Goal: Task Accomplishment & Management: Complete application form

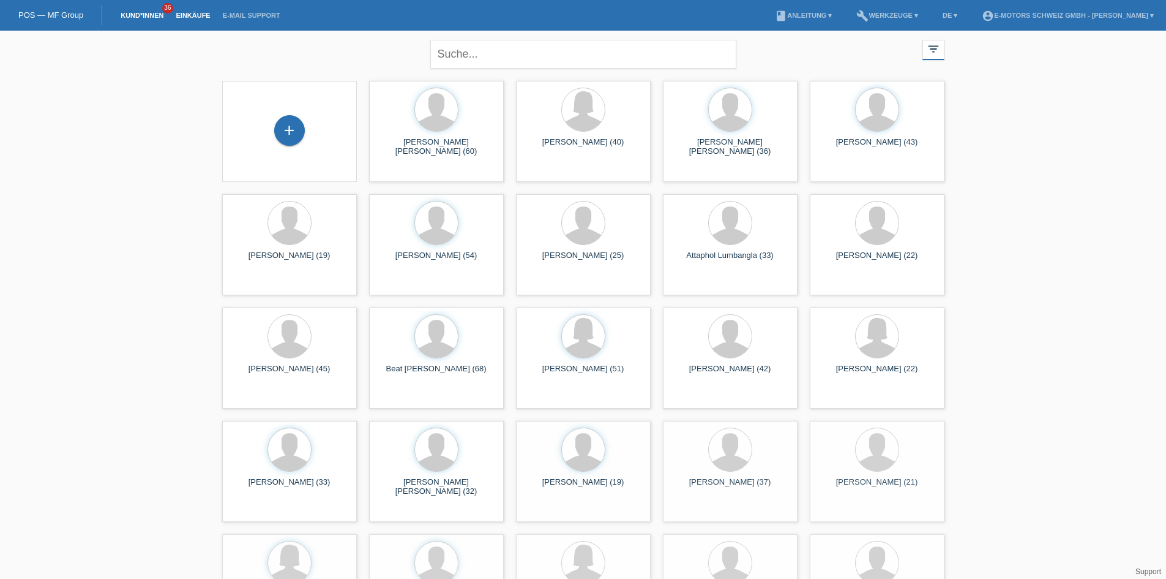
click at [182, 17] on link "Einkäufe" at bounding box center [193, 15] width 47 height 7
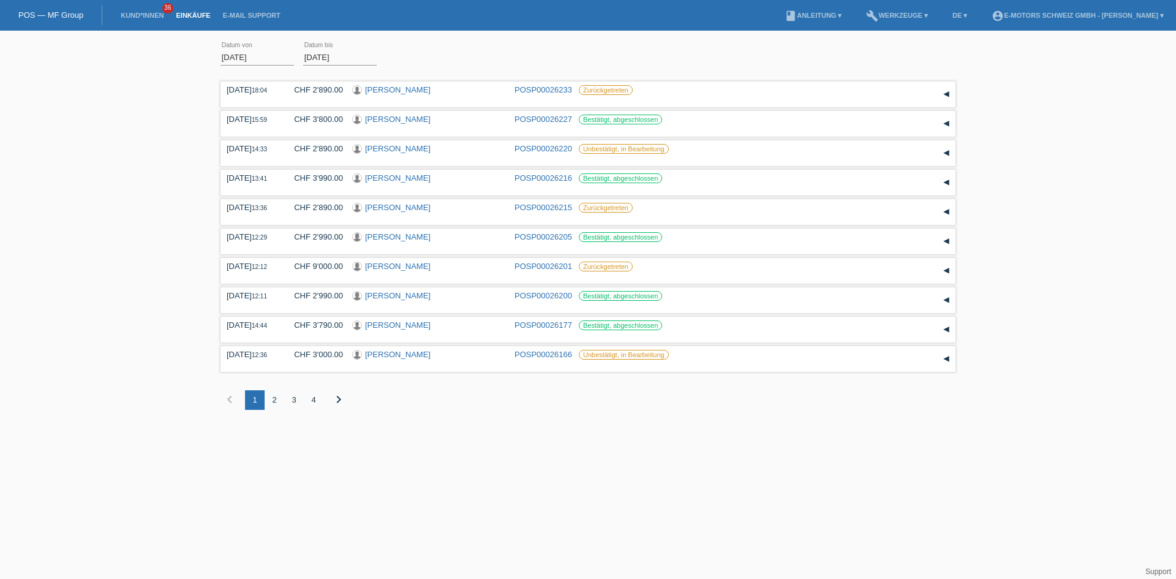
click at [319, 399] on div "4" at bounding box center [314, 400] width 20 height 20
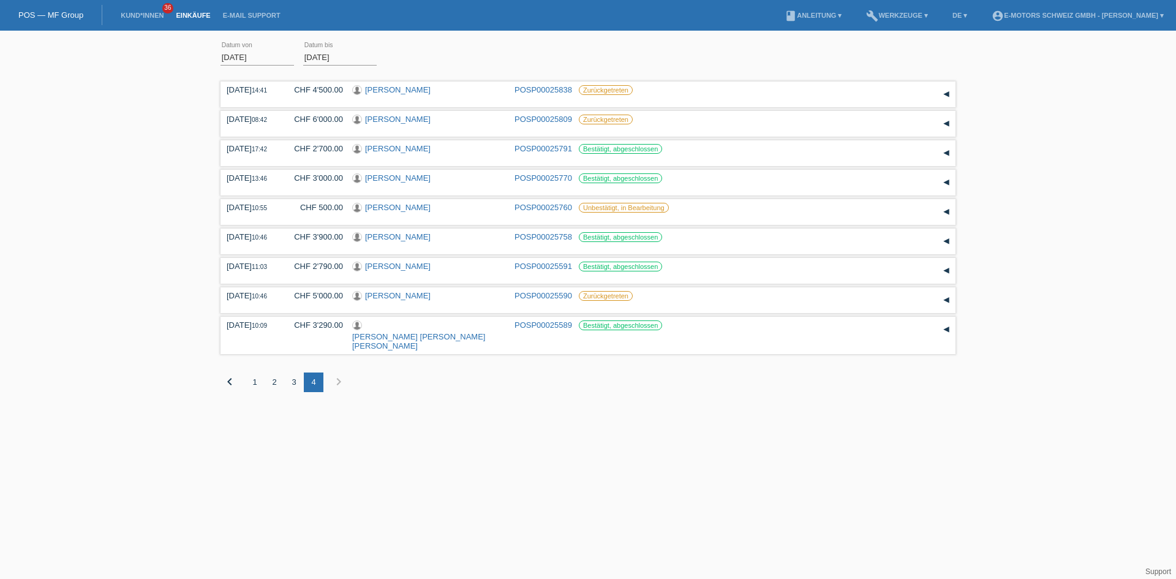
click at [337, 374] on icon "chevron_right" at bounding box center [338, 381] width 15 height 15
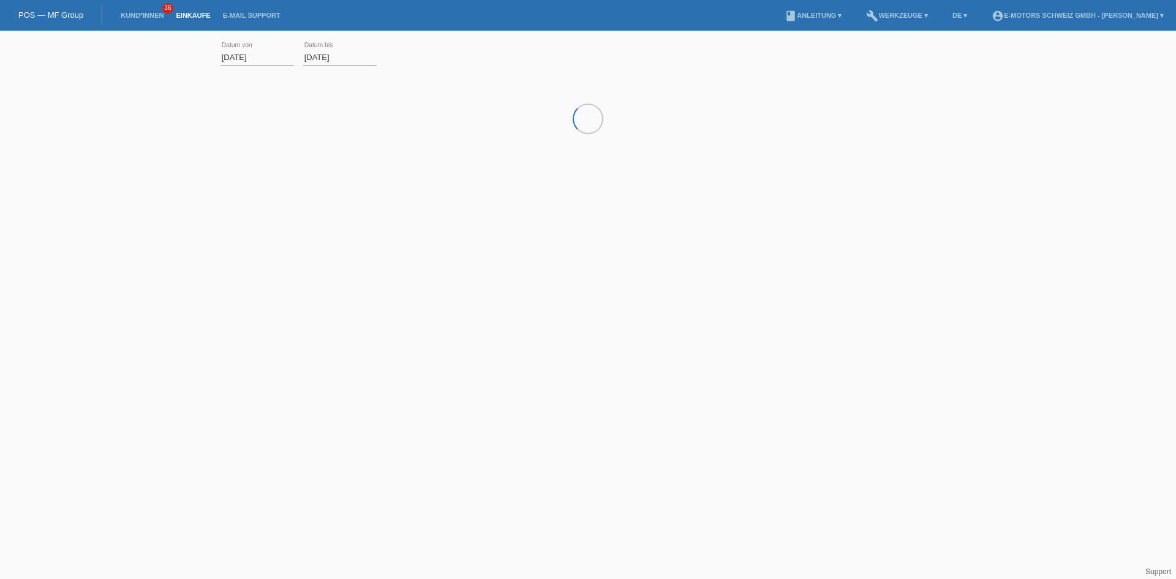
click at [337, 201] on html "POS — MF Group Kund*innen 36 Einkäufe E-Mail Support menu account_circle" at bounding box center [588, 100] width 1176 height 201
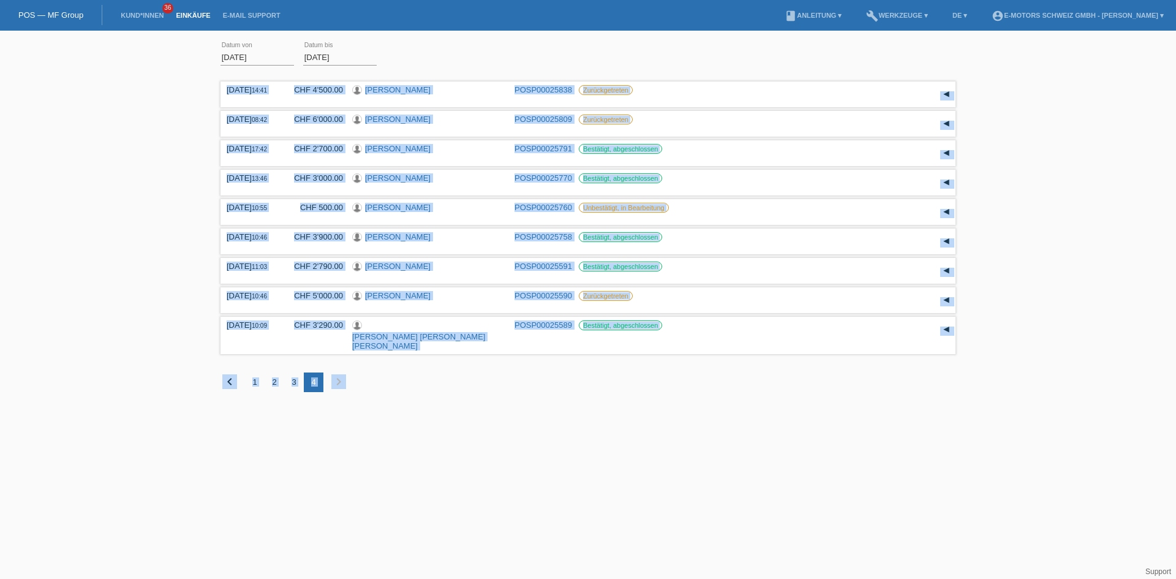
click at [337, 374] on icon "chevron_right" at bounding box center [338, 381] width 15 height 15
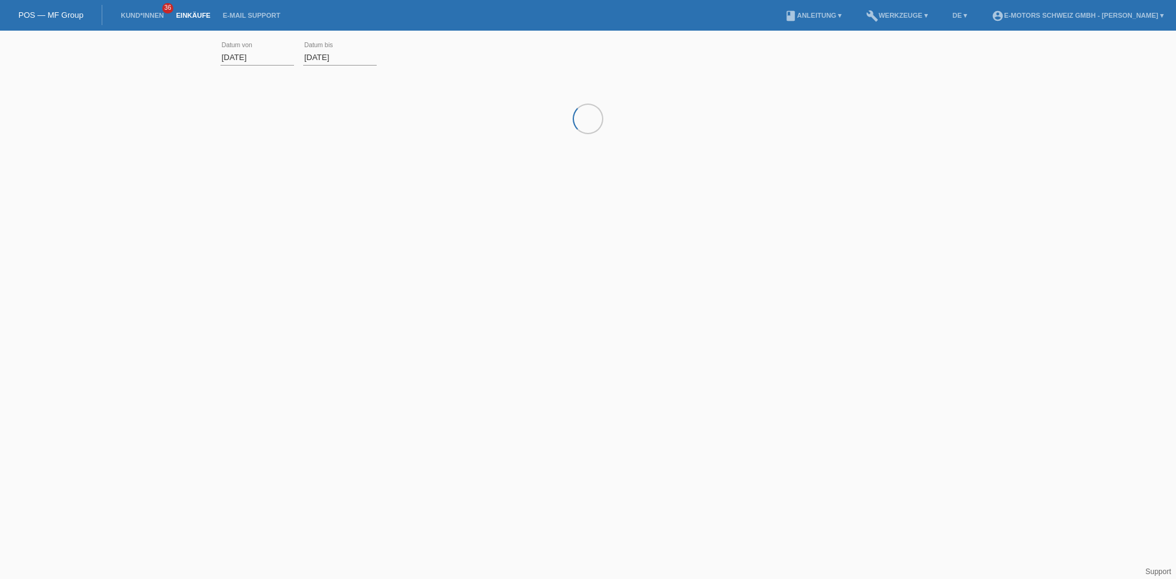
click at [373, 201] on html "POS — MF Group Kund*innen 36 Einkäufe E-Mail Support menu account_circle" at bounding box center [588, 100] width 1176 height 201
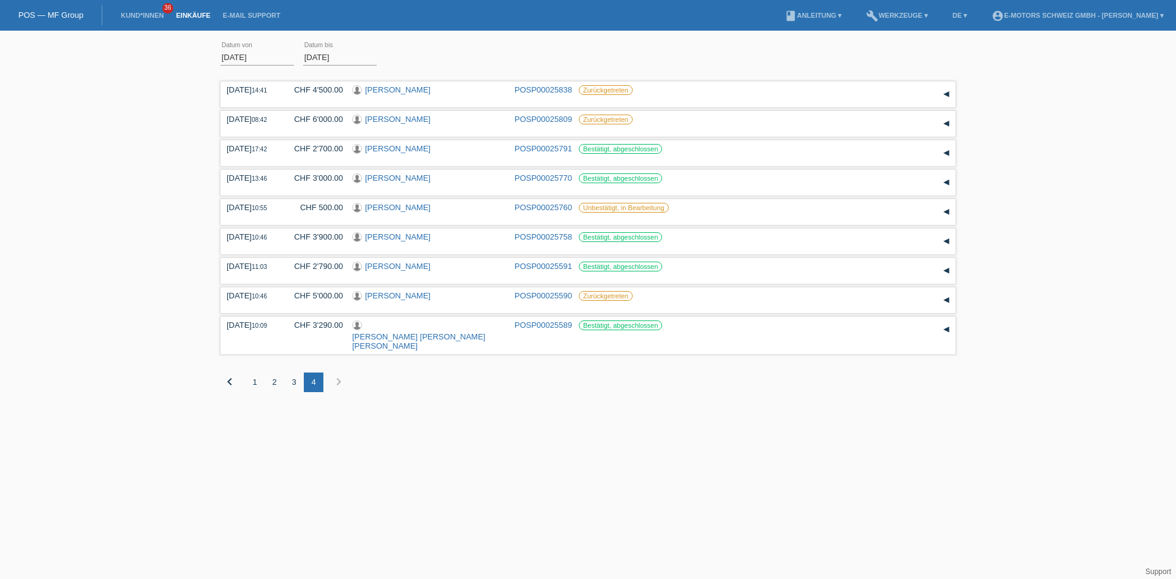
drag, startPoint x: 424, startPoint y: 403, endPoint x: 410, endPoint y: 390, distance: 19.9
click at [410, 390] on html "POS — MF Group Kund*innen 36 Einkäufe E-Mail Support menu account_circle" at bounding box center [588, 205] width 1176 height 410
click at [335, 374] on icon "chevron_right" at bounding box center [338, 381] width 15 height 15
click at [300, 372] on div "3" at bounding box center [294, 382] width 20 height 20
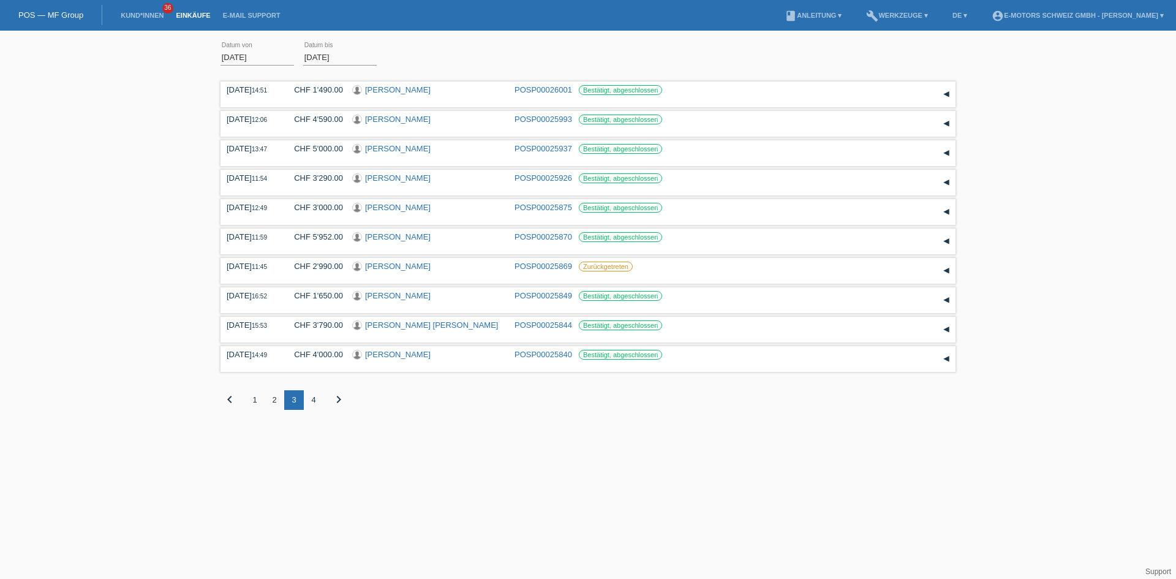
click at [316, 399] on div "4" at bounding box center [314, 400] width 20 height 20
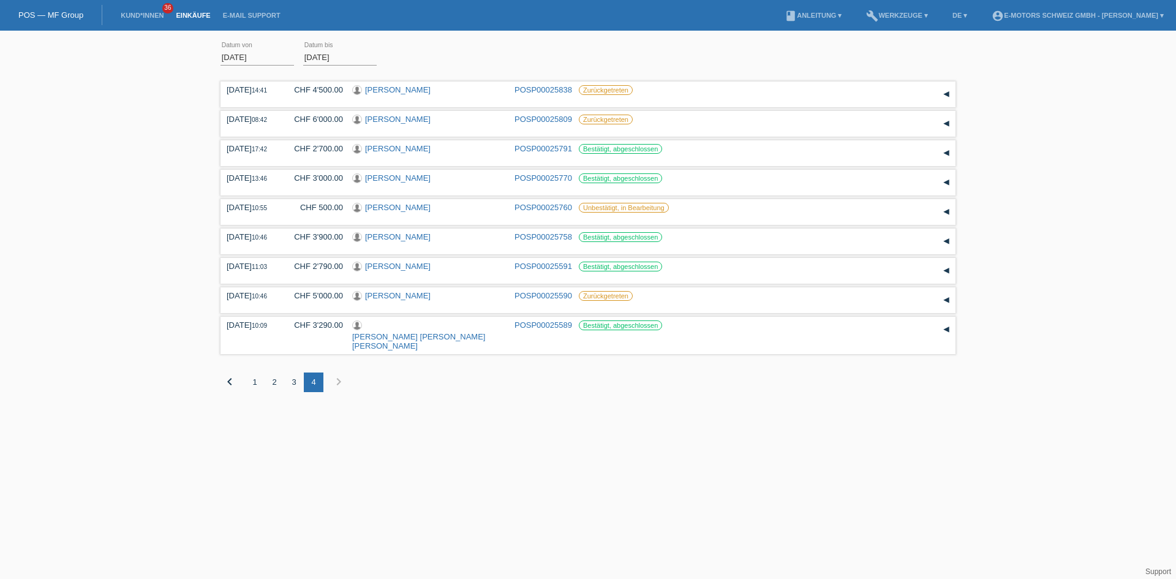
click at [342, 374] on icon "chevron_right" at bounding box center [338, 381] width 15 height 15
click at [296, 376] on div "3" at bounding box center [294, 382] width 20 height 20
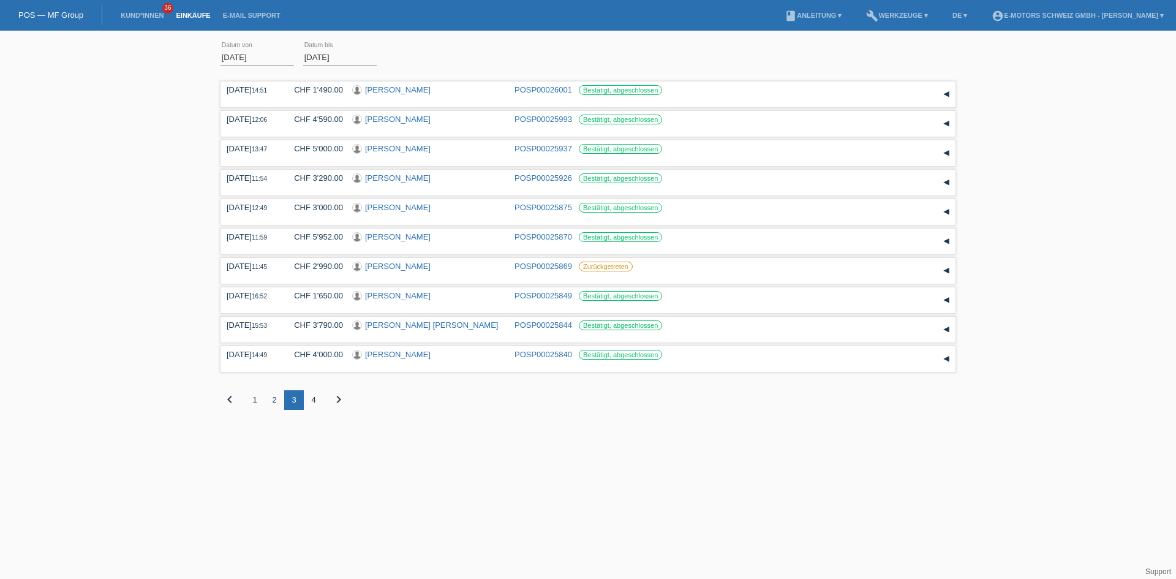
click at [313, 401] on div "4" at bounding box center [314, 400] width 20 height 20
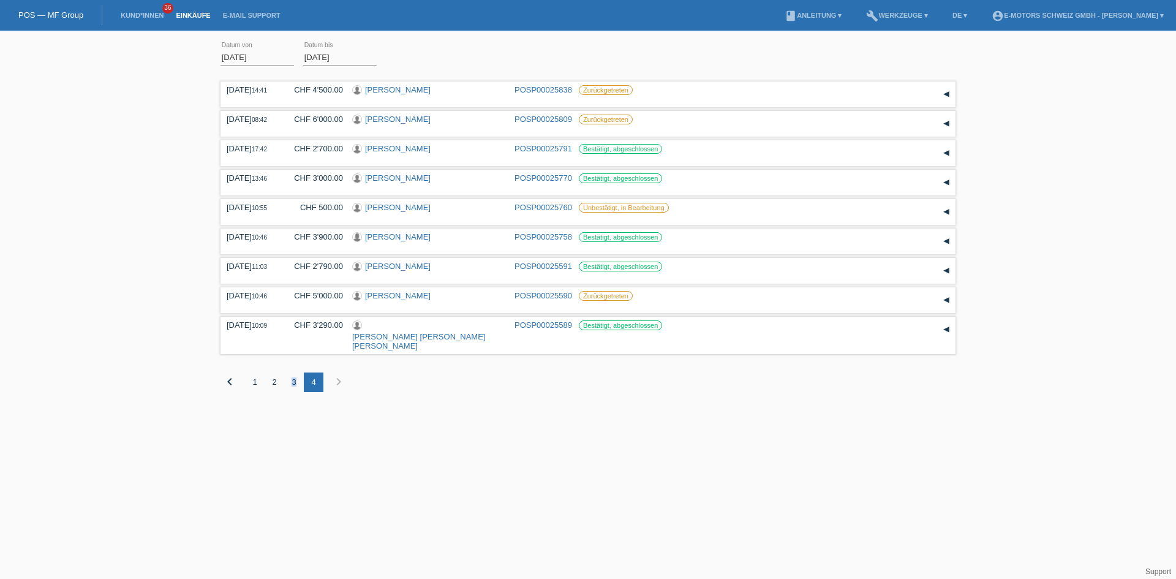
click at [293, 372] on div "3" at bounding box center [294, 382] width 20 height 20
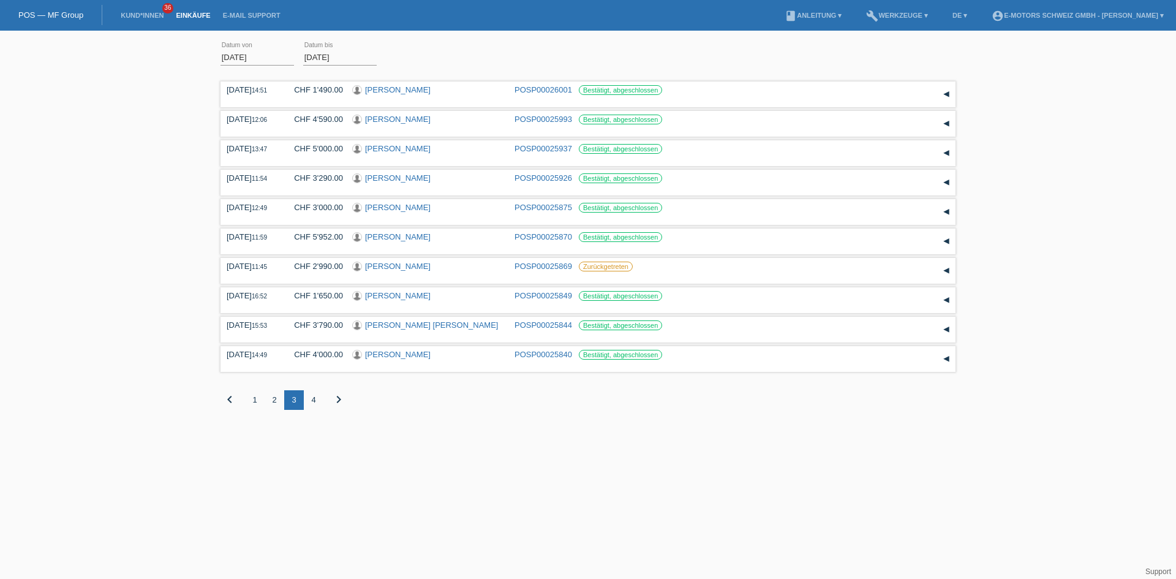
click at [438, 428] on html "POS — MF Group Kund*innen 36 Einkäufe E-Mail Support menu account_circle" at bounding box center [588, 214] width 1176 height 428
click at [277, 405] on div "2" at bounding box center [274, 400] width 20 height 20
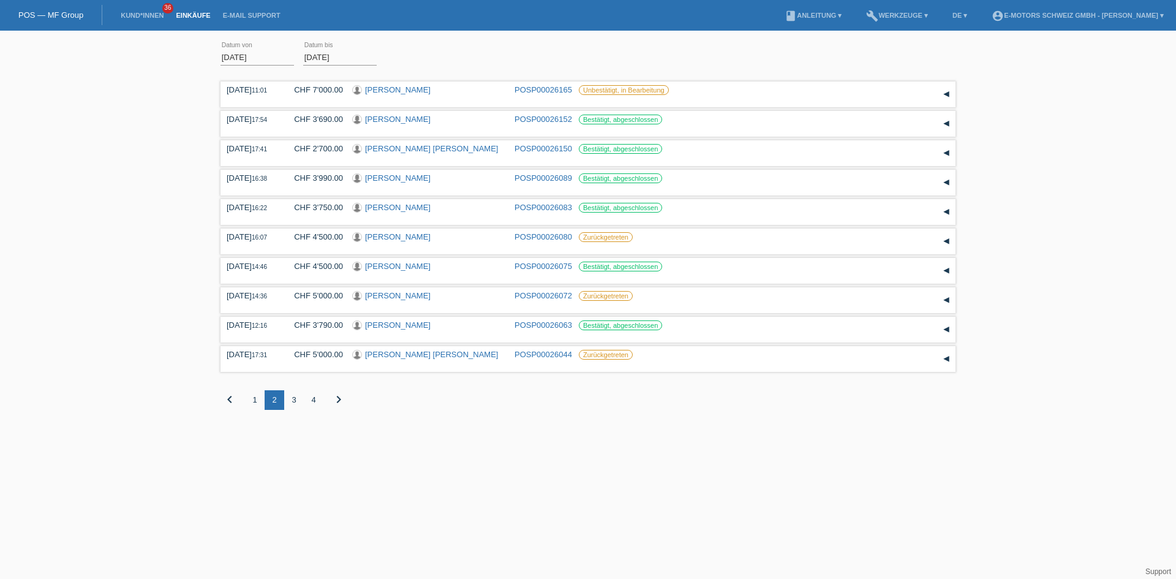
click at [257, 407] on div "1" at bounding box center [255, 400] width 20 height 20
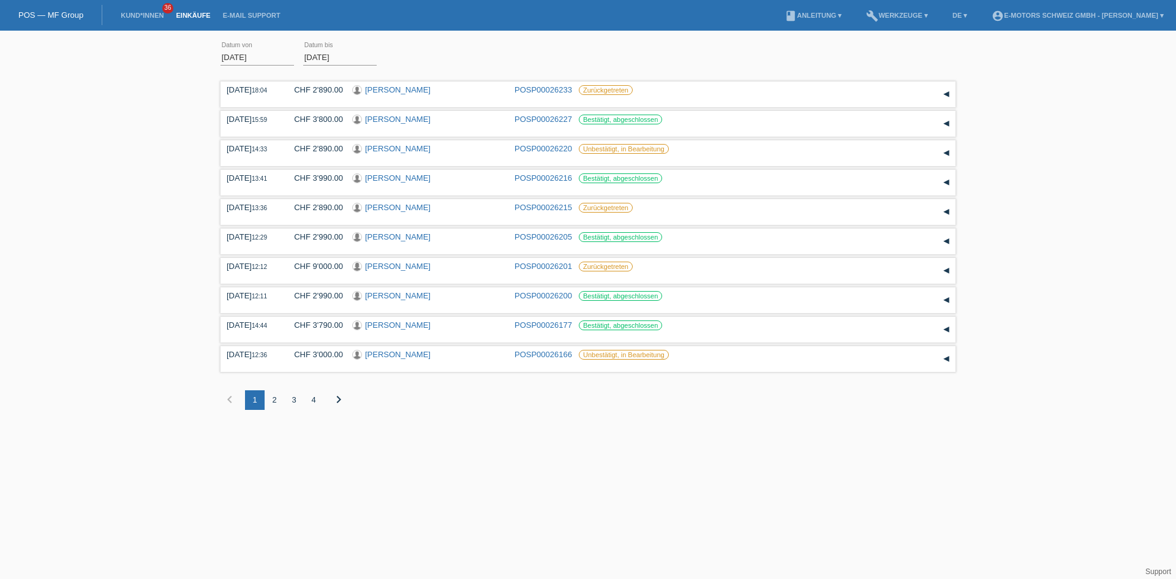
click at [275, 397] on div "2" at bounding box center [274, 400] width 20 height 20
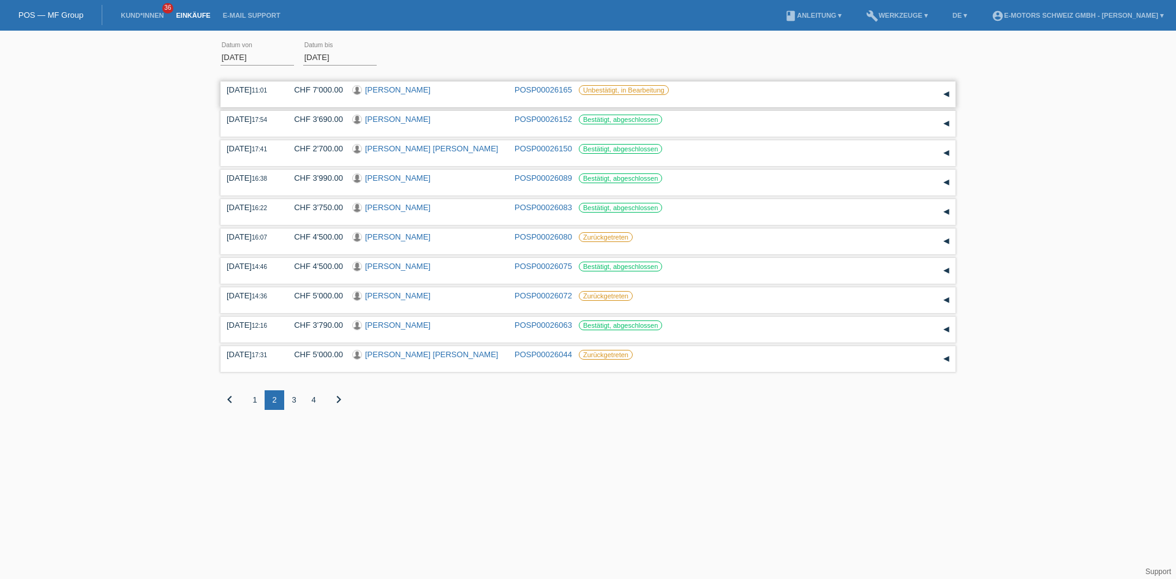
click at [370, 90] on link "[PERSON_NAME]" at bounding box center [398, 89] width 66 height 9
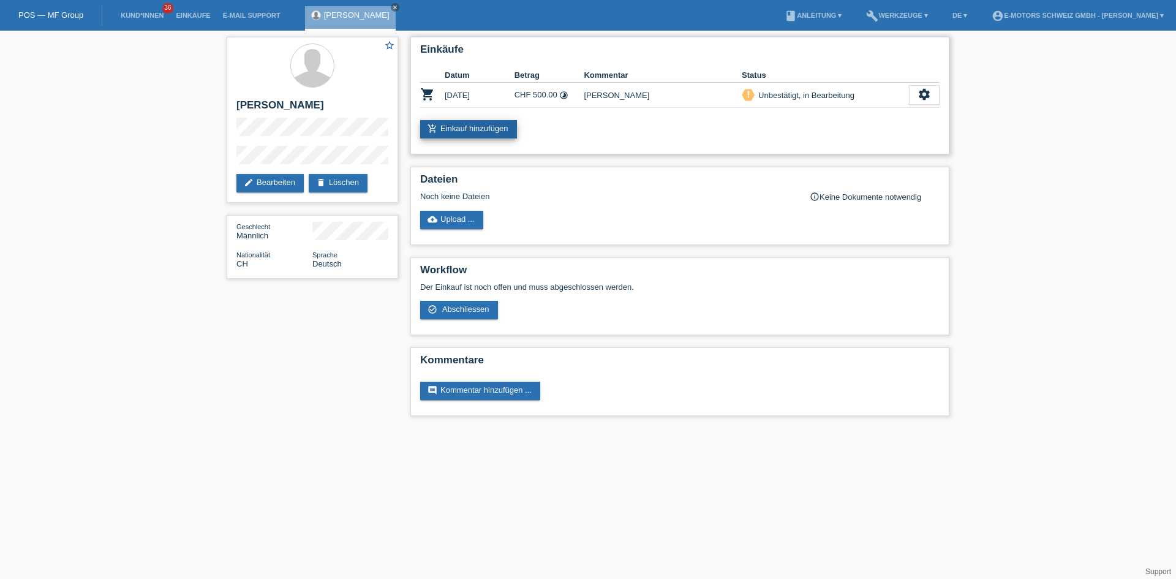
click at [473, 126] on link "add_shopping_cart Einkauf hinzufügen" at bounding box center [468, 129] width 97 height 18
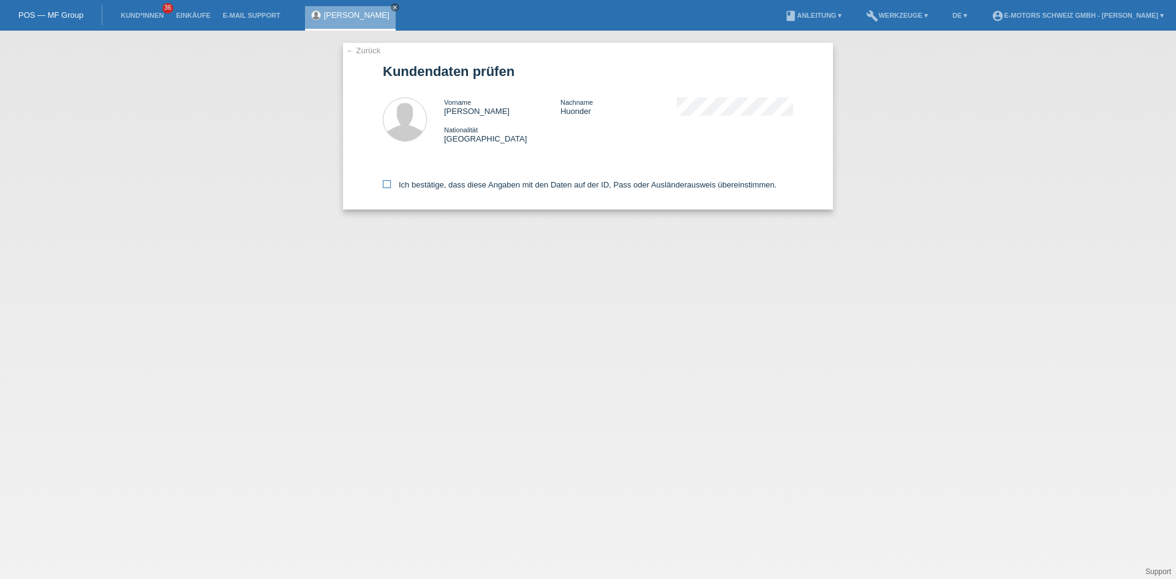
click at [468, 188] on label "Ich bestätige, dass diese Angaben mit den Daten auf der ID, Pass oder Ausländer…" at bounding box center [580, 184] width 394 height 9
click at [391, 188] on input "Ich bestätige, dass diese Angaben mit den Daten auf der ID, Pass oder Ausländer…" at bounding box center [387, 184] width 8 height 8
checkbox input "true"
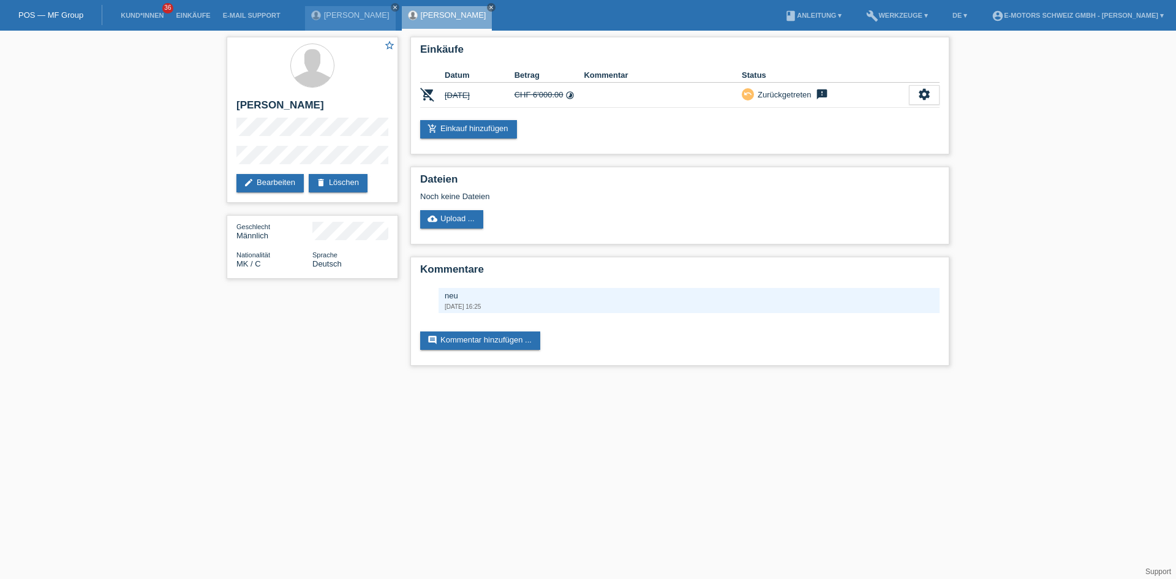
click at [193, 8] on li "Einkäufe" at bounding box center [193, 15] width 47 height 31
click at [195, 11] on li "Einkäufe" at bounding box center [193, 15] width 47 height 31
click at [197, 13] on link "Einkäufe" at bounding box center [193, 15] width 47 height 7
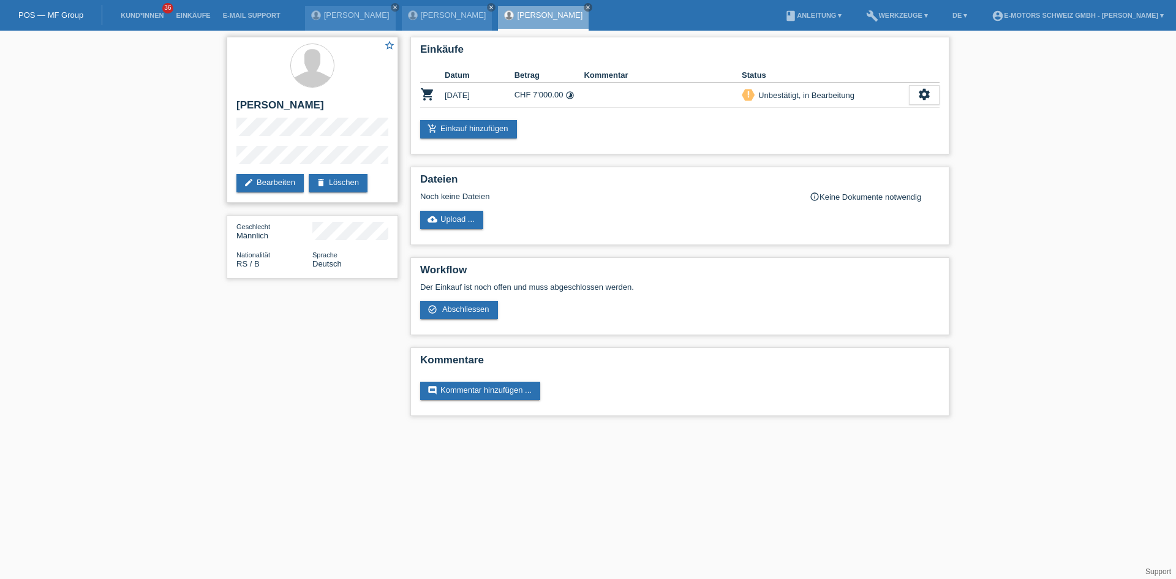
click at [233, 149] on div "star_border Ali Aliu edit Bearbeiten delete Löschen" at bounding box center [312, 120] width 171 height 166
click at [198, 15] on link "Einkäufe" at bounding box center [193, 15] width 47 height 7
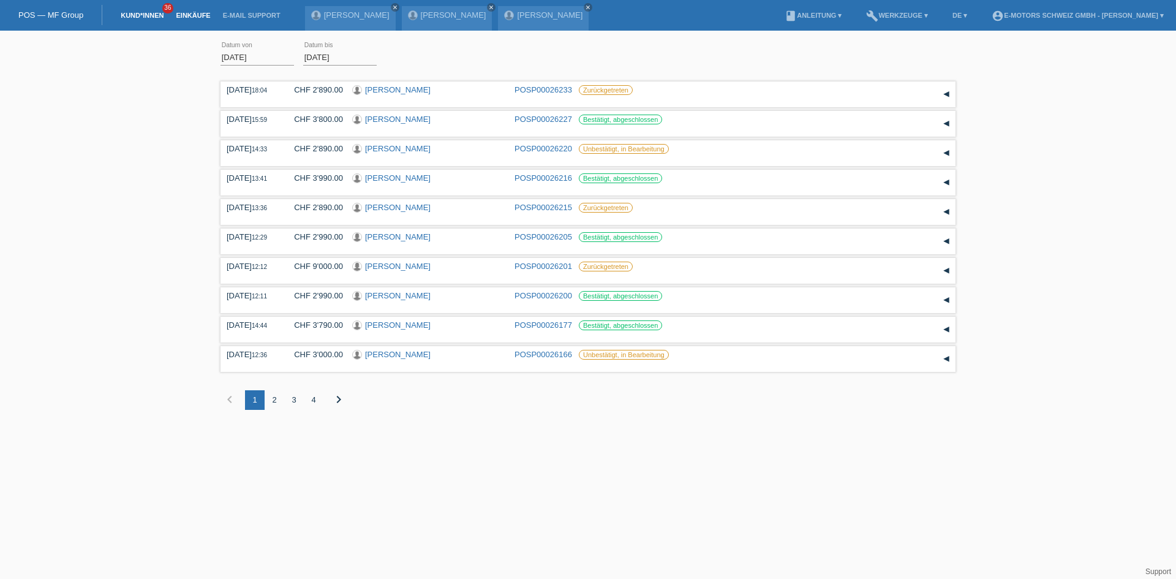
click at [145, 21] on li "Kund*innen 36" at bounding box center [141, 15] width 55 height 31
click at [145, 18] on link "Kund*innen" at bounding box center [141, 15] width 55 height 7
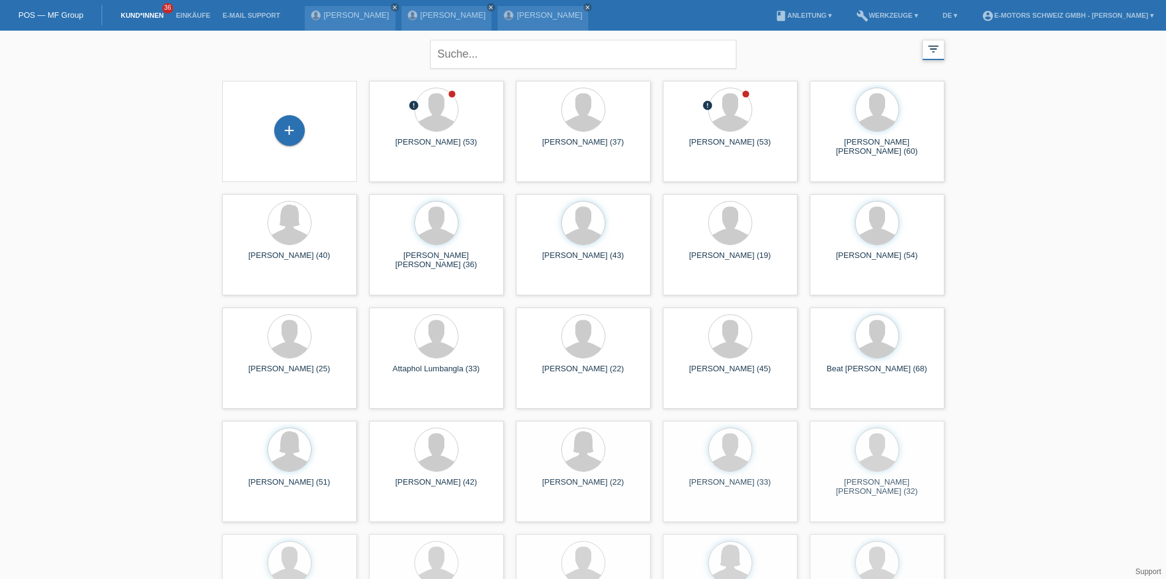
click at [940, 57] on div "filter_list" at bounding box center [934, 50] width 22 height 20
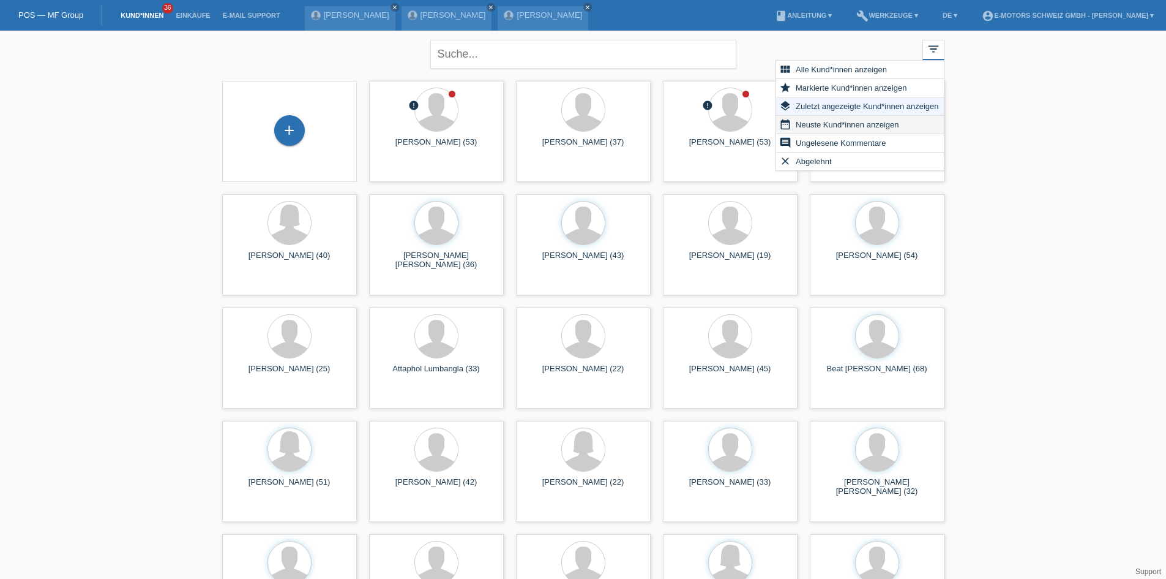
click at [852, 123] on span "Neuste Kund*innen anzeigen" at bounding box center [847, 124] width 107 height 15
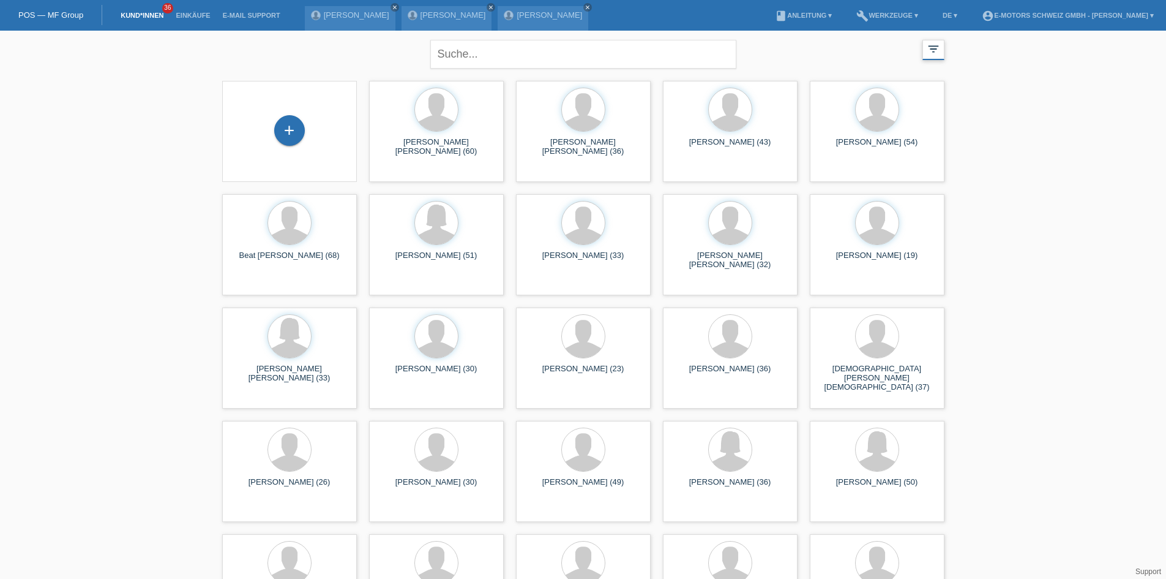
click at [924, 51] on div "filter_list" at bounding box center [934, 50] width 22 height 20
click at [923, 53] on div "filter_list" at bounding box center [934, 50] width 22 height 20
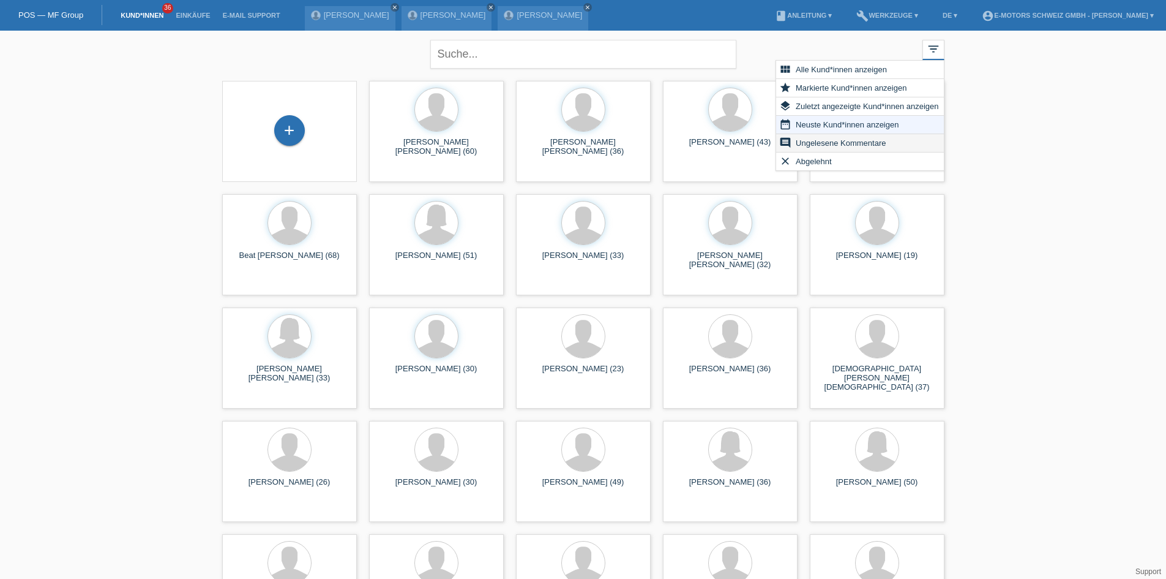
click at [843, 140] on span "Ungelesene Kommentare" at bounding box center [841, 142] width 94 height 15
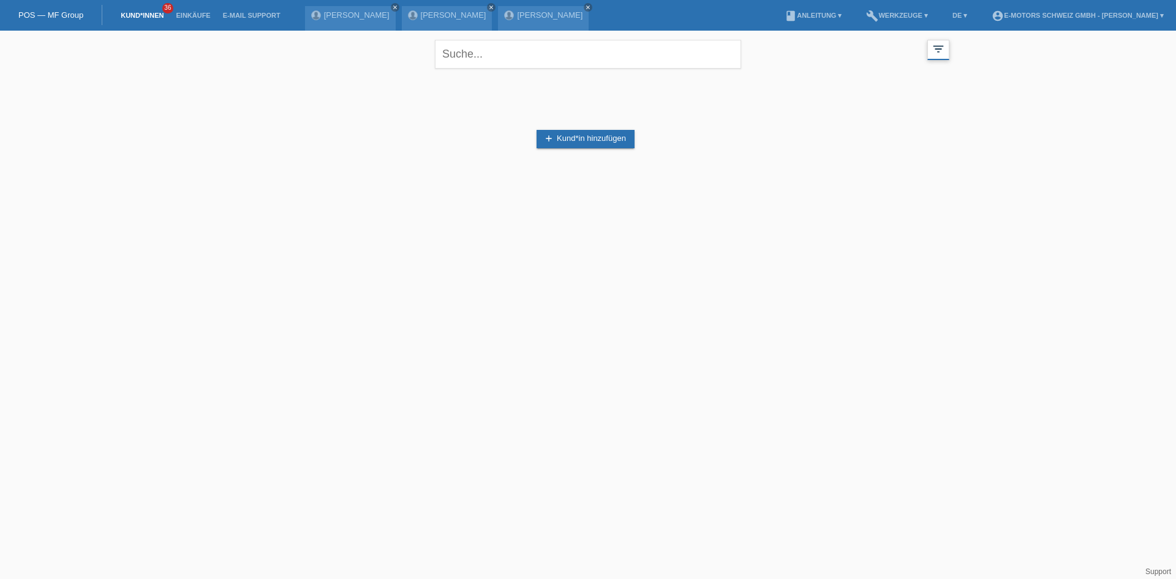
click at [929, 47] on div "filter_list" at bounding box center [938, 50] width 22 height 20
click at [939, 51] on icon "filter_list" at bounding box center [937, 48] width 13 height 13
click at [953, 48] on div "close filter_list view_module Alle Kund*innen anzeigen star Markierte Kund*inne…" at bounding box center [587, 53] width 735 height 44
drag, startPoint x: 929, startPoint y: 54, endPoint x: 931, endPoint y: 65, distance: 10.6
click at [931, 55] on div "filter_list" at bounding box center [938, 50] width 22 height 20
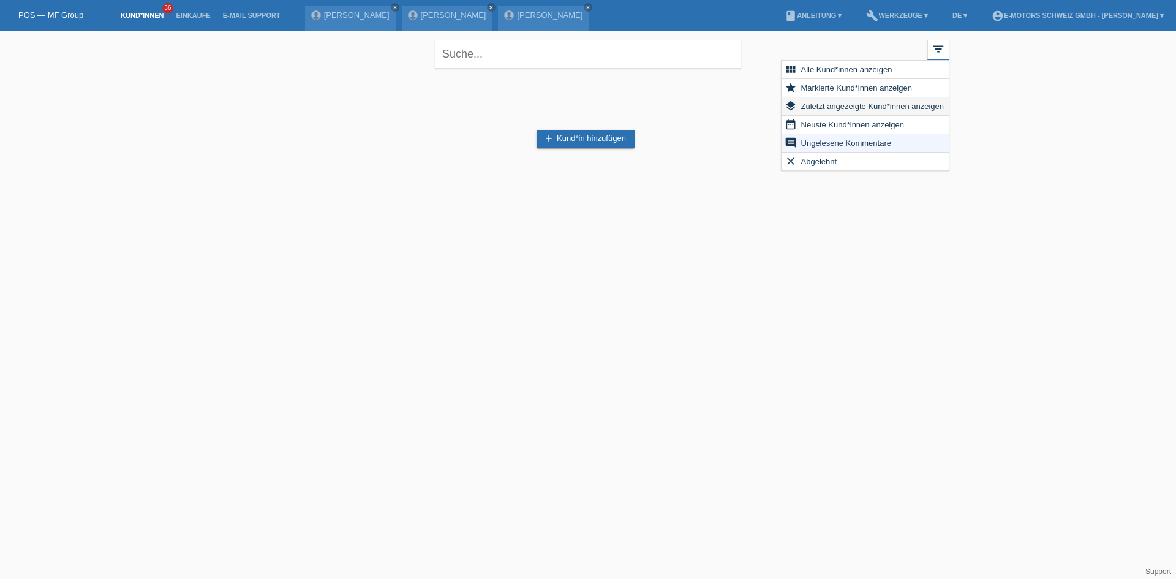
click at [853, 109] on span "Zuletzt angezeigte Kund*innen anzeigen" at bounding box center [872, 106] width 146 height 15
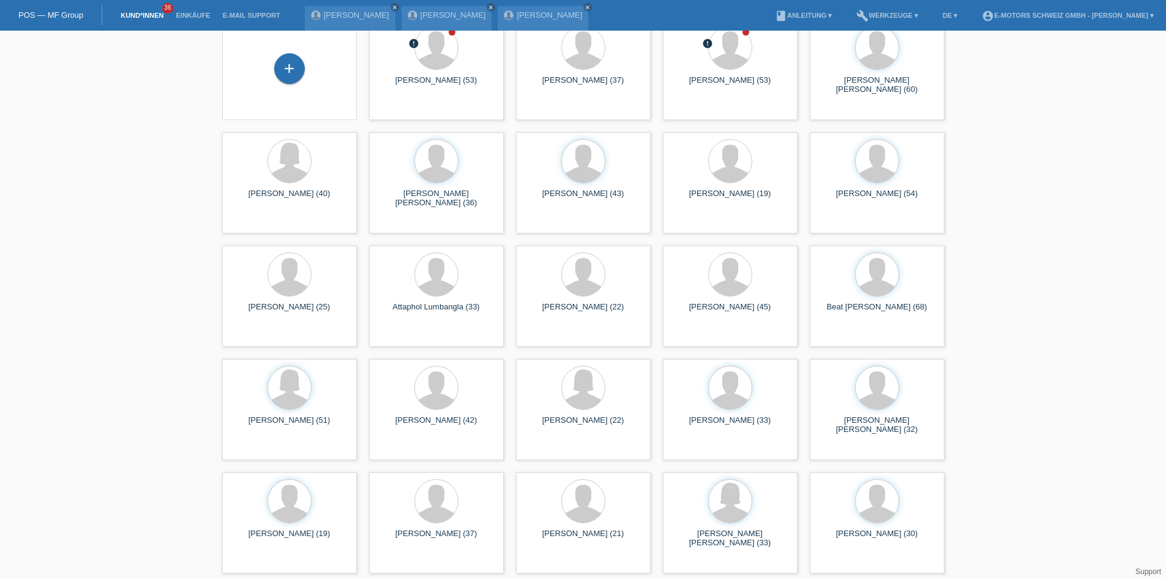
scroll to position [62, 0]
click at [836, 564] on span "Anzeigen" at bounding box center [844, 561] width 33 height 9
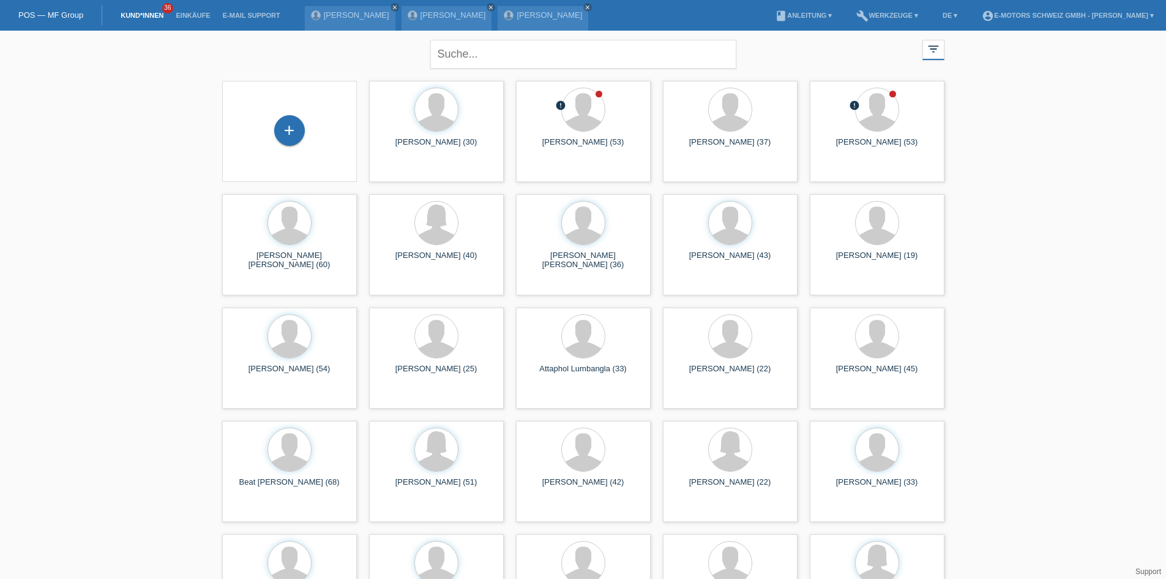
click at [853, 7] on li "build Werkzeuge ▾" at bounding box center [887, 15] width 74 height 31
click at [875, 17] on link "build Werkzeuge ▾" at bounding box center [887, 15] width 74 height 7
click at [833, 70] on div "settings Einstellungen" at bounding box center [858, 65] width 83 height 18
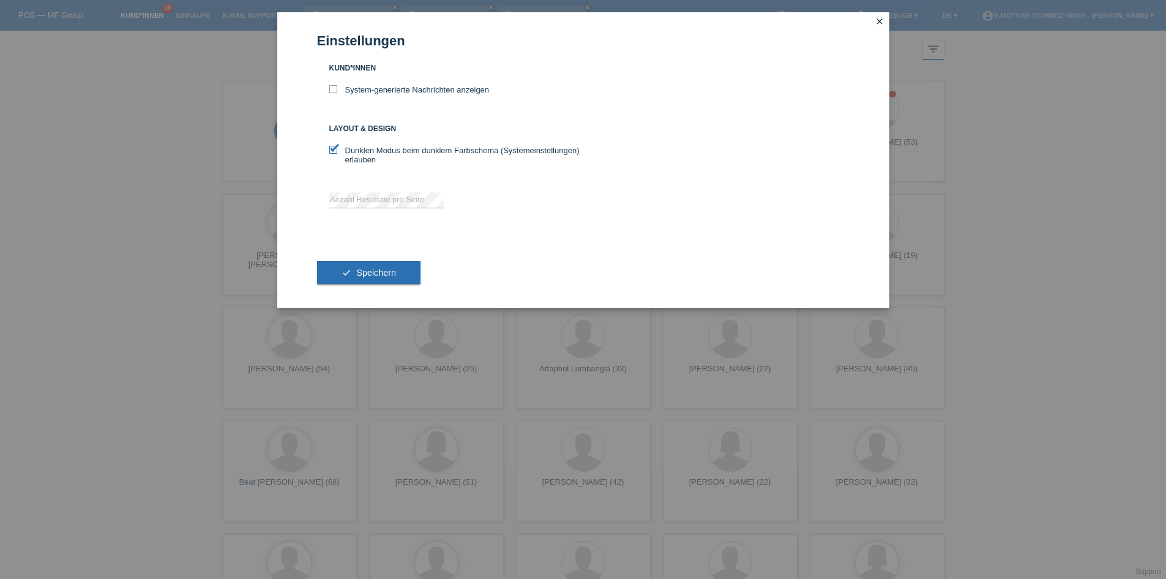
click at [1020, 152] on div "Einstellungen Kund*innen System-generierte Nachrichten anzeigen Layout & Design…" at bounding box center [583, 289] width 1166 height 579
click at [219, 211] on div "Einstellungen Kund*innen System-generierte Nachrichten anzeigen Layout & Design…" at bounding box center [583, 289] width 1166 height 579
click at [351, 278] on button "check Speichern" at bounding box center [368, 272] width 103 height 23
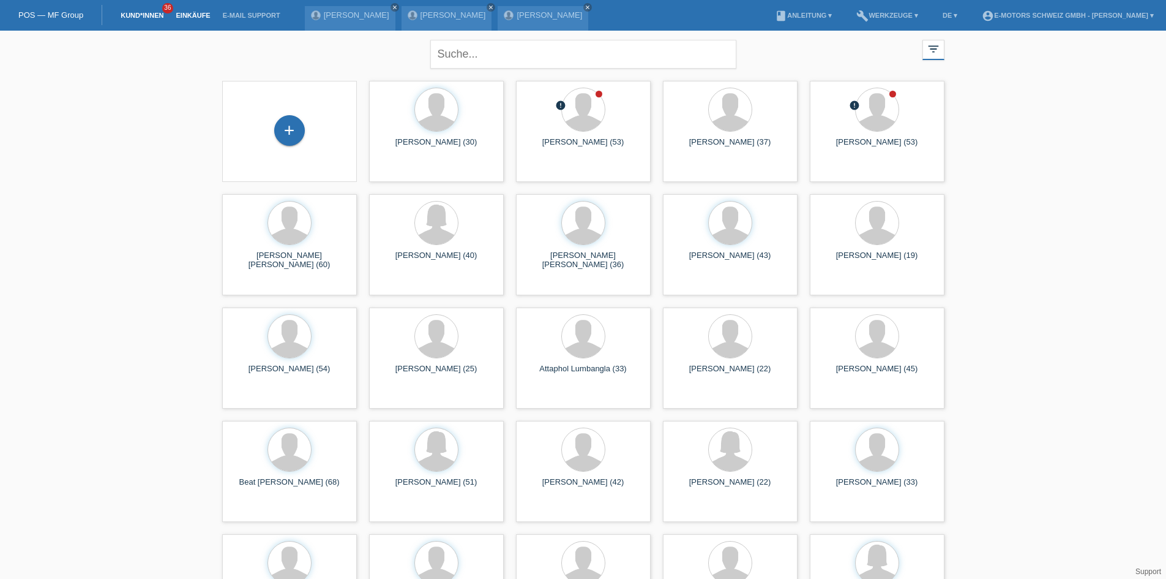
click at [193, 13] on link "Einkäufe" at bounding box center [193, 15] width 47 height 7
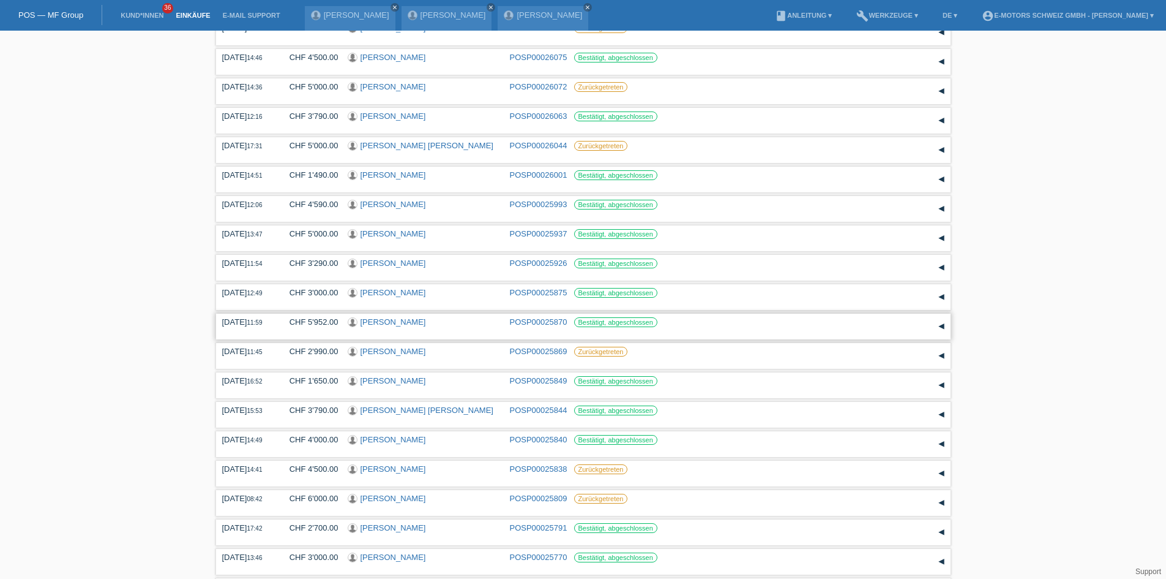
scroll to position [649, 0]
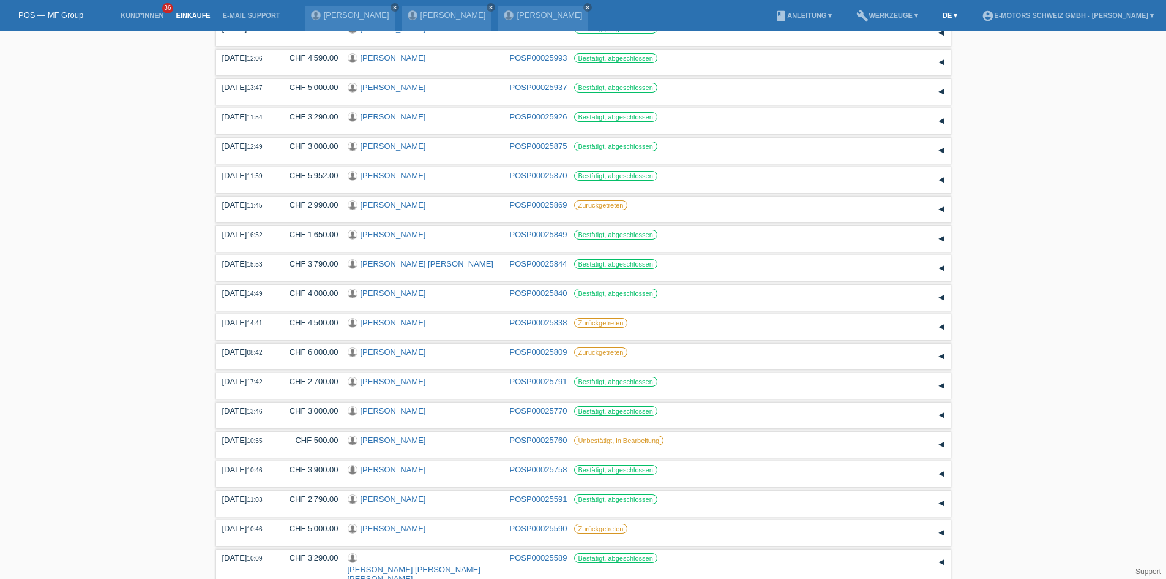
click at [937, 13] on link "DE ▾" at bounding box center [950, 15] width 27 height 7
click at [869, 15] on link "build Werkzeuge ▾" at bounding box center [887, 15] width 74 height 7
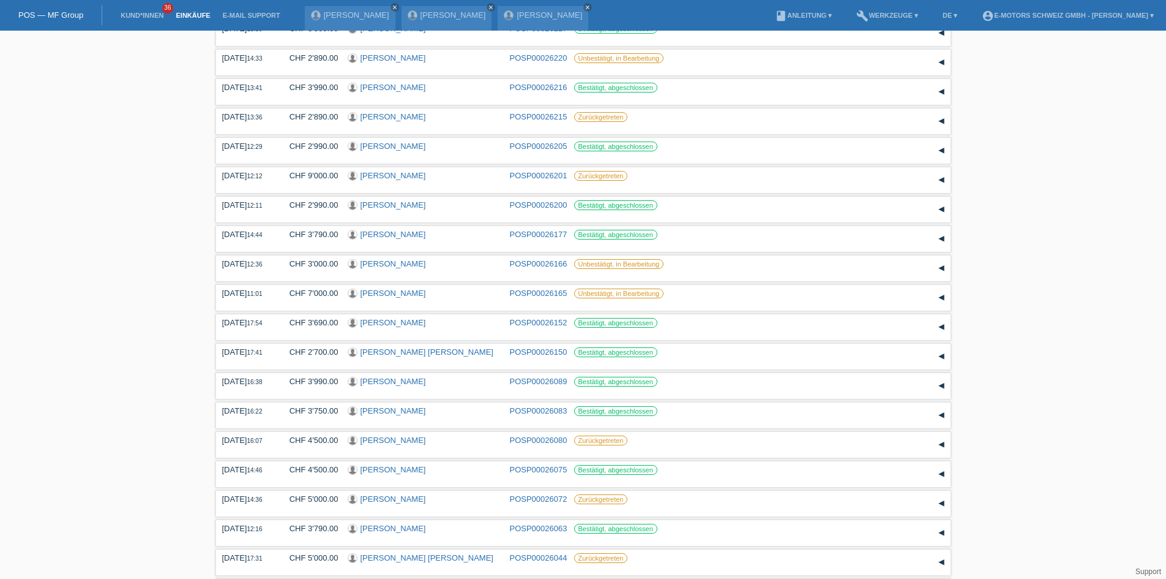
scroll to position [0, 0]
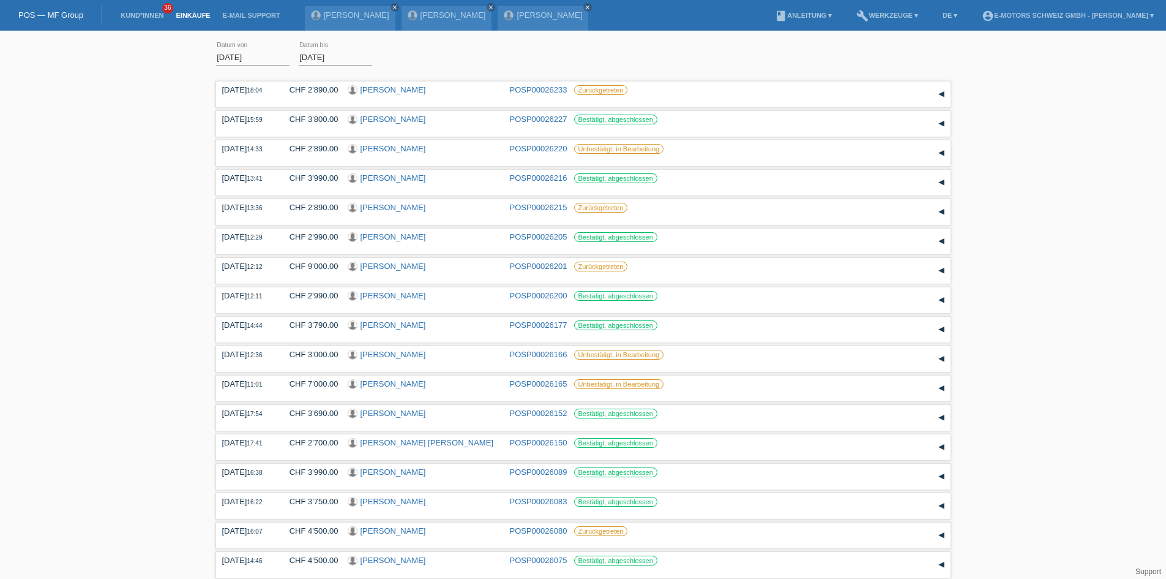
drag, startPoint x: 998, startPoint y: 552, endPoint x: 895, endPoint y: -12, distance: 573.2
click at [759, 69] on div "01.08.2025 error Datum von 18.08.2025 error Datum bis Übernehmen" at bounding box center [583, 58] width 735 height 42
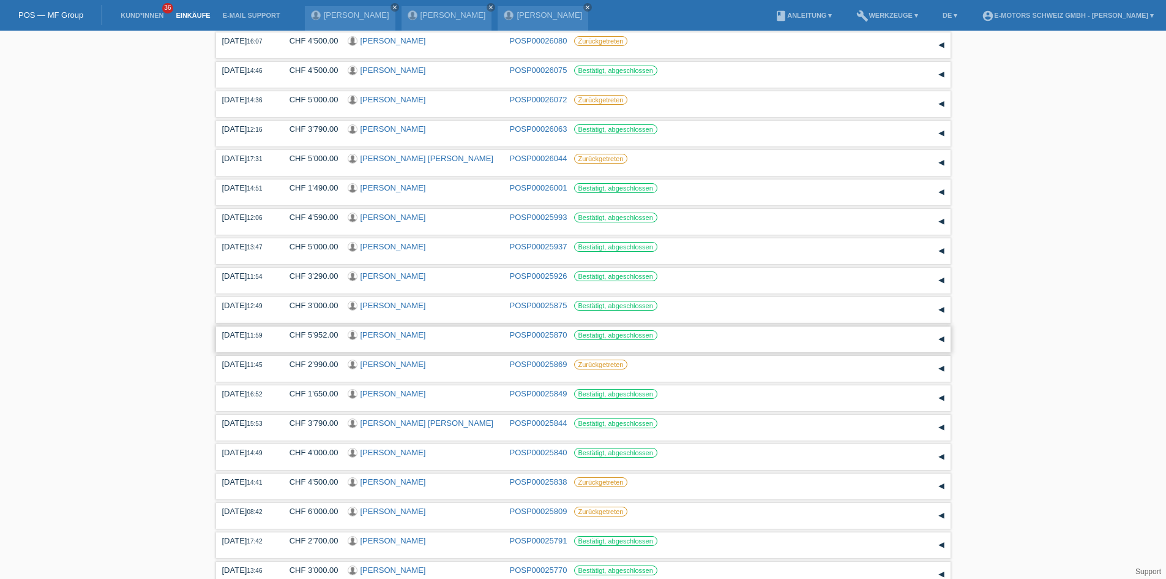
scroll to position [649, 0]
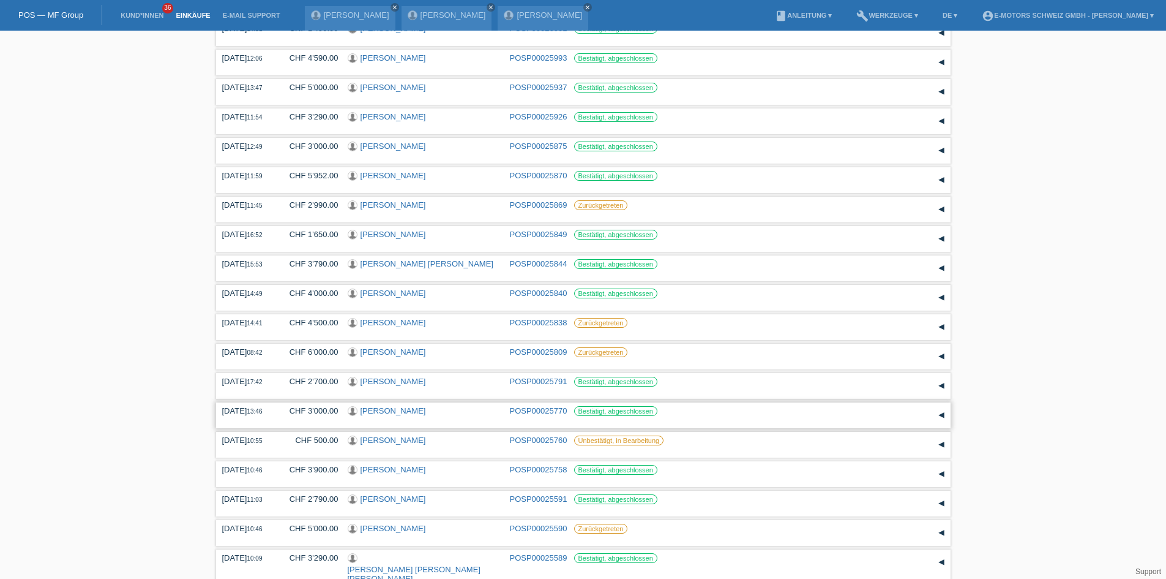
click at [386, 406] on link "Firat Colak" at bounding box center [394, 410] width 66 height 9
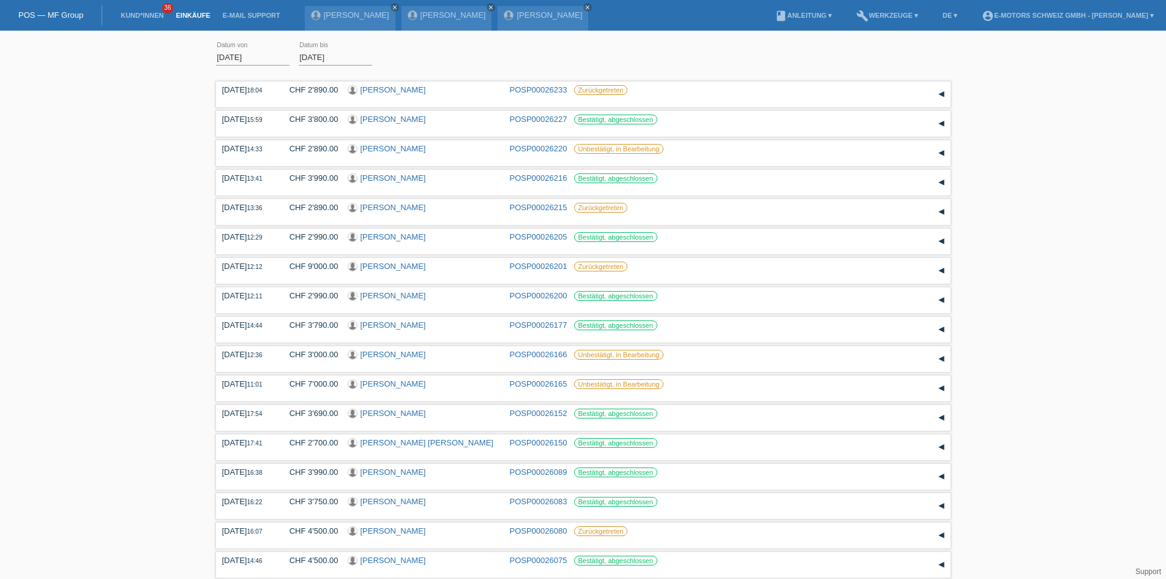
click at [187, 15] on link "Einkäufe" at bounding box center [193, 15] width 47 height 7
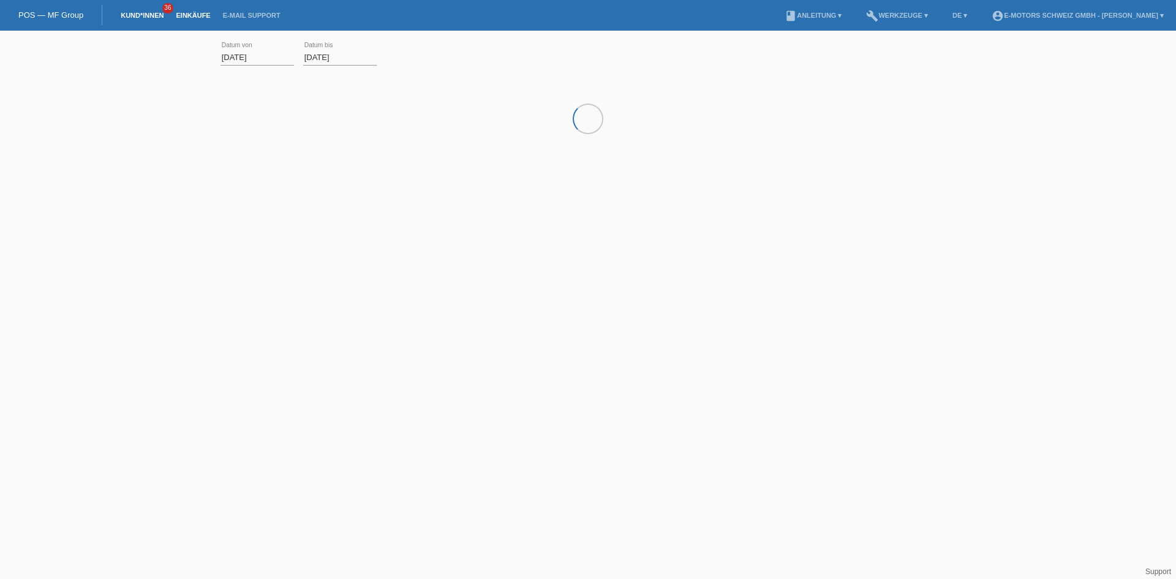
click at [149, 15] on link "Kund*innen" at bounding box center [141, 15] width 55 height 7
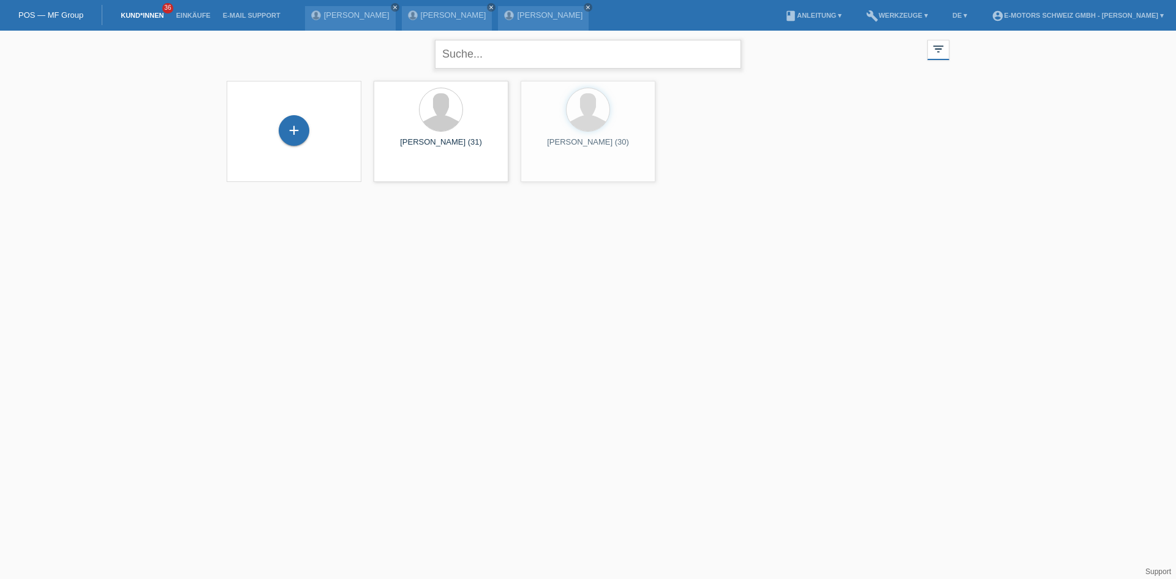
drag, startPoint x: 484, startPoint y: 64, endPoint x: 481, endPoint y: 32, distance: 31.9
click at [484, 64] on input "text" at bounding box center [588, 54] width 306 height 29
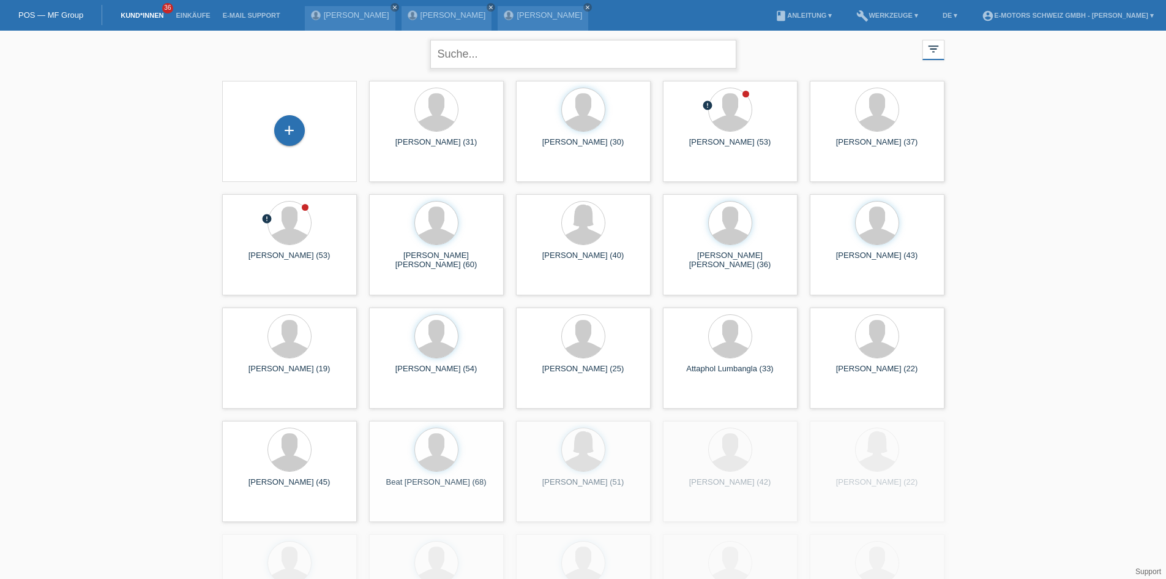
type input "d"
type input "serdar"
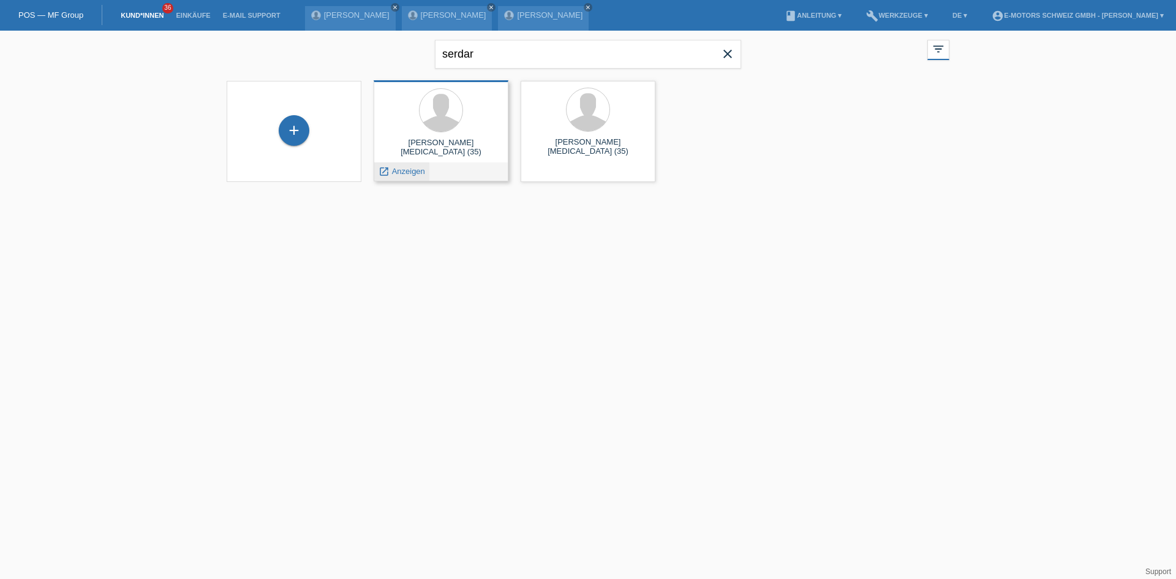
click at [416, 174] on span "Anzeigen" at bounding box center [408, 171] width 33 height 9
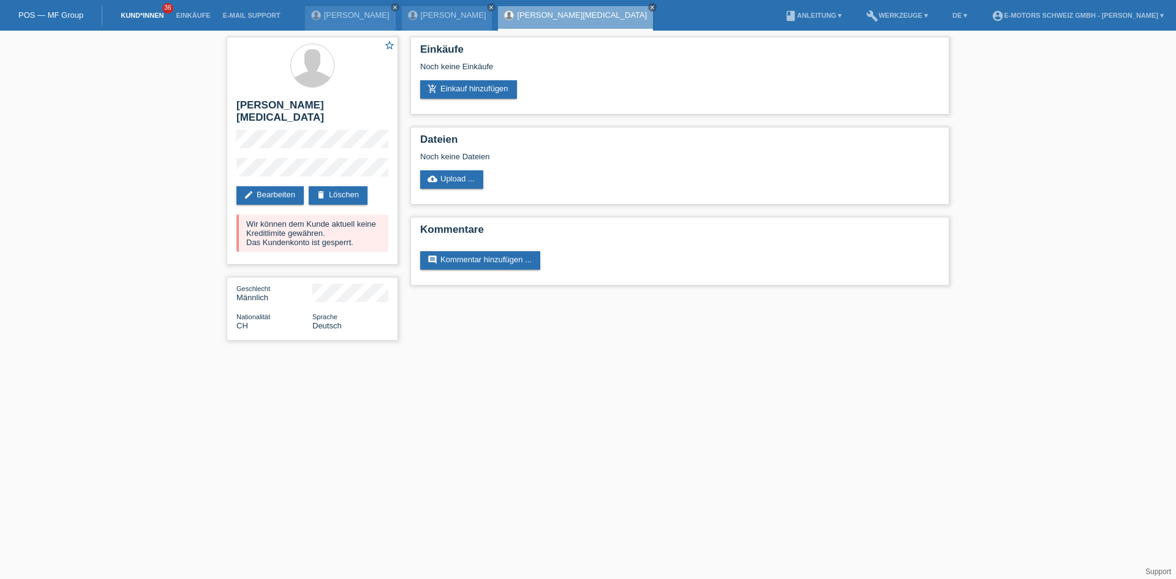
click at [121, 13] on link "Kund*innen" at bounding box center [141, 15] width 55 height 7
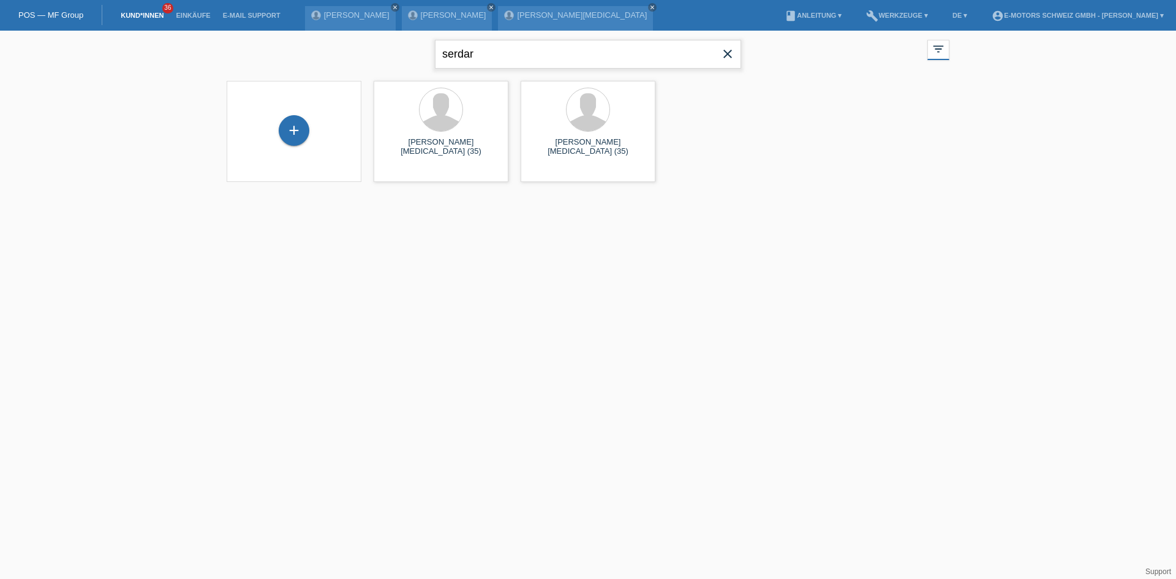
drag, startPoint x: 485, startPoint y: 54, endPoint x: 69, endPoint y: 55, distance: 415.7
click at [69, 55] on div "serdar close filter_list view_module Alle Kund*innen anzeigen star Markierte [P…" at bounding box center [588, 114] width 1176 height 167
paste input "Baumann"
type input "Baumann"
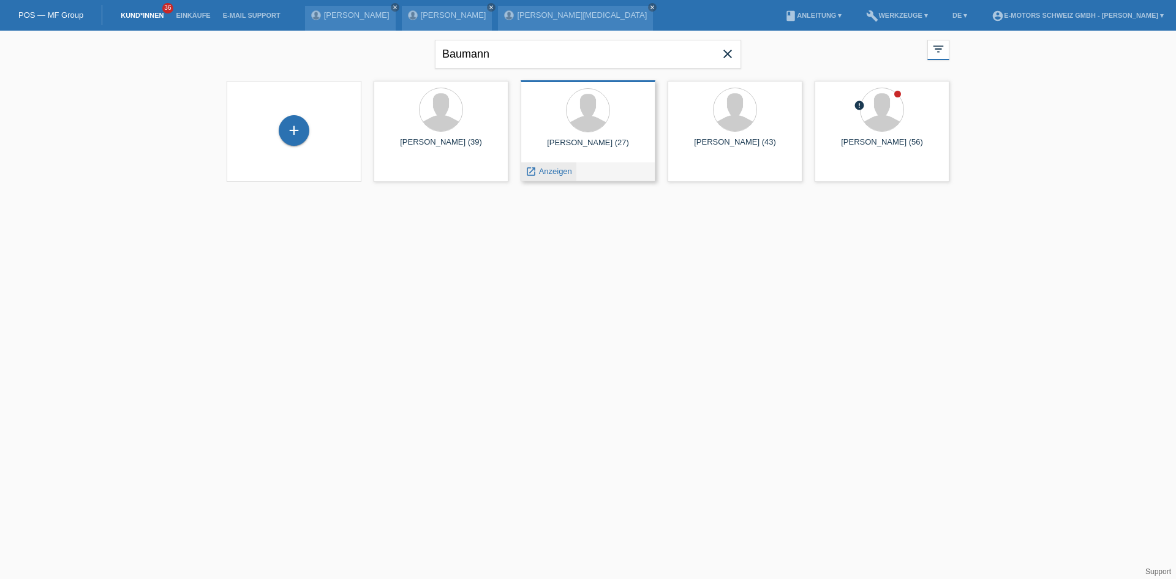
click at [548, 163] on div "launch Anzeigen" at bounding box center [548, 171] width 55 height 18
click at [550, 170] on span "Anzeigen" at bounding box center [555, 171] width 33 height 9
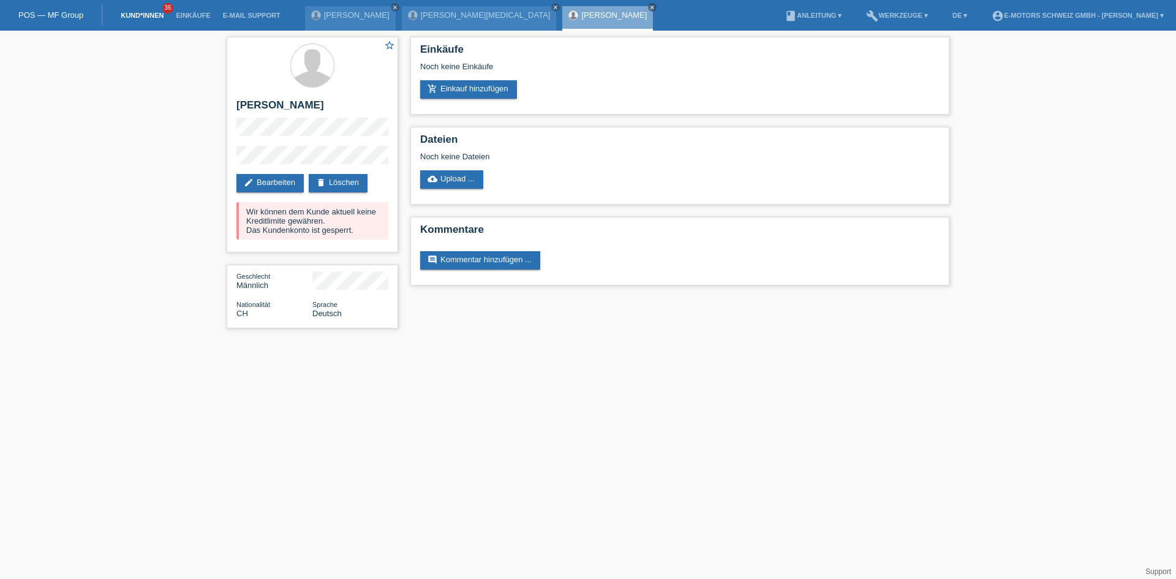
click at [133, 15] on link "Kund*innen" at bounding box center [141, 15] width 55 height 7
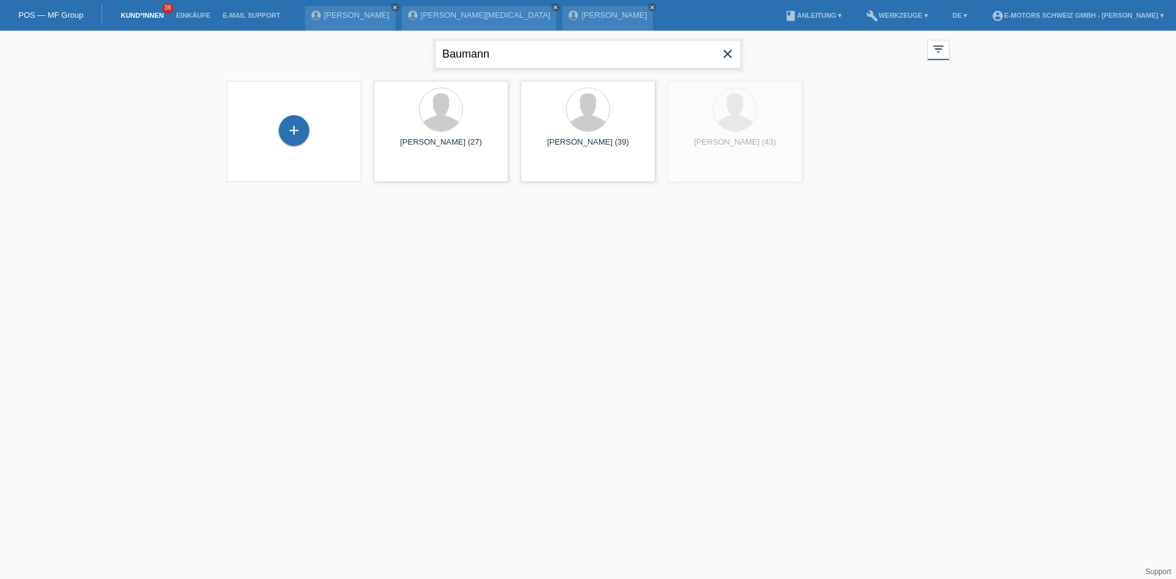
drag, startPoint x: 535, startPoint y: 66, endPoint x: 301, endPoint y: 63, distance: 233.9
click at [302, 63] on div "[PERSON_NAME] close filter_list view_module Alle Kund*innen anzeigen star Marki…" at bounding box center [587, 53] width 735 height 44
paste input "Pulver"
paste input "[PERSON_NAME]"
drag, startPoint x: 515, startPoint y: 51, endPoint x: 266, endPoint y: 73, distance: 250.2
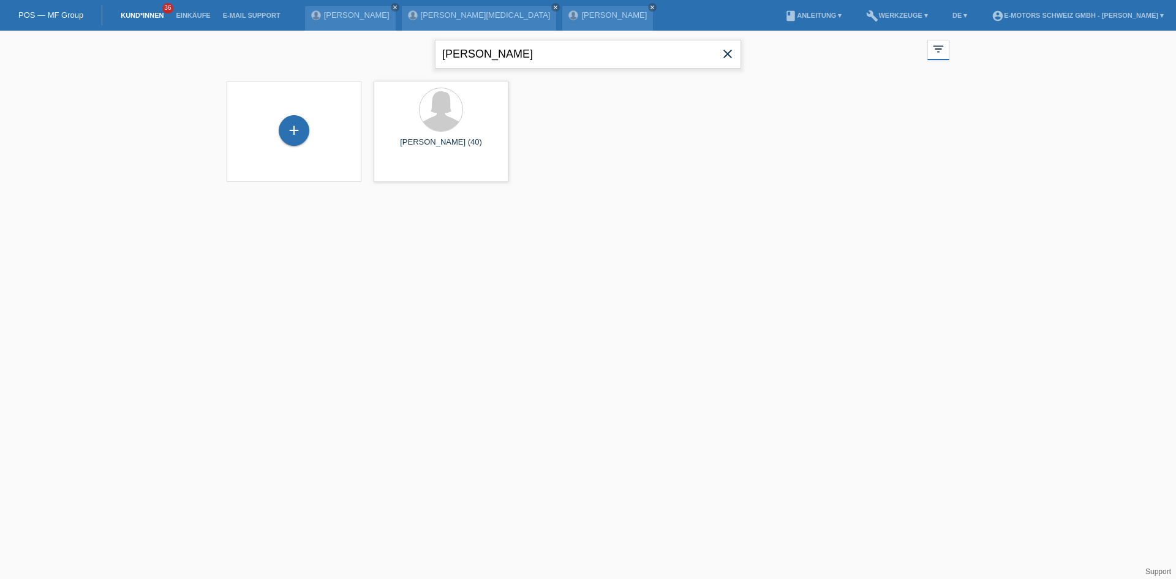
click at [269, 80] on div "Ibrahim close filter_list view_module Alle Kund*innen anzeigen star Markierte K…" at bounding box center [588, 114] width 1176 height 167
type input "Ibrahim"
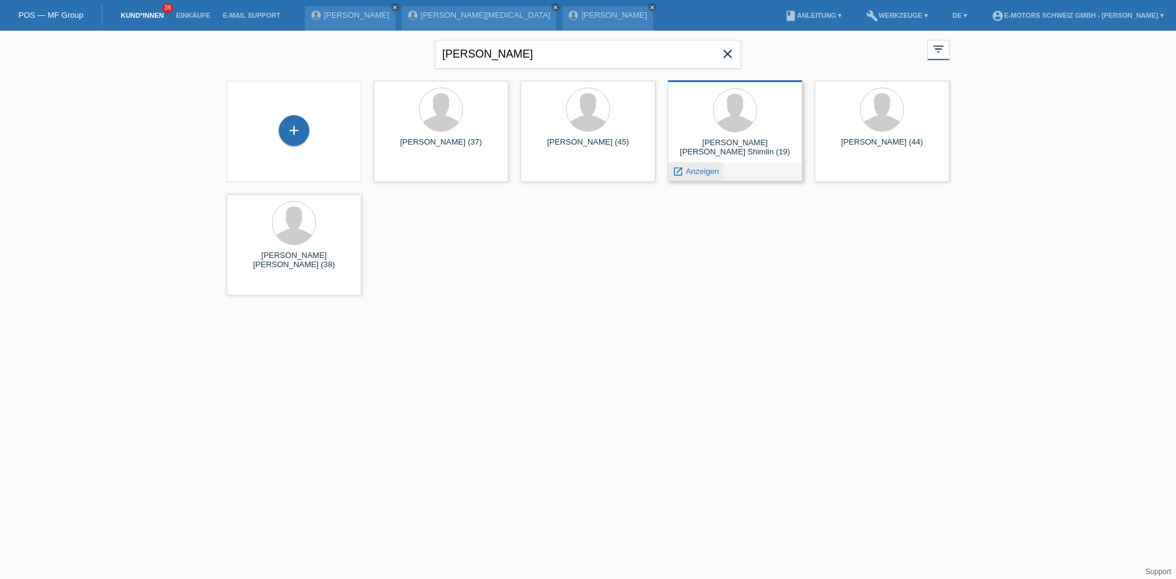
click at [699, 172] on span "Anzeigen" at bounding box center [702, 171] width 33 height 9
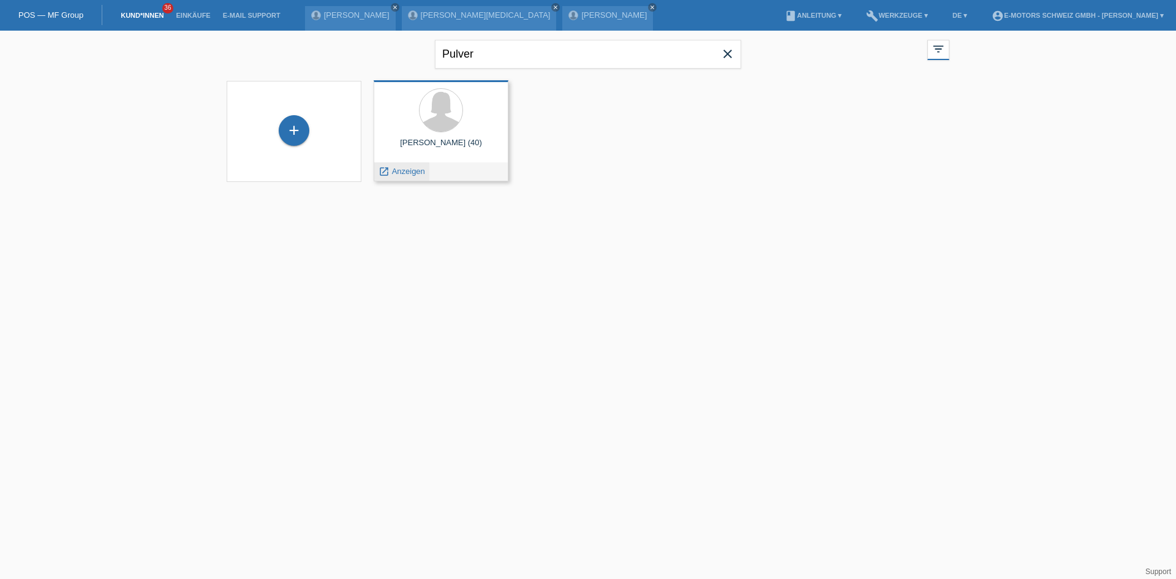
click at [396, 168] on span "Anzeigen" at bounding box center [408, 171] width 33 height 9
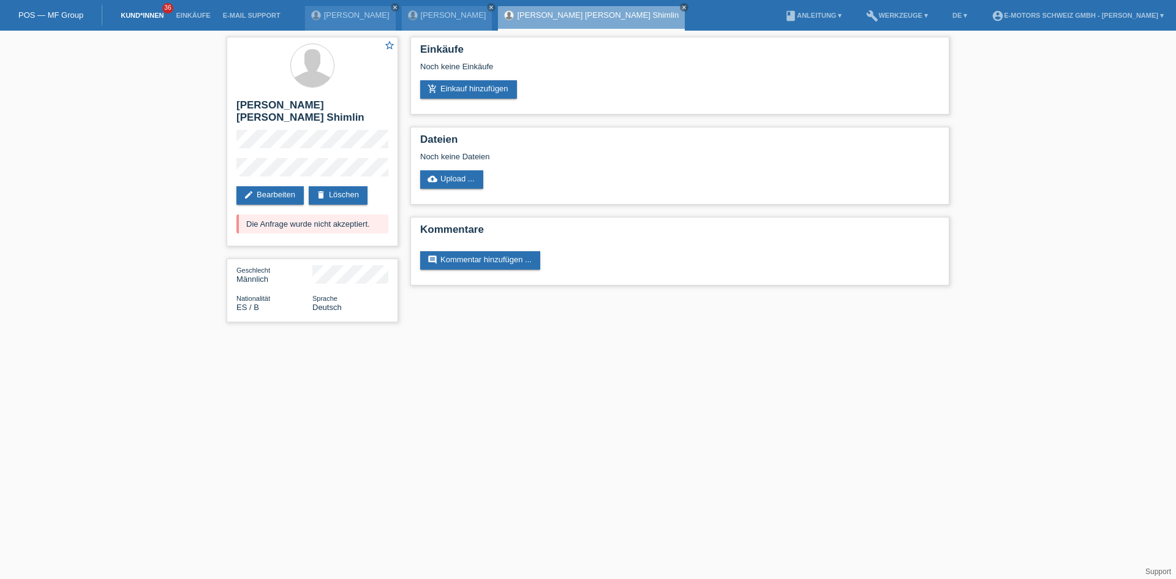
click at [140, 15] on link "Kund*innen" at bounding box center [141, 15] width 55 height 7
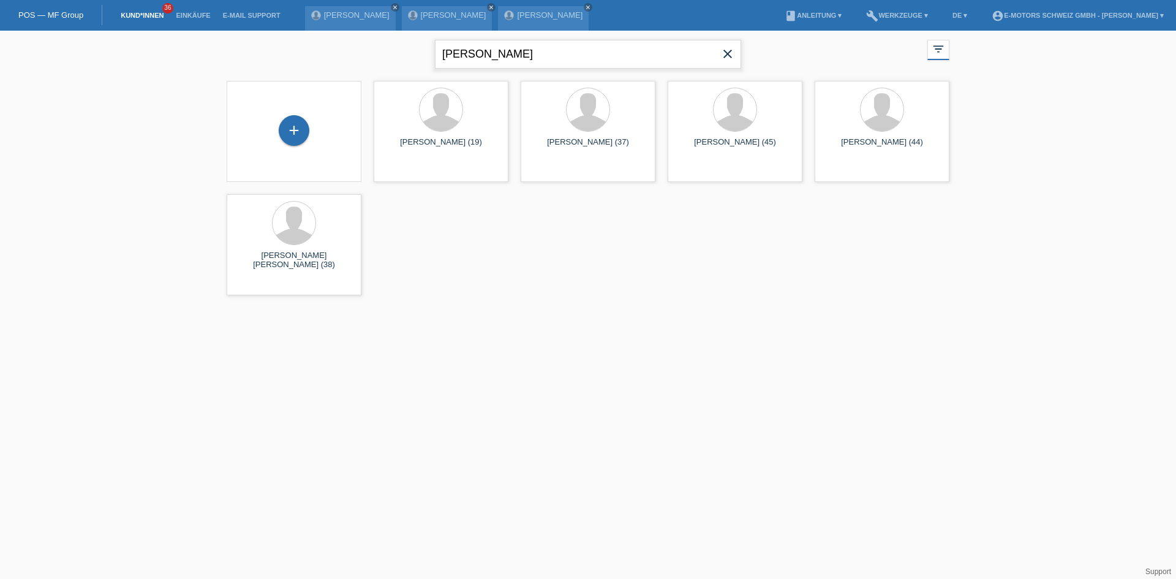
drag, startPoint x: 486, startPoint y: 56, endPoint x: 153, endPoint y: 73, distance: 333.5
click at [155, 87] on div "[PERSON_NAME] close filter_list view_module Alle Kund*innen anzeigen star Marki…" at bounding box center [588, 166] width 1176 height 271
paste input "Azemine"
type input "Azemine"
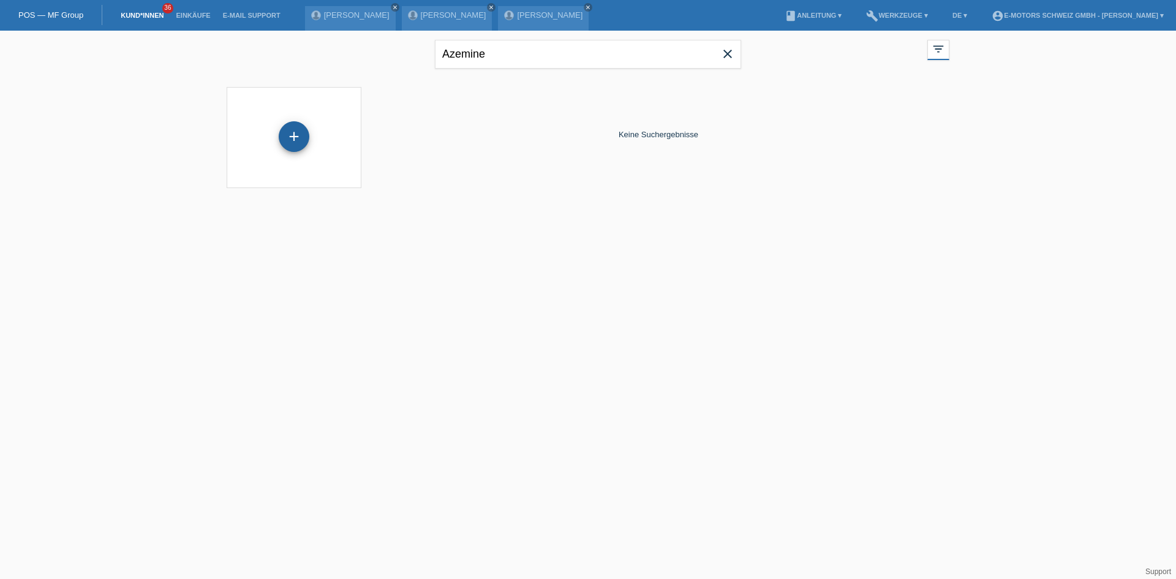
click at [298, 133] on div "+" at bounding box center [294, 136] width 31 height 31
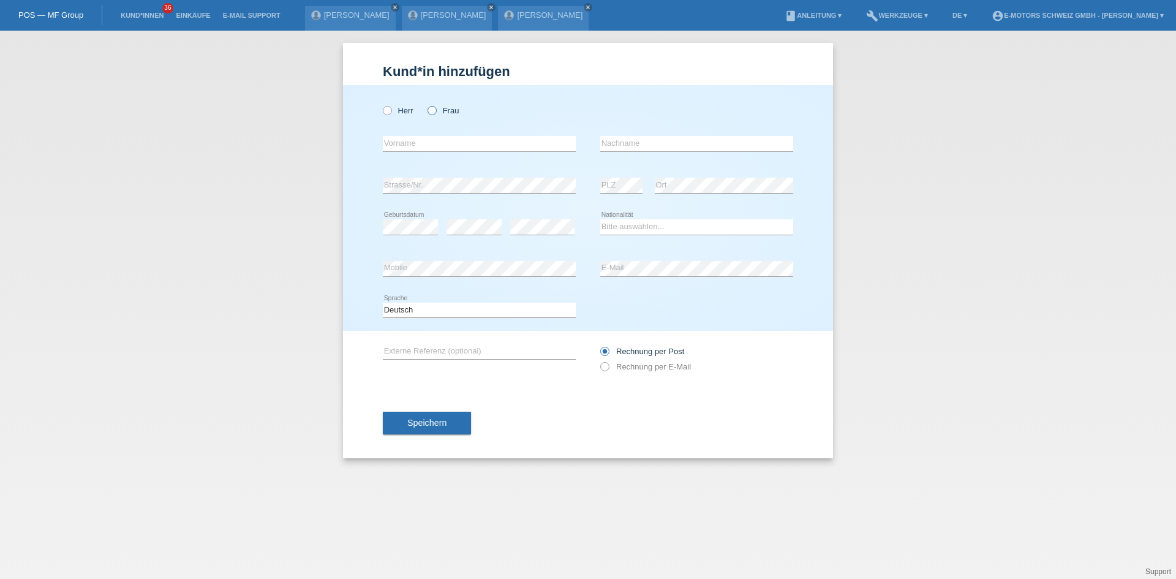
click at [439, 113] on label "Frau" at bounding box center [442, 110] width 31 height 9
click at [435, 113] on input "Frau" at bounding box center [431, 110] width 8 height 8
radio input "true"
click at [663, 225] on select "Bitte auswählen... Schweiz Deutschland Liechtenstein Österreich ------------ Af…" at bounding box center [696, 226] width 193 height 15
select select "XK"
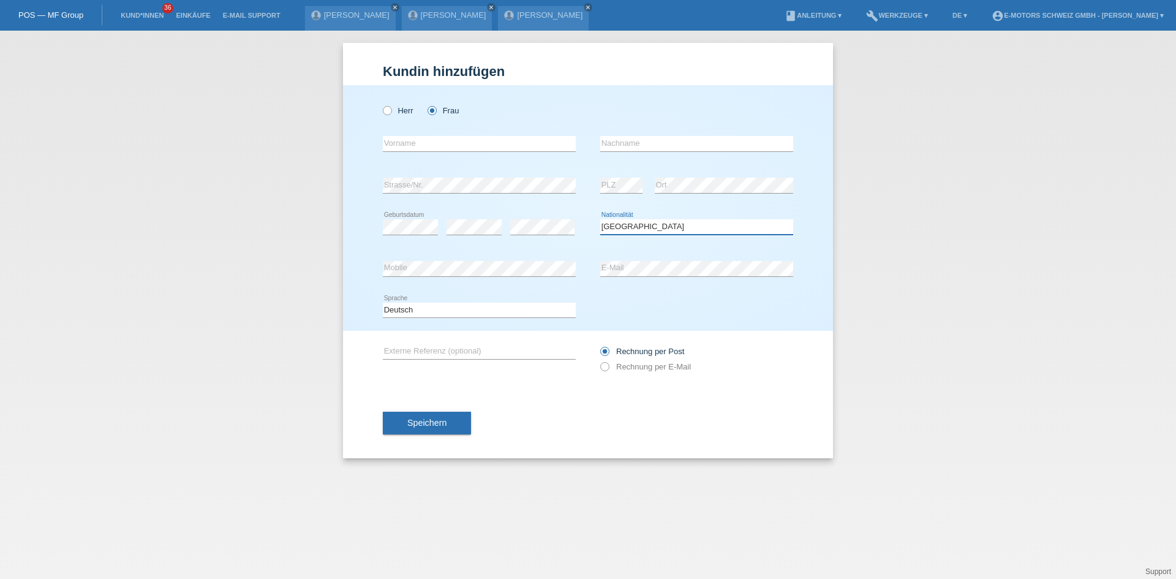
click at [600, 219] on select "Bitte auswählen... Schweiz Deutschland Liechtenstein Österreich ------------ Af…" at bounding box center [696, 226] width 193 height 15
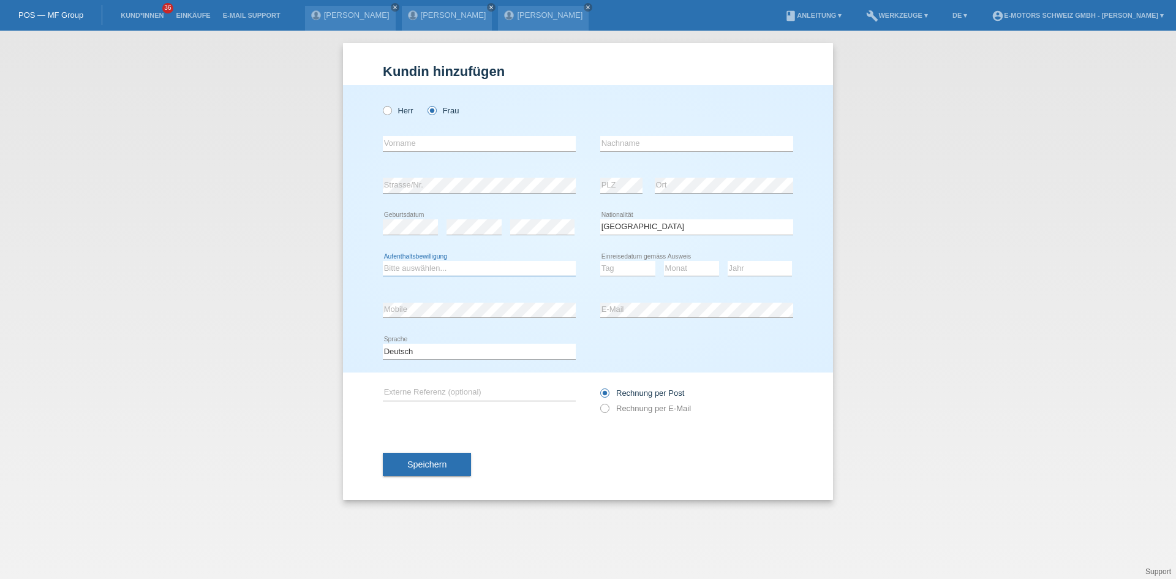
click at [481, 266] on select "Bitte auswählen... C B B - Flüchtlingsstatus Andere" at bounding box center [479, 268] width 193 height 15
select select "C"
click at [383, 261] on select "Bitte auswählen... C B B - Flüchtlingsstatus Andere" at bounding box center [479, 268] width 193 height 15
click at [607, 268] on select "Tag 01 02 03 04 05 06 07 08 09 10 11" at bounding box center [627, 268] width 55 height 15
select select "17"
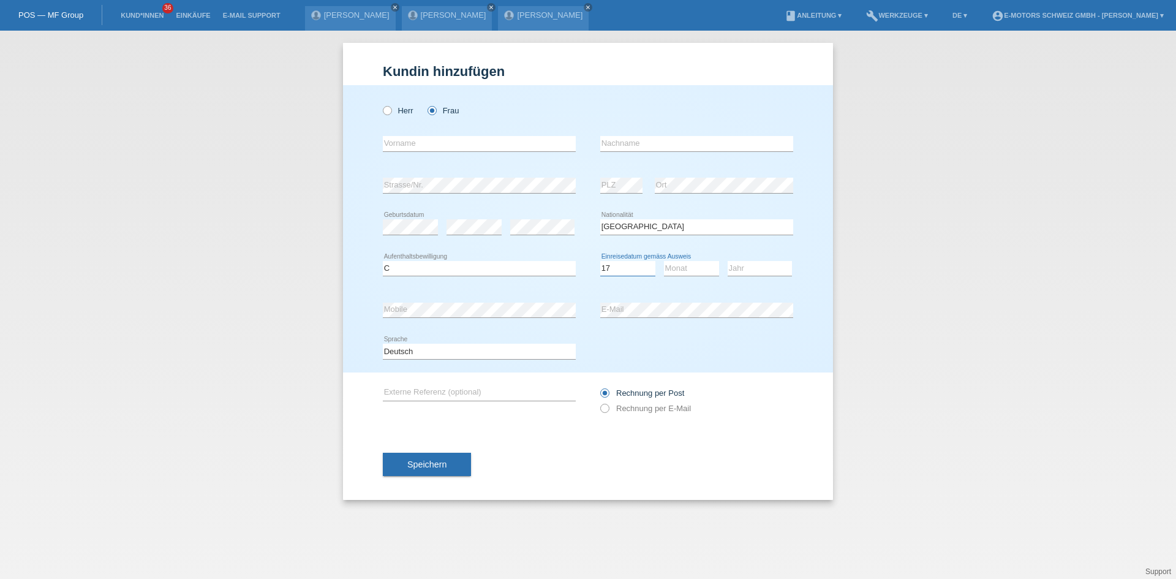
click at [600, 261] on select "Tag 01 02 03 04 05 06 07 08 09 10 11" at bounding box center [627, 268] width 55 height 15
drag, startPoint x: 689, startPoint y: 272, endPoint x: 689, endPoint y: 266, distance: 6.7
click at [689, 272] on select "Monat 01 02 03 04 05 06 07 08 09 10 11" at bounding box center [691, 268] width 55 height 15
click at [664, 261] on select "Monat 01 02 03 04 05 06 07 08 09 10 11" at bounding box center [691, 268] width 55 height 15
click at [672, 272] on select "Monat 01 02 03 04 05 06 07 08 09 10 11" at bounding box center [691, 268] width 55 height 15
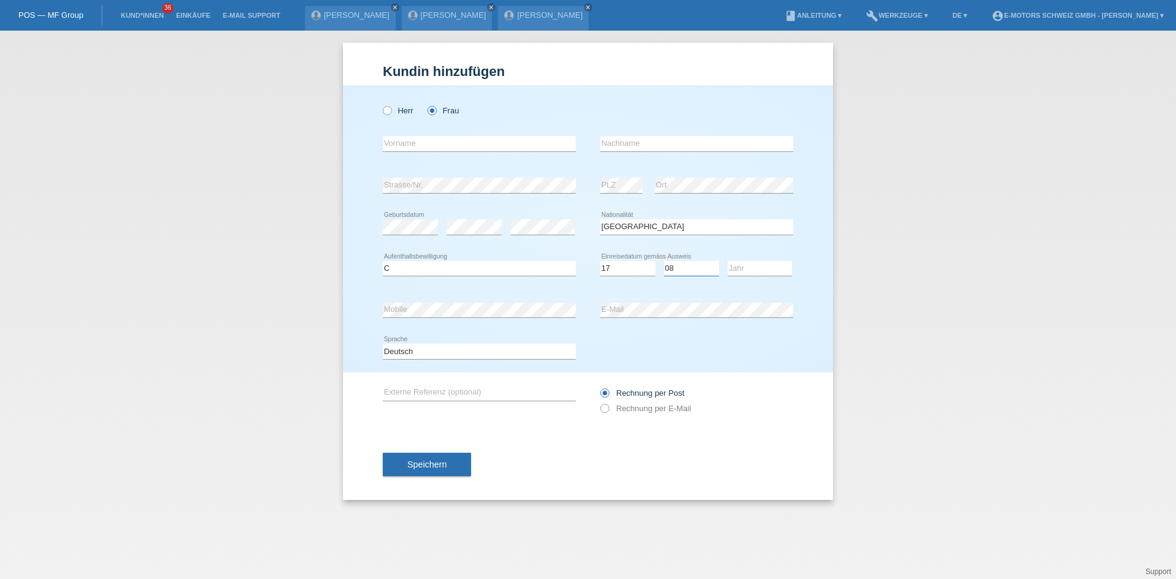
select select "09"
click at [664, 261] on select "Monat 01 02 03 04 05 06 07 08 09 10 11" at bounding box center [691, 268] width 55 height 15
click at [741, 271] on select "Jahr 2025 2024 2023 2022 2021 2020 2019 2018 2017 2016 2015 2014 2013 2012 2011…" at bounding box center [759, 268] width 64 height 15
select select "1999"
click at [727, 261] on select "Jahr 2025 2024 2023 2022 2021 2020 2019 2018 2017 2016 2015 2014 2013 2012 2011…" at bounding box center [759, 268] width 64 height 15
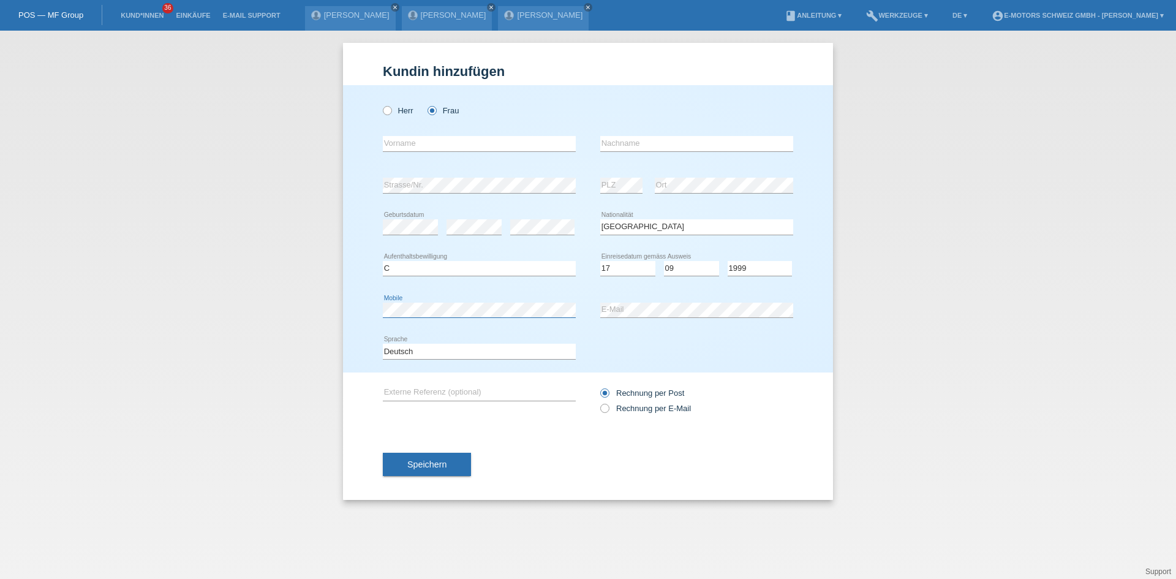
click at [368, 311] on div "Herr Frau error Vorname error" at bounding box center [588, 228] width 490 height 287
click at [538, 142] on input "text" at bounding box center [479, 143] width 193 height 15
click at [391, 147] on input "text" at bounding box center [479, 143] width 193 height 15
type input "Azemine"
type input "Rama"
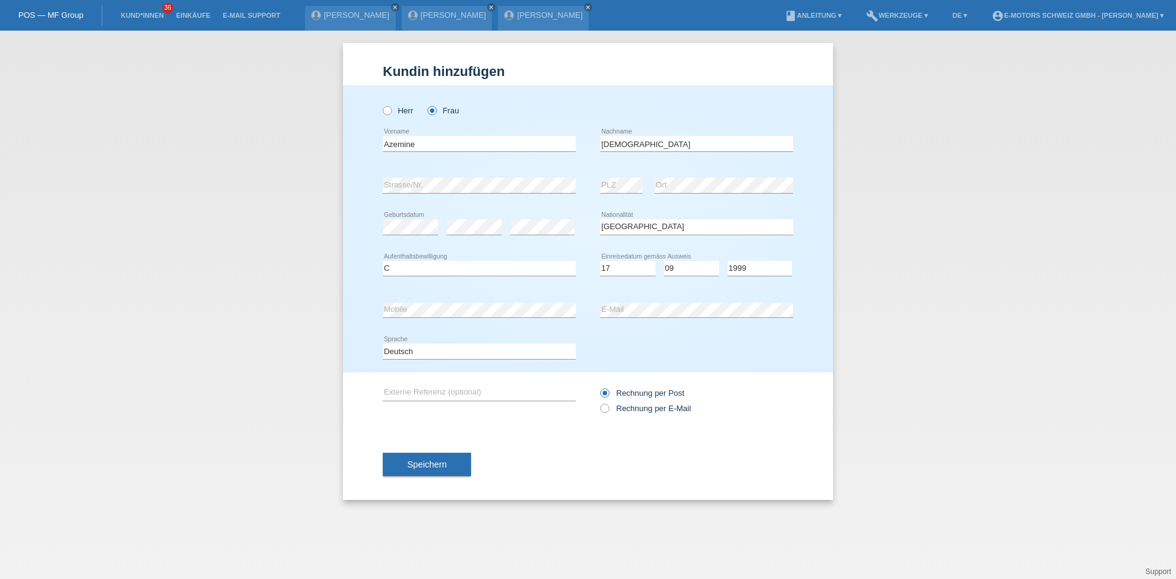
click at [437, 451] on div "Speichern" at bounding box center [588, 464] width 410 height 71
click at [436, 458] on button "Speichern" at bounding box center [427, 463] width 88 height 23
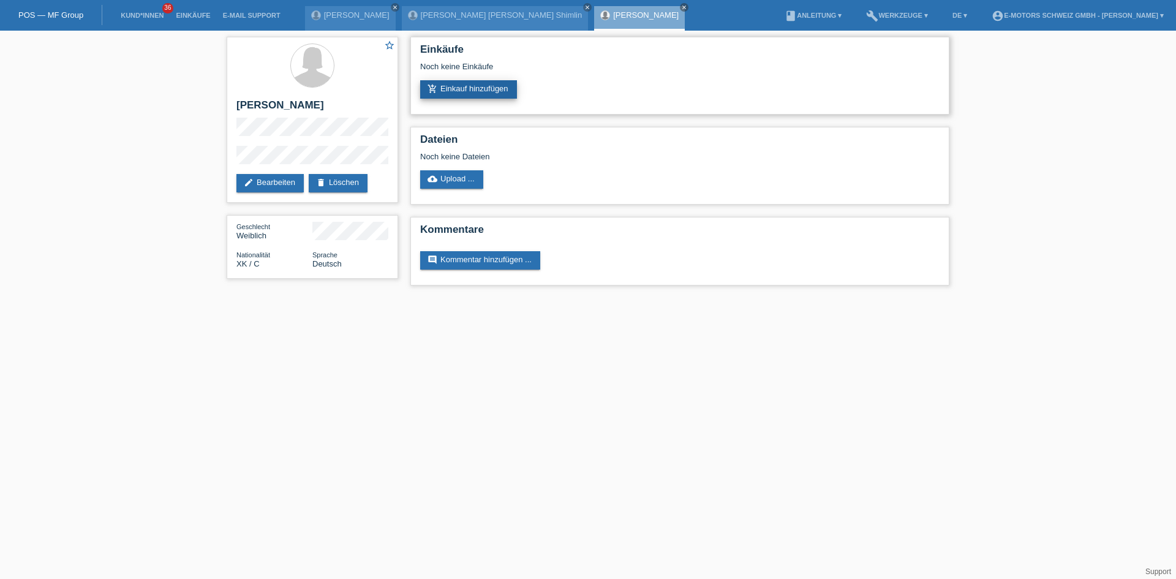
click at [462, 89] on link "add_shopping_cart Einkauf hinzufügen" at bounding box center [468, 89] width 97 height 18
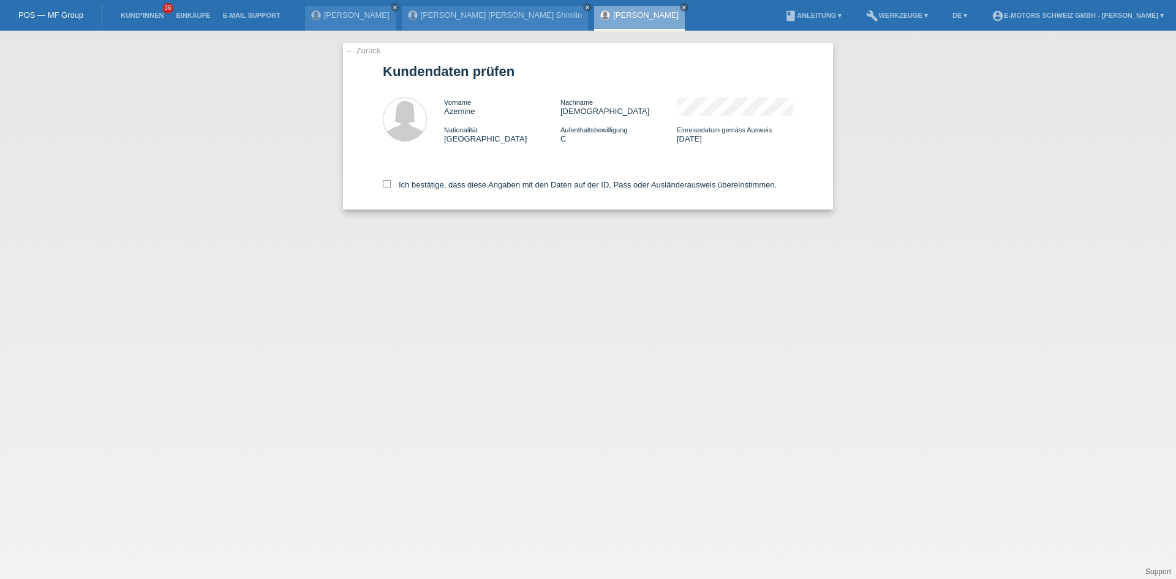
click at [446, 179] on div "Ich bestätige, dass diese Angaben mit den Daten auf der ID, Pass oder Ausländer…" at bounding box center [588, 183] width 410 height 54
click at [446, 183] on label "Ich bestätige, dass diese Angaben mit den Daten auf der ID, Pass oder Ausländer…" at bounding box center [580, 184] width 394 height 9
click at [391, 183] on input "Ich bestätige, dass diese Angaben mit den Daten auf der ID, Pass oder Ausländer…" at bounding box center [387, 184] width 8 height 8
checkbox input "true"
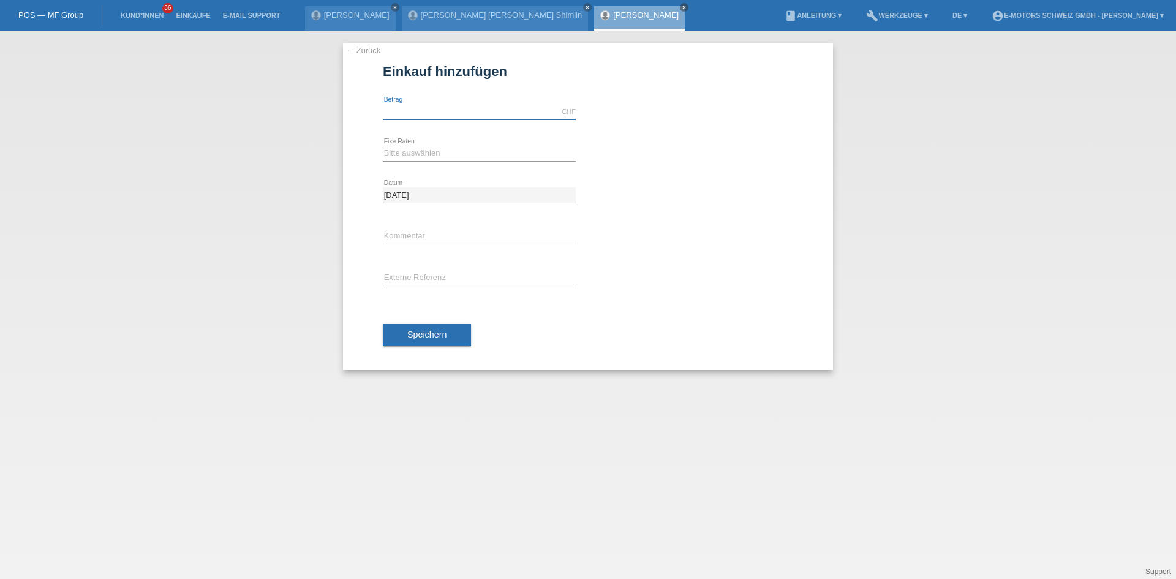
click at [425, 116] on input "text" at bounding box center [479, 111] width 193 height 15
type input "9000.00"
click at [436, 156] on select "Bitte auswählen 12 Raten 24 Raten 36 Raten 48 Raten" at bounding box center [479, 153] width 193 height 15
select select "214"
click at [383, 146] on select "Bitte auswählen 12 Raten 24 Raten 36 Raten 48 Raten" at bounding box center [479, 153] width 193 height 15
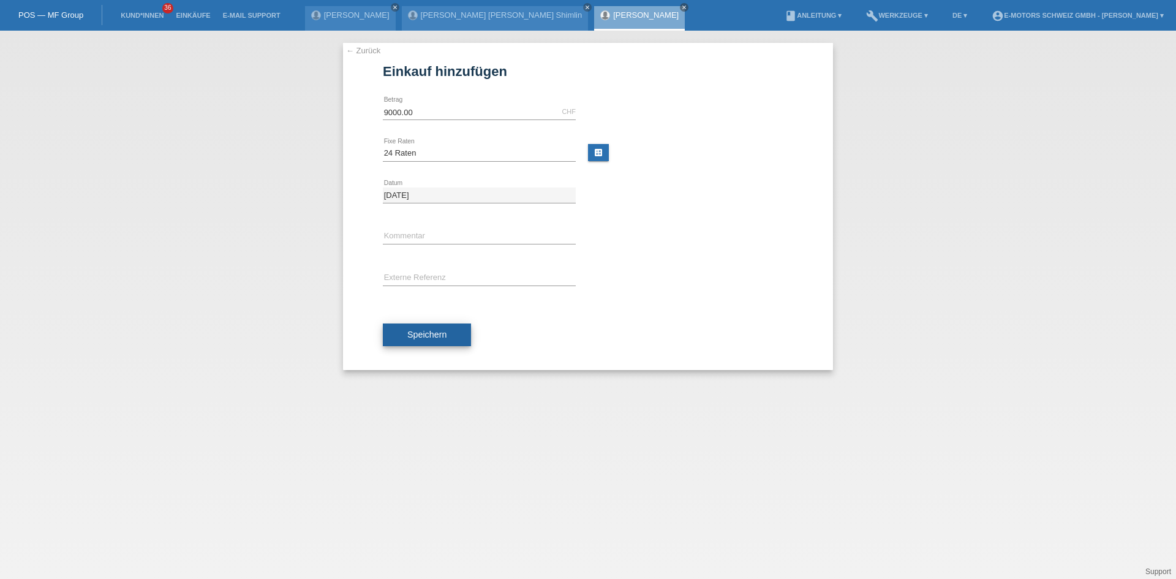
click at [425, 332] on span "Speichern" at bounding box center [426, 334] width 39 height 10
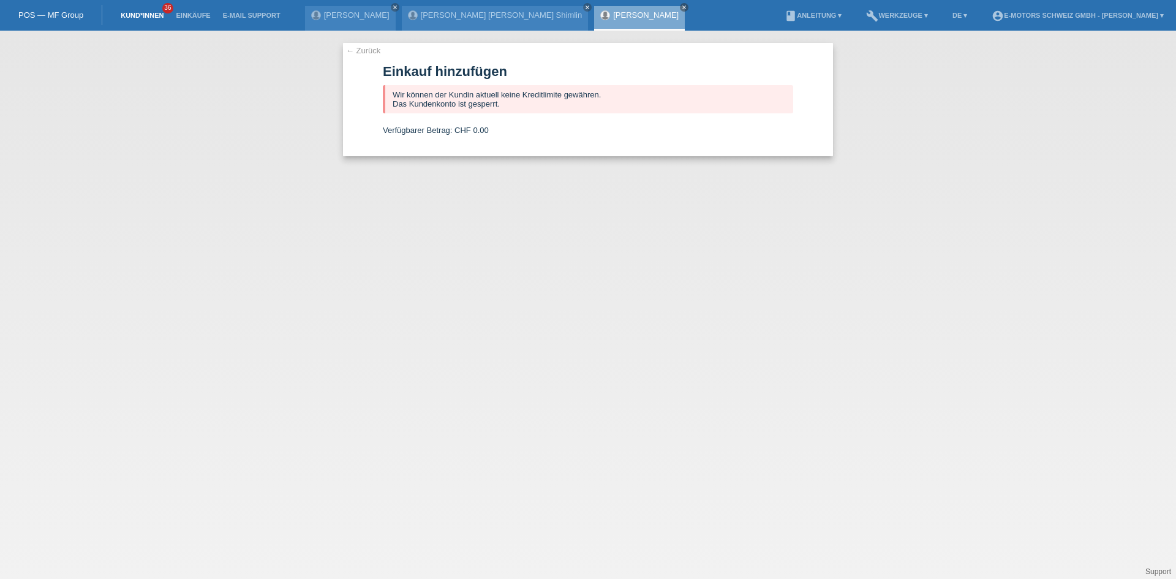
click at [147, 14] on link "Kund*innen" at bounding box center [141, 15] width 55 height 7
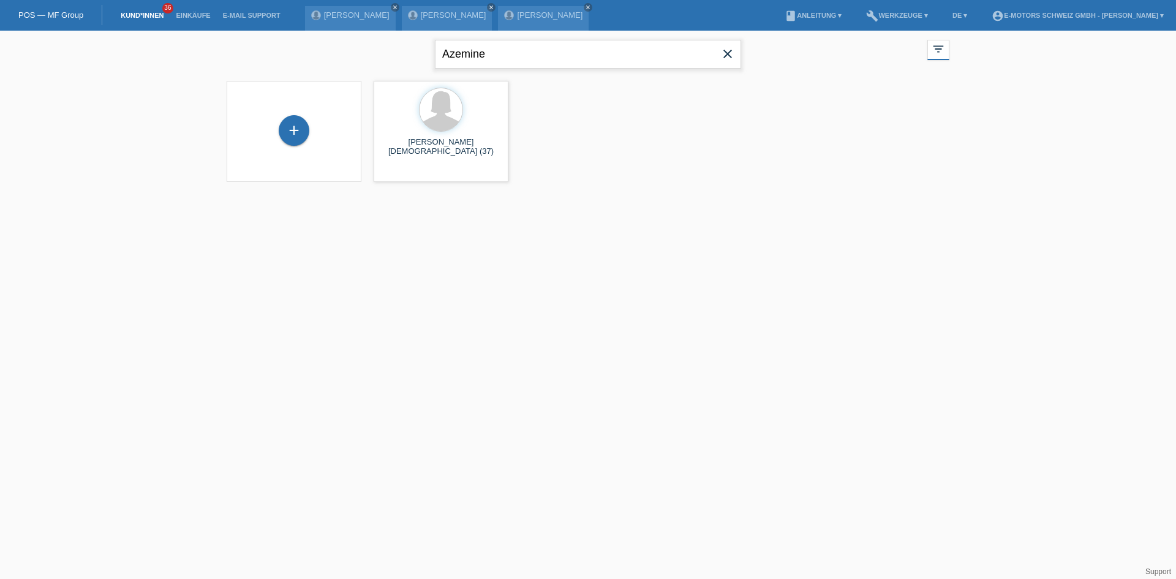
click at [530, 40] on input "Azemine" at bounding box center [588, 54] width 306 height 29
drag, startPoint x: 518, startPoint y: 58, endPoint x: 246, endPoint y: 45, distance: 272.8
click at [242, 51] on div "Azemine close filter_list view_module Alle Kund*innen anzeigen star Markierte K…" at bounding box center [587, 53] width 735 height 44
type input "augsburger"
click at [415, 173] on span "Anzeigen" at bounding box center [408, 171] width 33 height 9
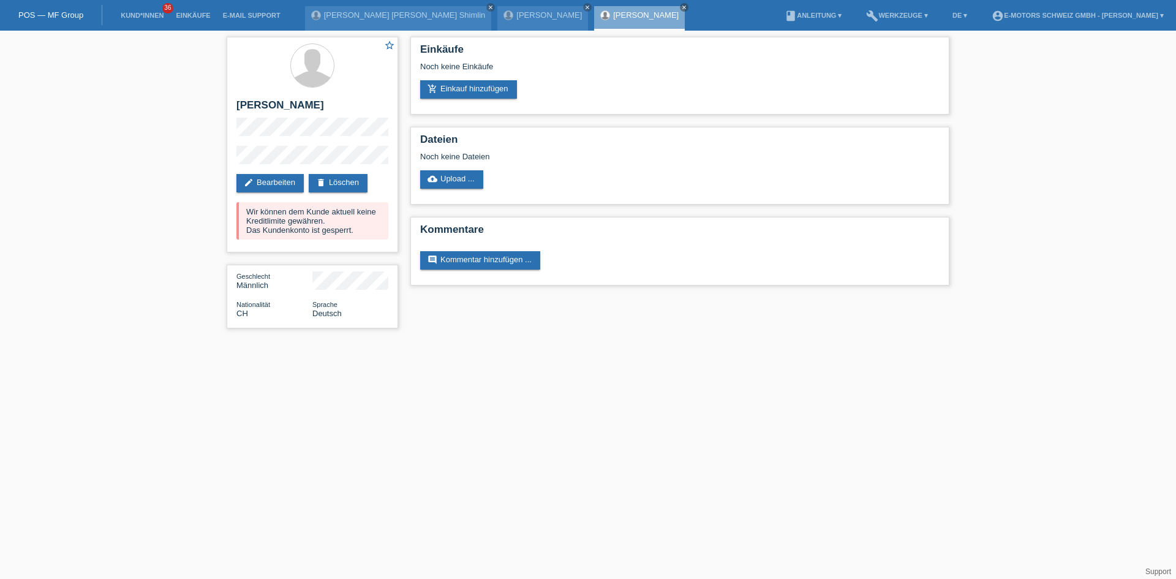
click at [120, 10] on li "Kund*innen 36" at bounding box center [141, 15] width 55 height 31
click at [138, 18] on link "Kund*innen" at bounding box center [141, 15] width 55 height 7
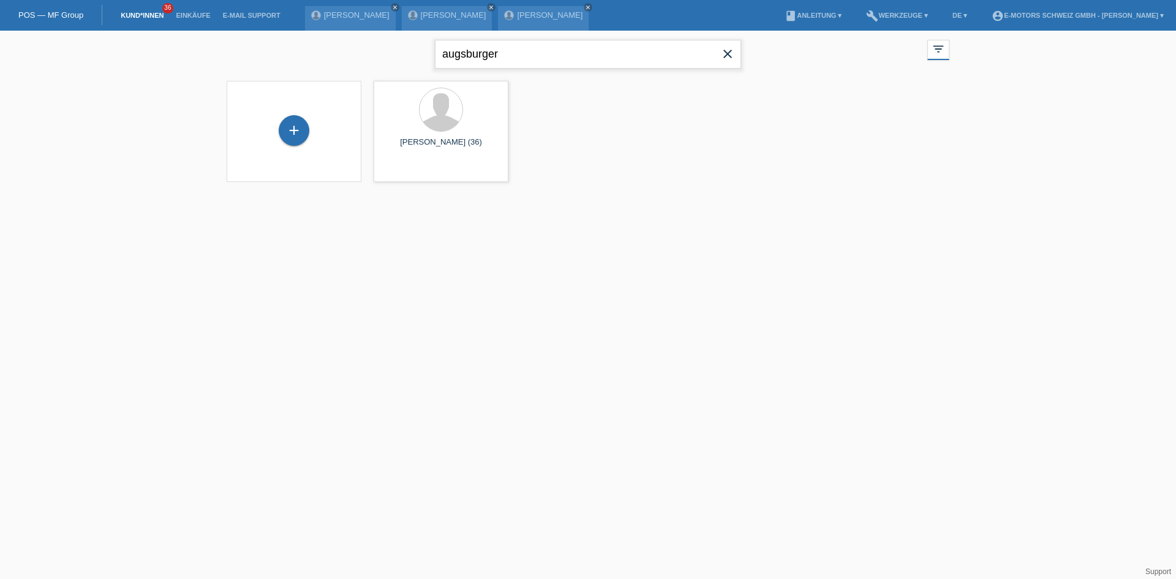
drag, startPoint x: 516, startPoint y: 59, endPoint x: 383, endPoint y: 61, distance: 133.5
click at [383, 61] on div "augsburger close filter_list view_module Alle Kund*innen anzeigen star Markiert…" at bounding box center [587, 53] width 735 height 44
paste input "nurije"
type input "nurije"
drag, startPoint x: 476, startPoint y: 53, endPoint x: 342, endPoint y: 52, distance: 134.7
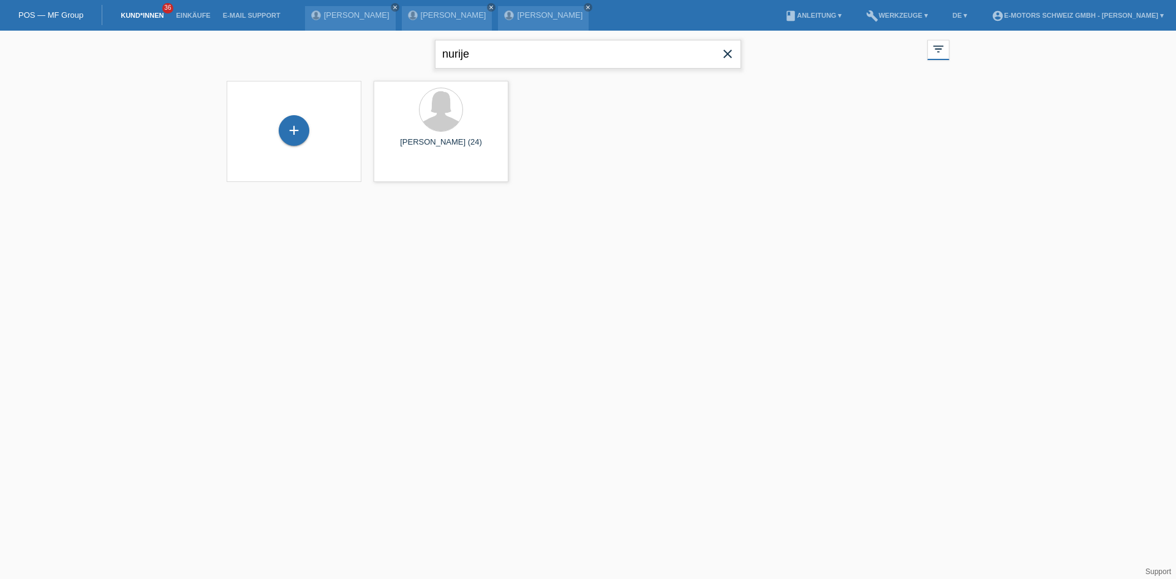
click at [342, 52] on div "nurije close filter_list view_module Alle Kund*innen anzeigen star Markierte Ku…" at bounding box center [587, 53] width 735 height 44
click at [723, 57] on icon "close" at bounding box center [727, 54] width 15 height 15
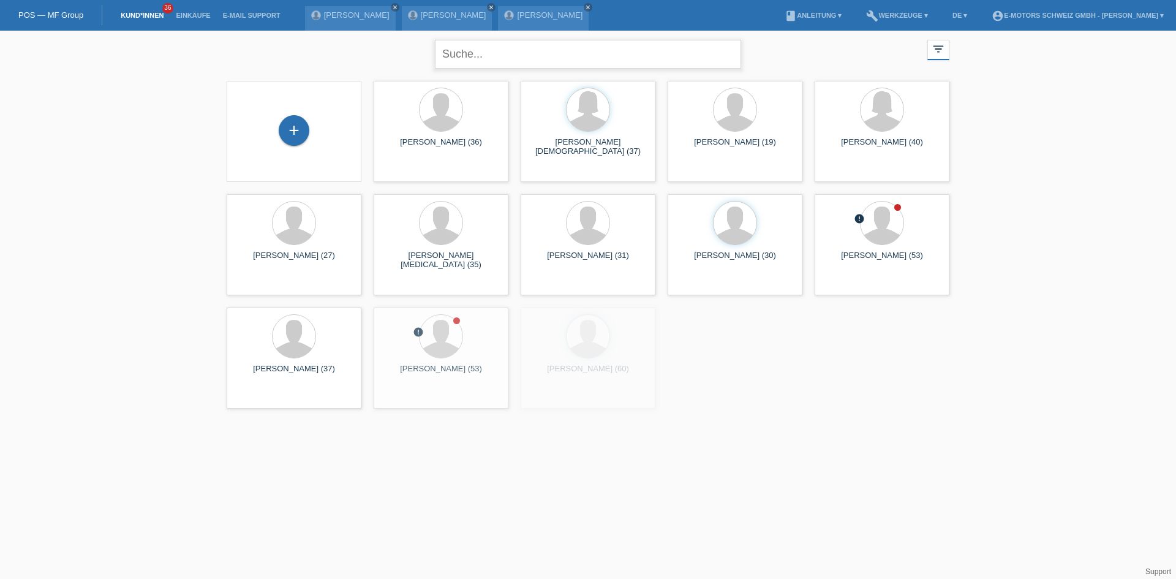
paste input "Michael"
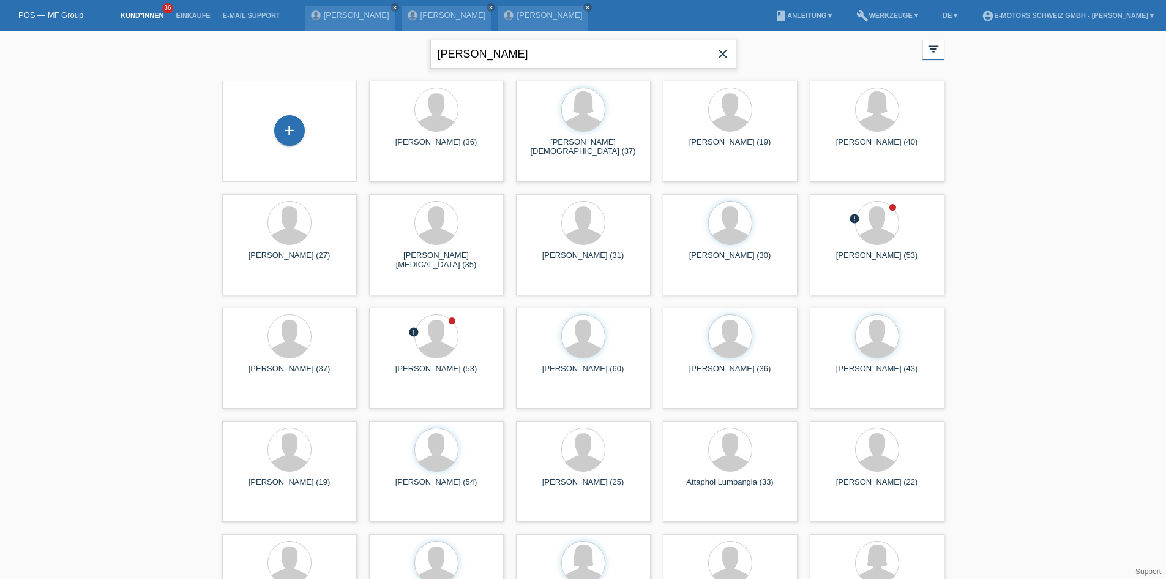
type input "Michael"
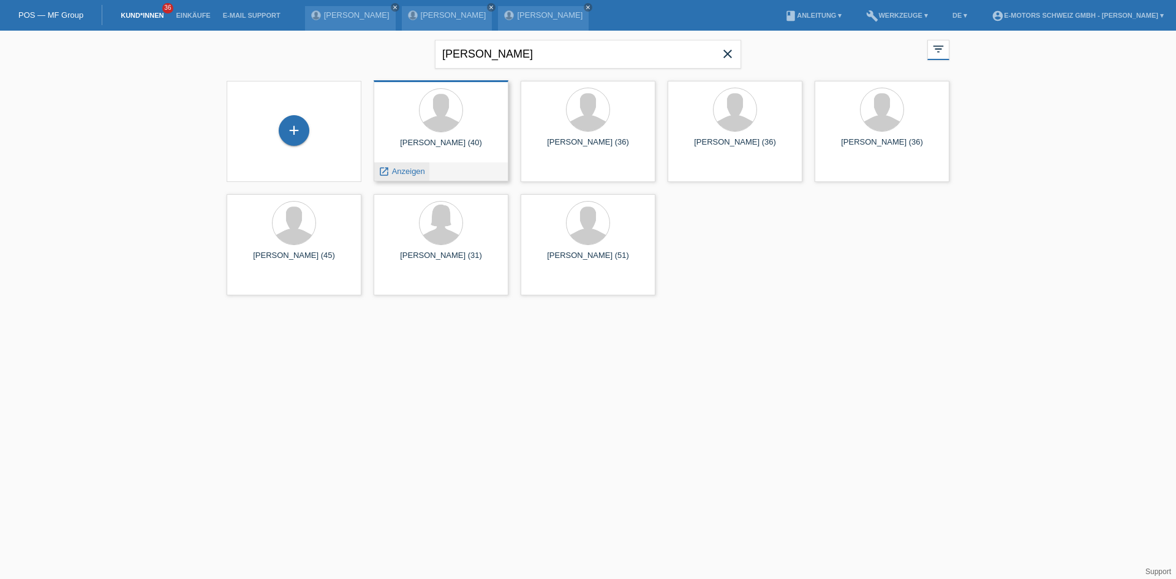
click at [400, 168] on span "Anzeigen" at bounding box center [408, 171] width 33 height 9
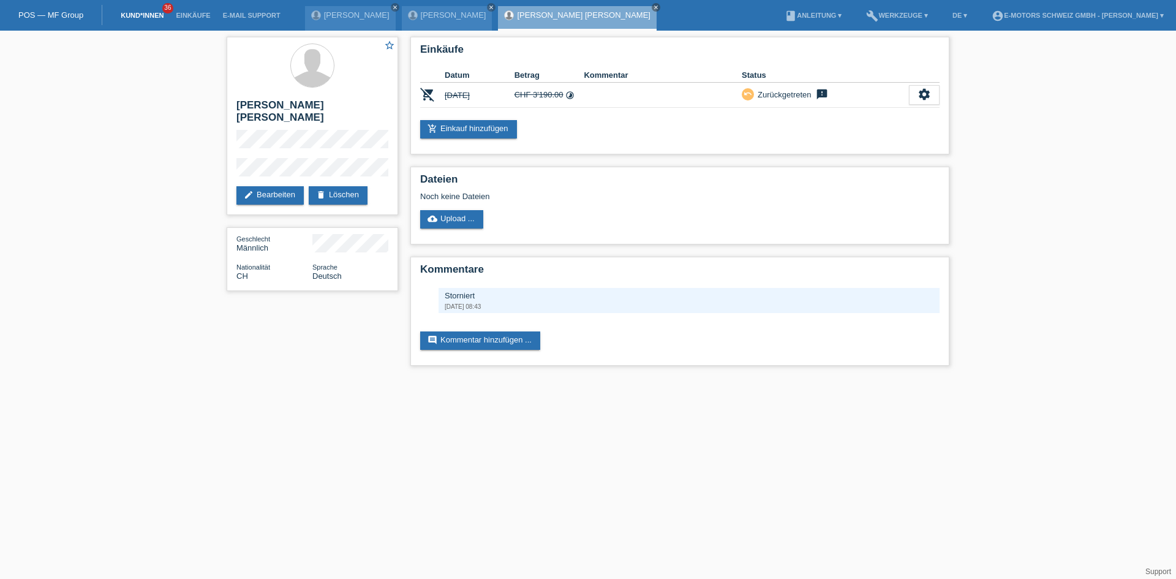
click at [148, 14] on link "Kund*innen" at bounding box center [141, 15] width 55 height 7
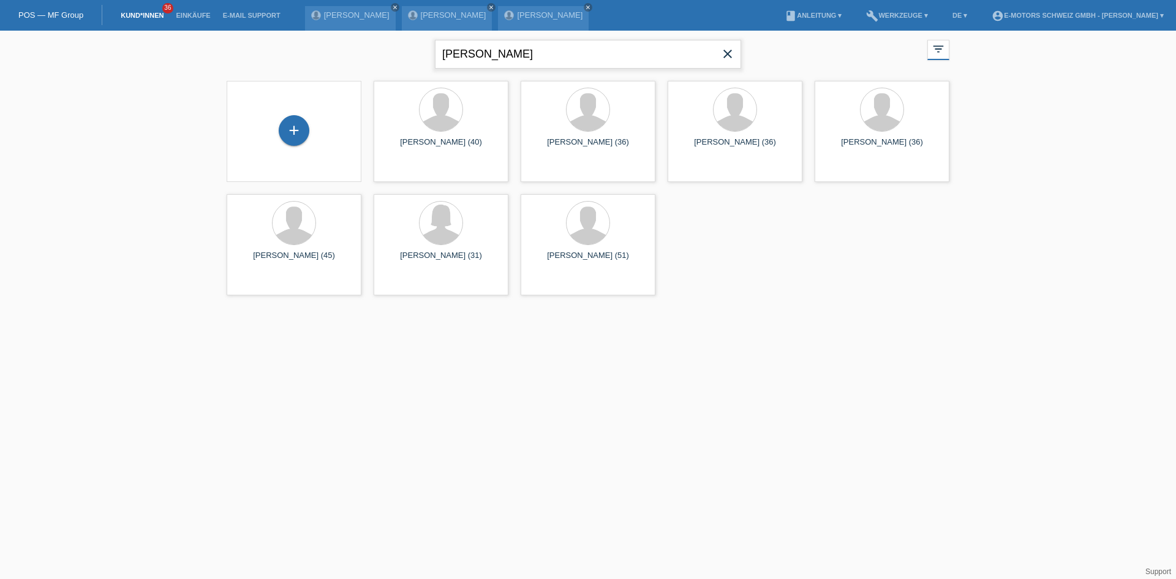
paste input "Sriskantharaja"
drag, startPoint x: 602, startPoint y: 53, endPoint x: 329, endPoint y: 40, distance: 272.8
click at [329, 40] on div "Sriskantharaja close filter_list view_module Alle Kund*innen anzeigen star Mark…" at bounding box center [587, 53] width 735 height 44
type input "Sriskantharaja"
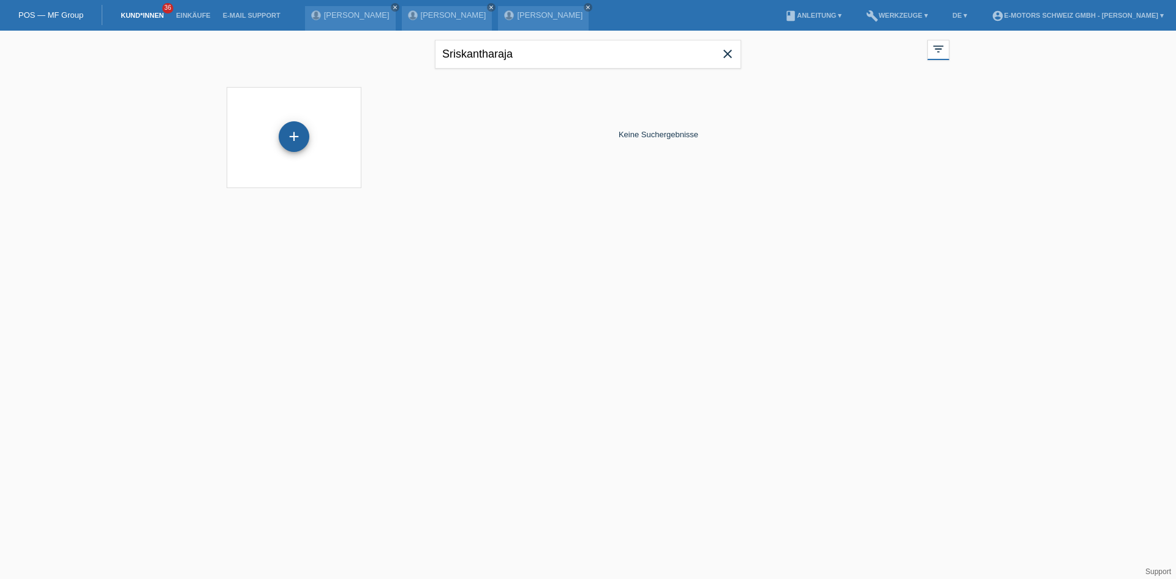
click at [290, 140] on div "+" at bounding box center [294, 136] width 31 height 31
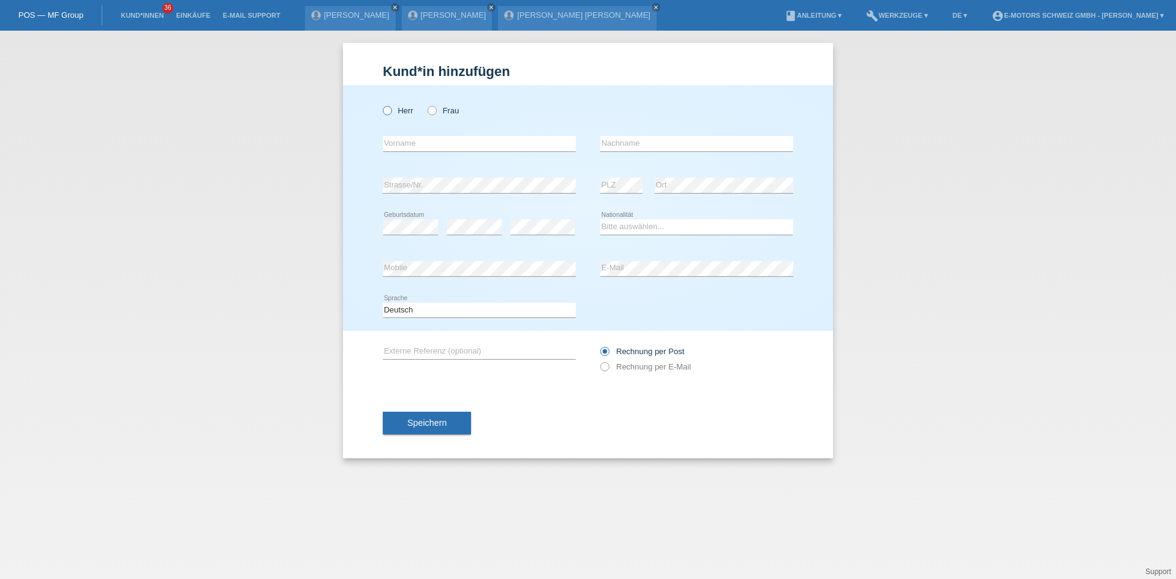
click at [381, 104] on icon at bounding box center [381, 104] width 0 height 0
click at [388, 110] on input "Herr" at bounding box center [387, 110] width 8 height 8
radio input "true"
click at [579, 271] on div "error Mobile error E-Mail" at bounding box center [588, 269] width 410 height 42
click at [625, 233] on select "Bitte auswählen... Schweiz Deutschland Liechtenstein Österreich ------------ Af…" at bounding box center [696, 226] width 193 height 15
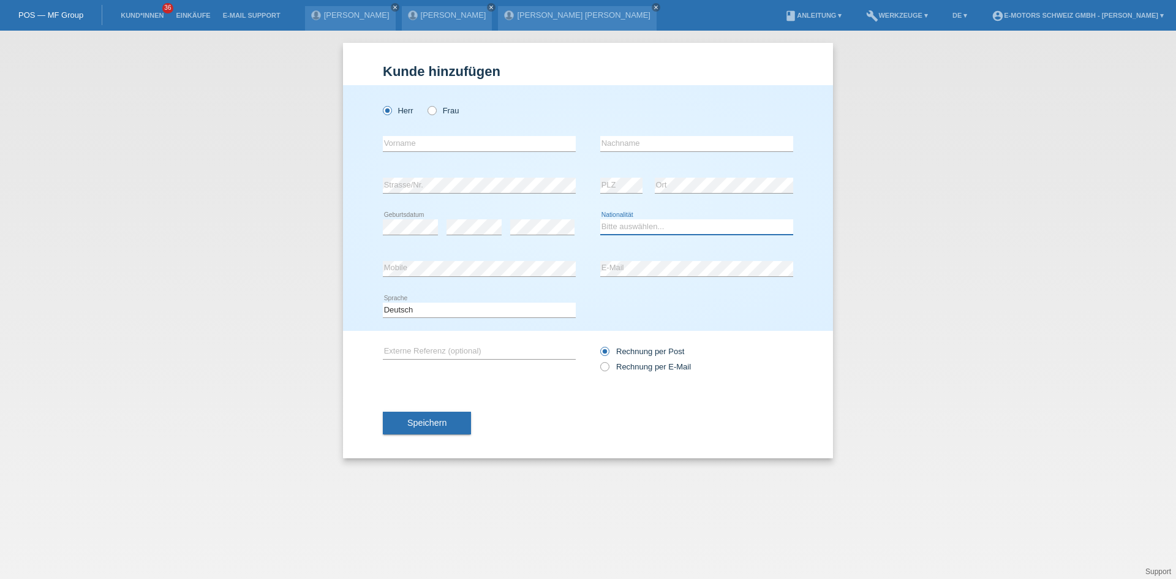
select select "CH"
click at [600, 219] on select "Bitte auswählen... Schweiz Deutschland Liechtenstein Österreich ------------ Af…" at bounding box center [696, 226] width 193 height 15
click at [413, 146] on input "text" at bounding box center [479, 143] width 193 height 15
type input "[DEMOGRAPHIC_DATA]"
type input "Sriskantharaja"
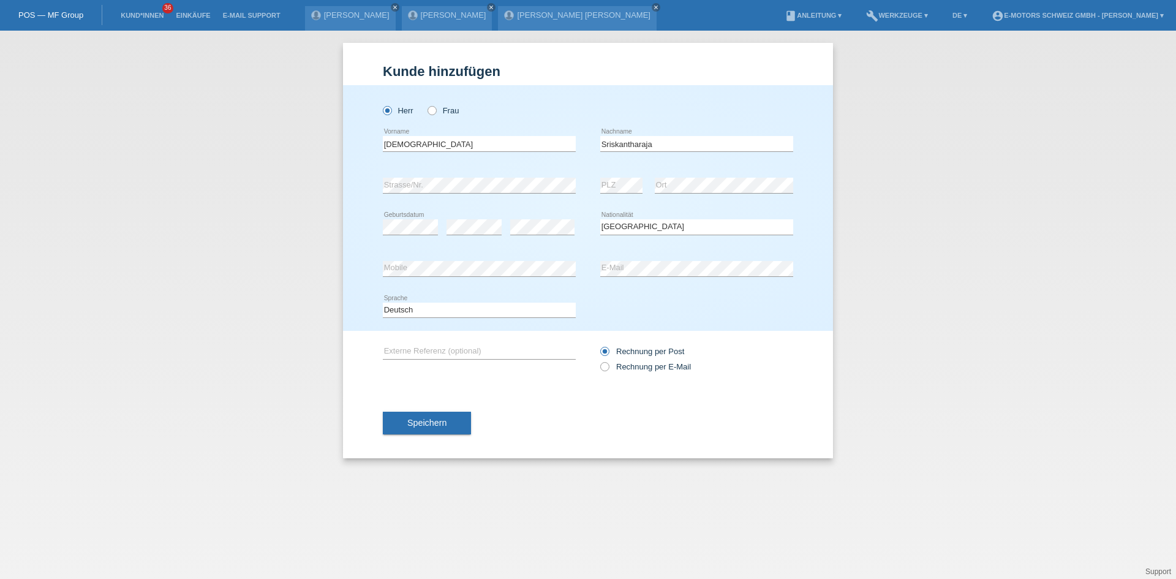
click at [599, 180] on div "error Strasse/Nr. error PLZ error Ort" at bounding box center [588, 186] width 410 height 42
click at [459, 422] on button "Speichern" at bounding box center [427, 422] width 88 height 23
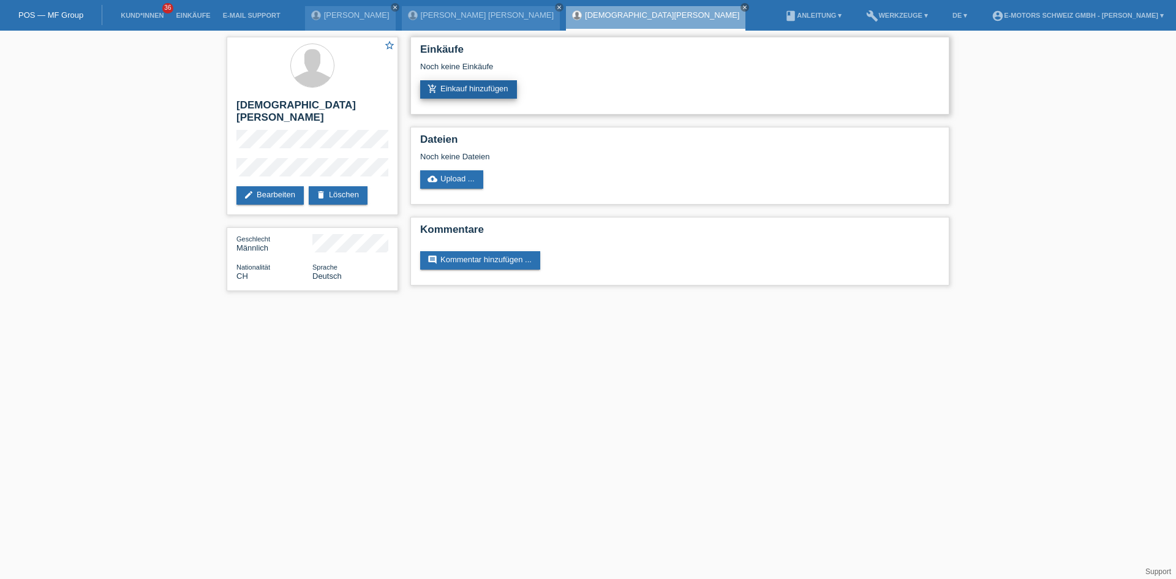
click at [449, 97] on link "add_shopping_cart Einkauf hinzufügen" at bounding box center [468, 89] width 97 height 18
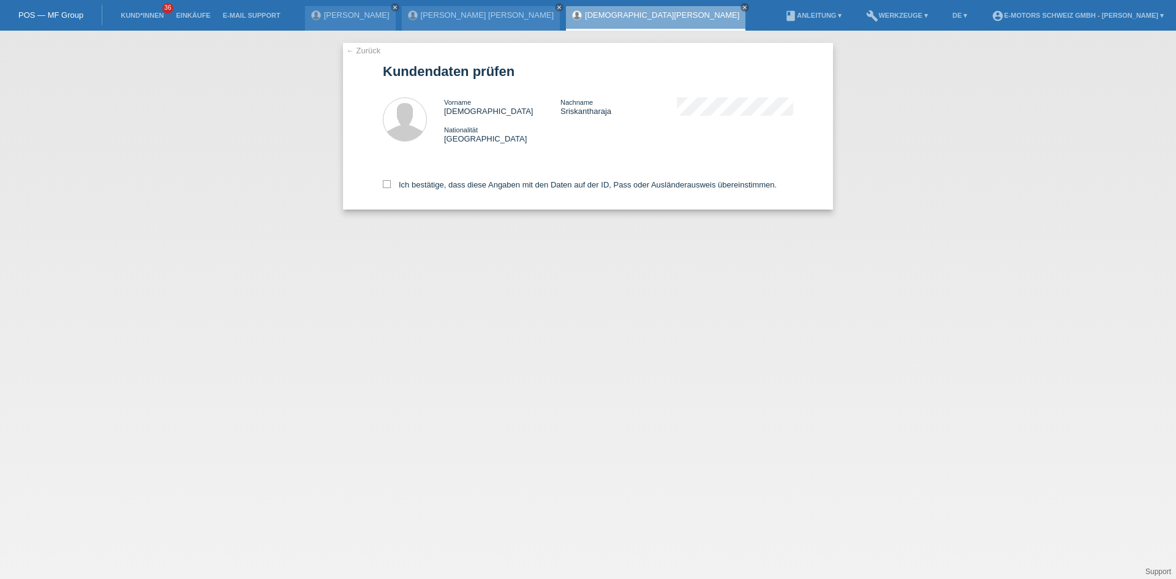
click at [405, 178] on div "Ich bestätige, dass diese Angaben mit den Daten auf der ID, Pass oder Ausländer…" at bounding box center [588, 183] width 410 height 54
click at [405, 181] on label "Ich bestätige, dass diese Angaben mit den Daten auf der ID, Pass oder Ausländer…" at bounding box center [580, 184] width 394 height 9
click at [391, 181] on input "Ich bestätige, dass diese Angaben mit den Daten auf der ID, Pass oder Ausländer…" at bounding box center [387, 184] width 8 height 8
checkbox input "true"
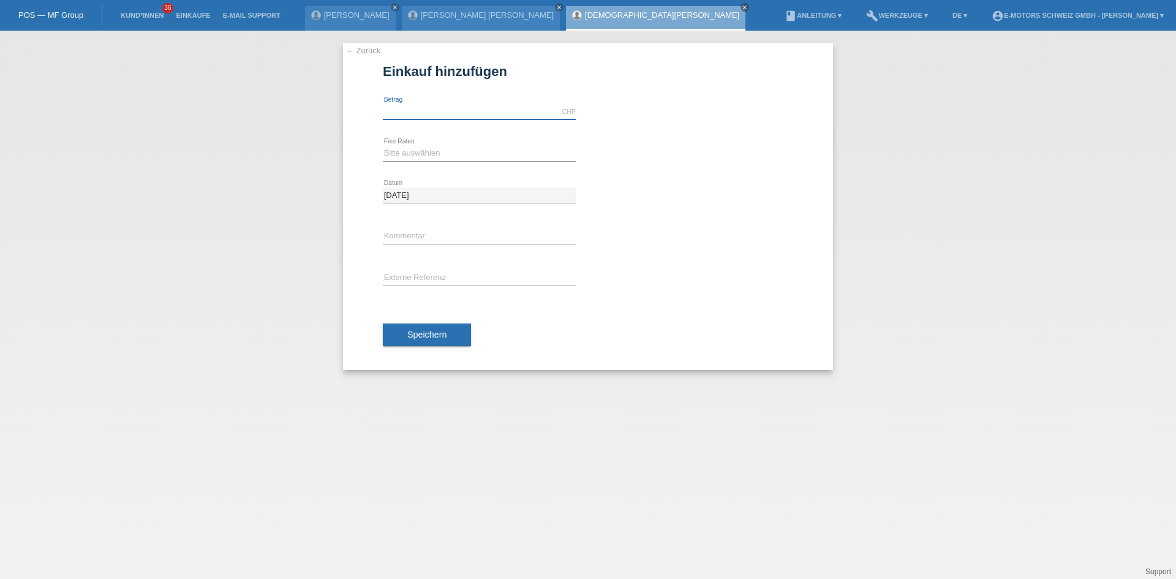
click at [424, 116] on input "text" at bounding box center [479, 111] width 193 height 15
type input "2990.00"
click at [441, 149] on select "Bitte auswählen 12 Raten 24 Raten 36 Raten 48 Raten" at bounding box center [479, 153] width 193 height 15
select select "214"
click at [383, 146] on select "Bitte auswählen 12 Raten 24 Raten 36 Raten 48 Raten" at bounding box center [479, 153] width 193 height 15
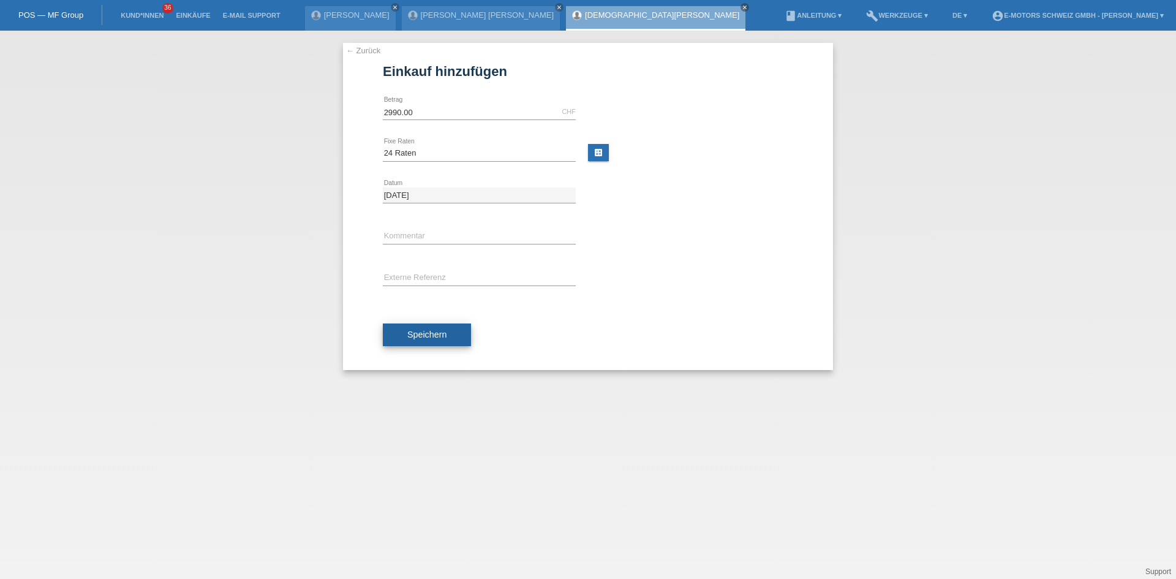
click at [406, 333] on button "Speichern" at bounding box center [427, 334] width 88 height 23
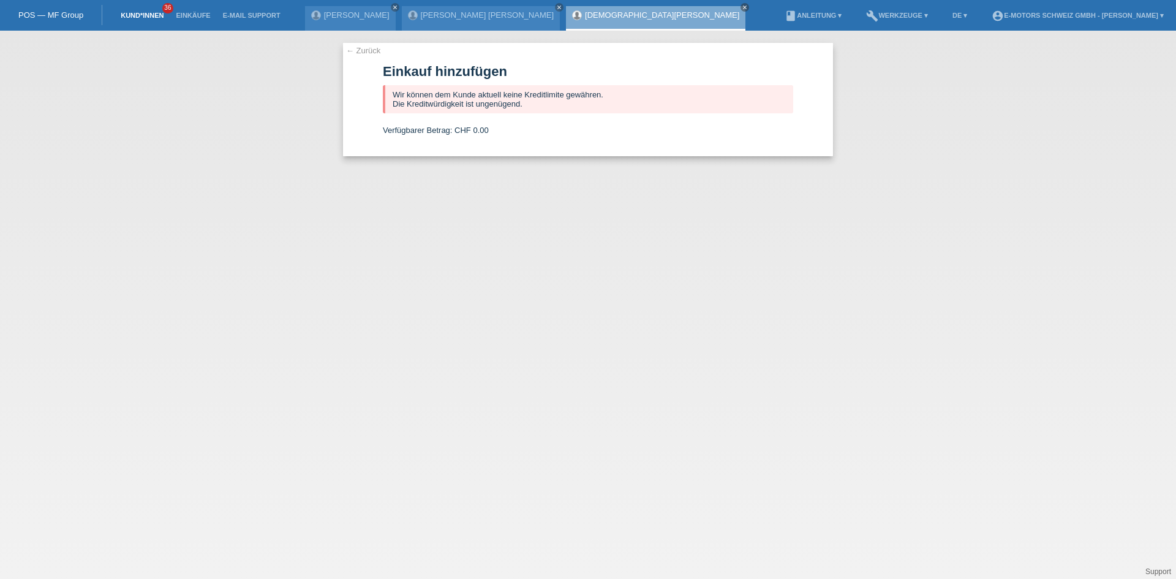
click at [133, 15] on link "Kund*innen" at bounding box center [141, 15] width 55 height 7
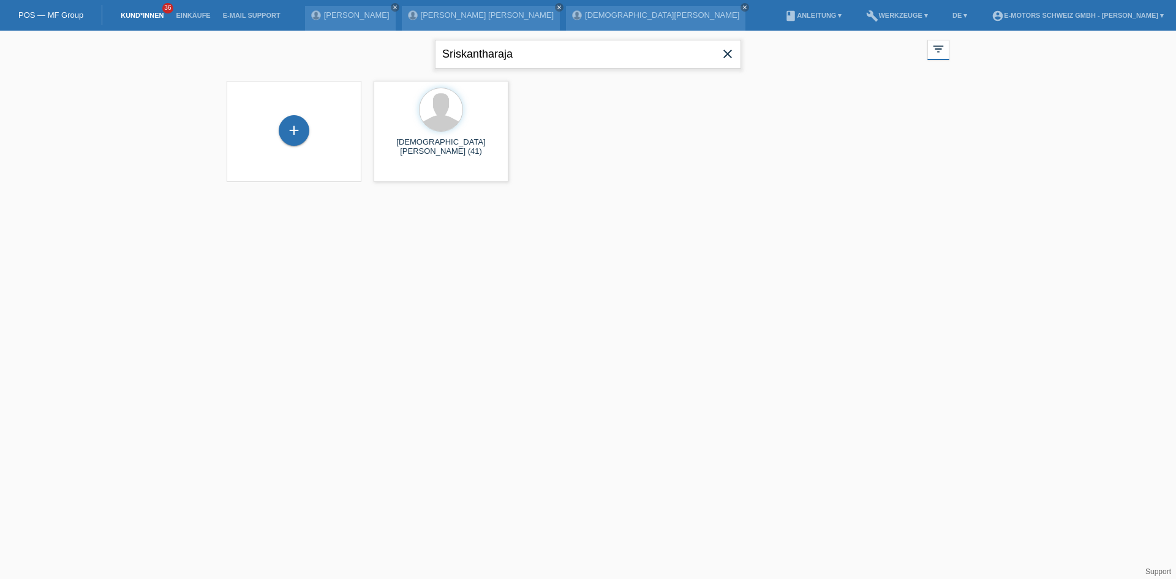
drag, startPoint x: 553, startPoint y: 56, endPoint x: 274, endPoint y: 65, distance: 279.3
click at [274, 65] on div "Sriskantharaja close filter_list view_module Alle Kund*innen anzeigen star Mark…" at bounding box center [587, 53] width 735 height 44
click at [408, 158] on div "Mohammad Pour Ali (27) launch Anzeigen" at bounding box center [440, 130] width 135 height 101
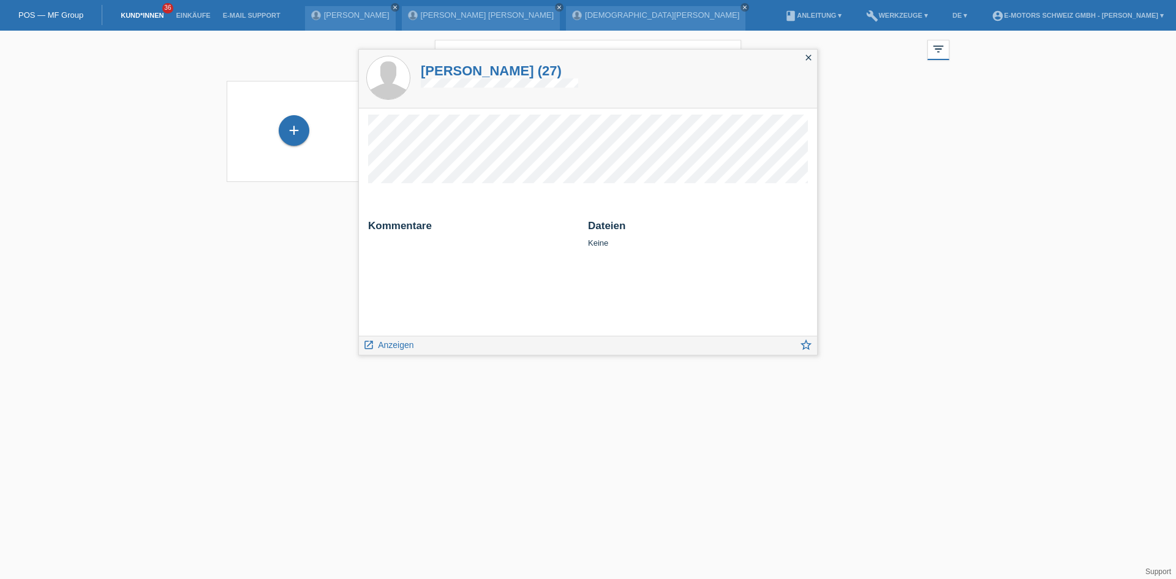
click at [329, 197] on html "POS — MF Group Kund*innen 36 Einkäufe E-Mail Support Marco Augsburger close clo…" at bounding box center [588, 98] width 1176 height 197
click at [807, 51] on div "close" at bounding box center [808, 59] width 17 height 18
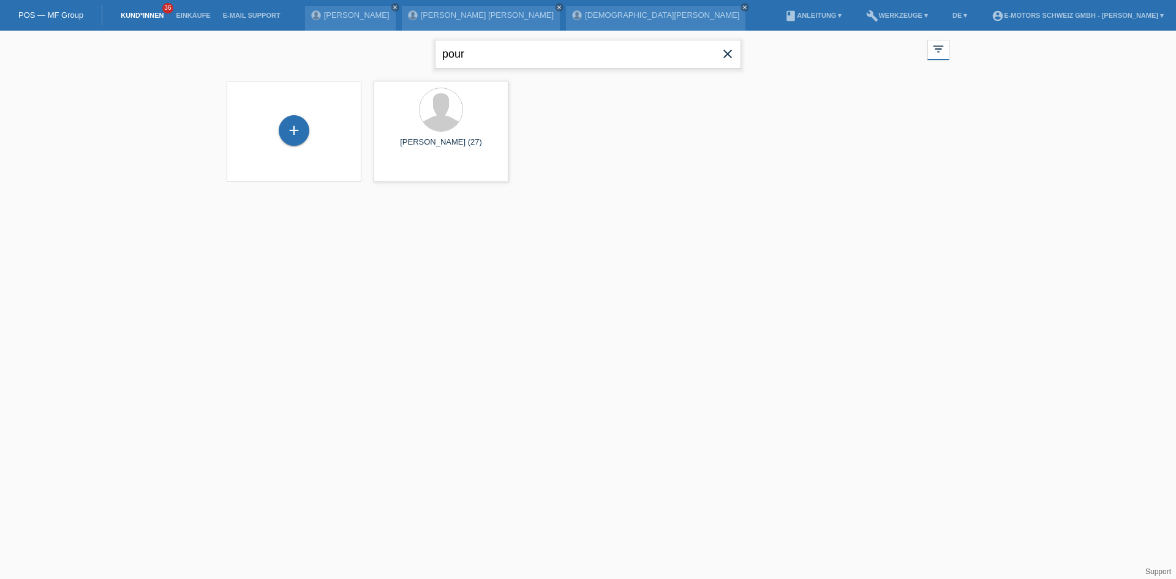
drag, startPoint x: 621, startPoint y: 61, endPoint x: 103, endPoint y: 46, distance: 517.6
click at [103, 46] on div "pour close filter_list view_module Alle Kund*innen anzeigen star Markierte Kund…" at bounding box center [588, 114] width 1176 height 167
drag, startPoint x: 550, startPoint y: 146, endPoint x: 623, endPoint y: -53, distance: 212.7
click at [623, 0] on html "POS — MF Group Kund*innen 36 Einkäufe E-Mail Support Marco Augsburger close clo…" at bounding box center [588, 98] width 1176 height 197
click at [599, 197] on html "POS — MF Group Kund*innen 36 Einkäufe E-Mail Support Marco Augsburger close clo…" at bounding box center [588, 98] width 1176 height 197
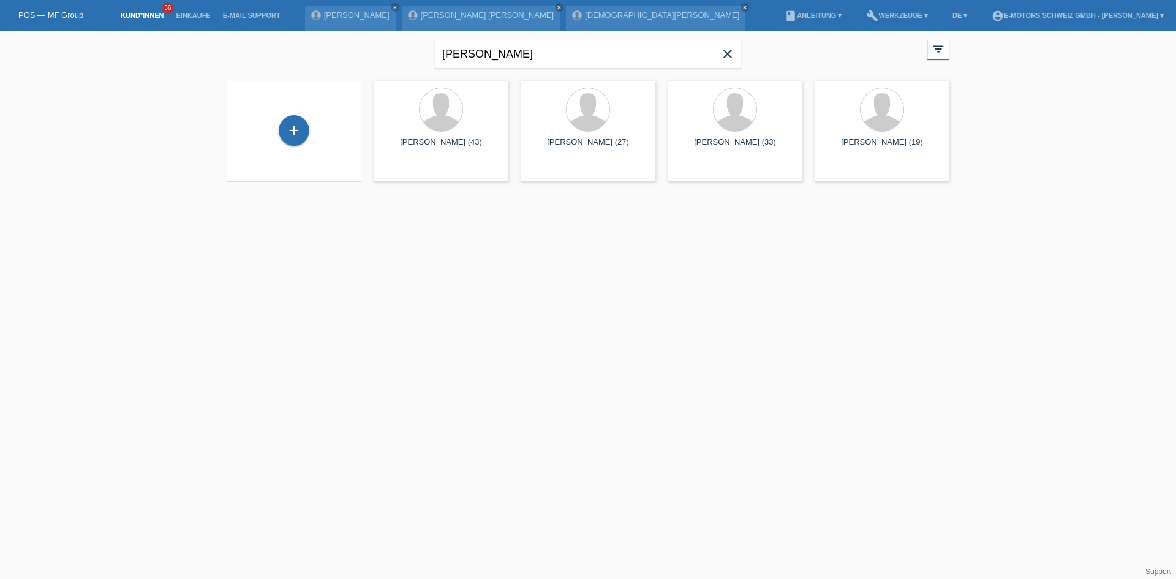
drag, startPoint x: 549, startPoint y: 176, endPoint x: 576, endPoint y: 244, distance: 73.1
click at [576, 197] on html "POS — MF Group Kund*innen 36 Einkäufe E-Mail Support Marco Augsburger close clo…" at bounding box center [588, 98] width 1176 height 197
drag, startPoint x: 495, startPoint y: 51, endPoint x: 234, endPoint y: 74, distance: 261.9
click at [234, 75] on div "Samuel close filter_list view_module Alle Kund*innen anzeigen star Markierte Ku…" at bounding box center [588, 114] width 1176 height 167
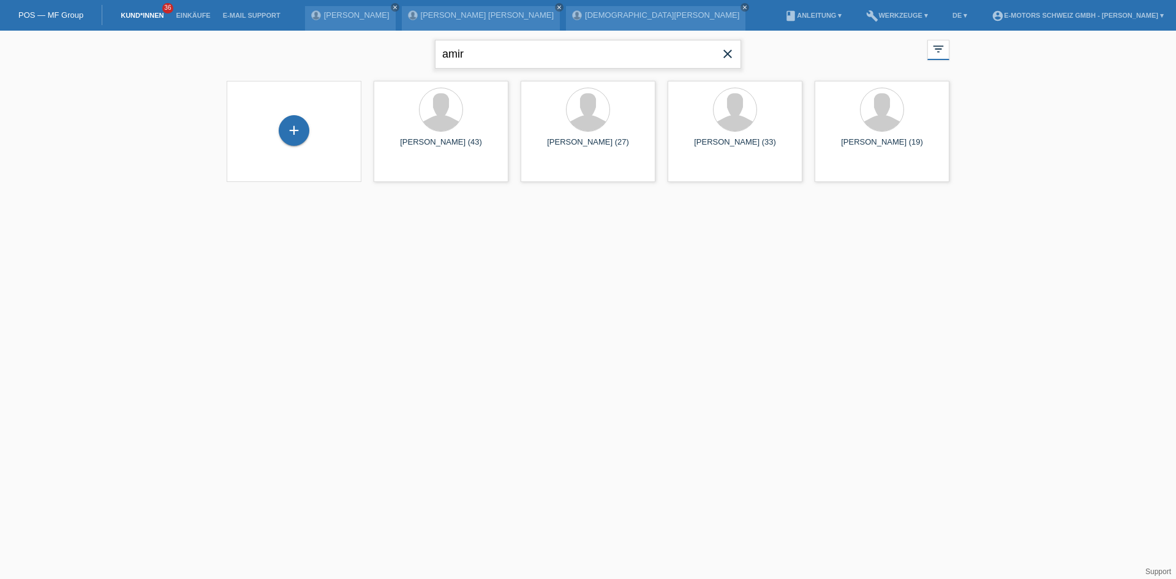
type input "amir"
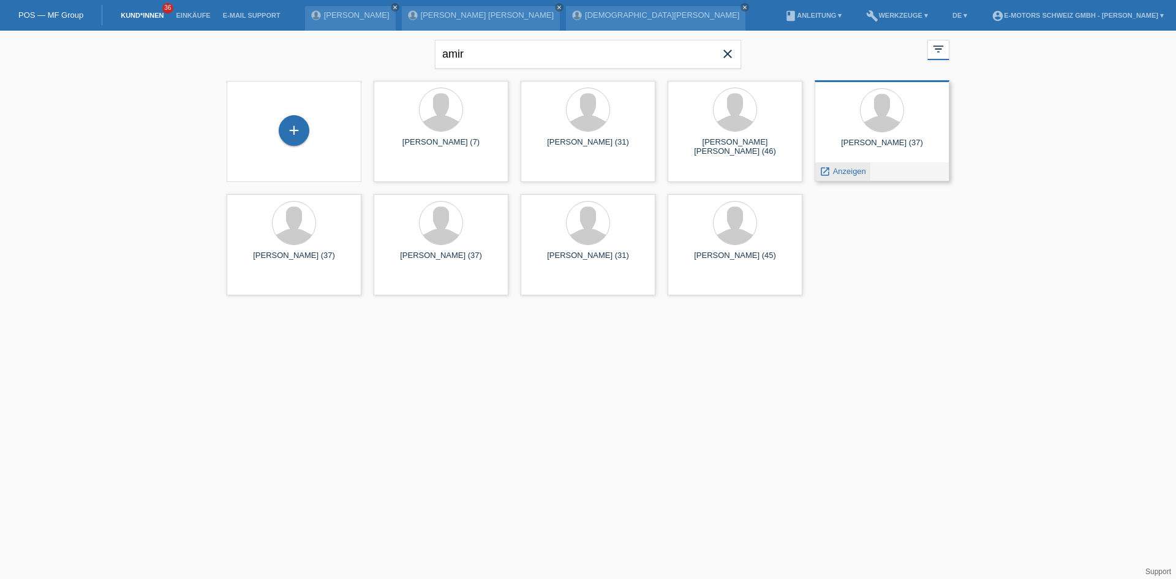
click at [837, 175] on span "Anzeigen" at bounding box center [849, 171] width 33 height 9
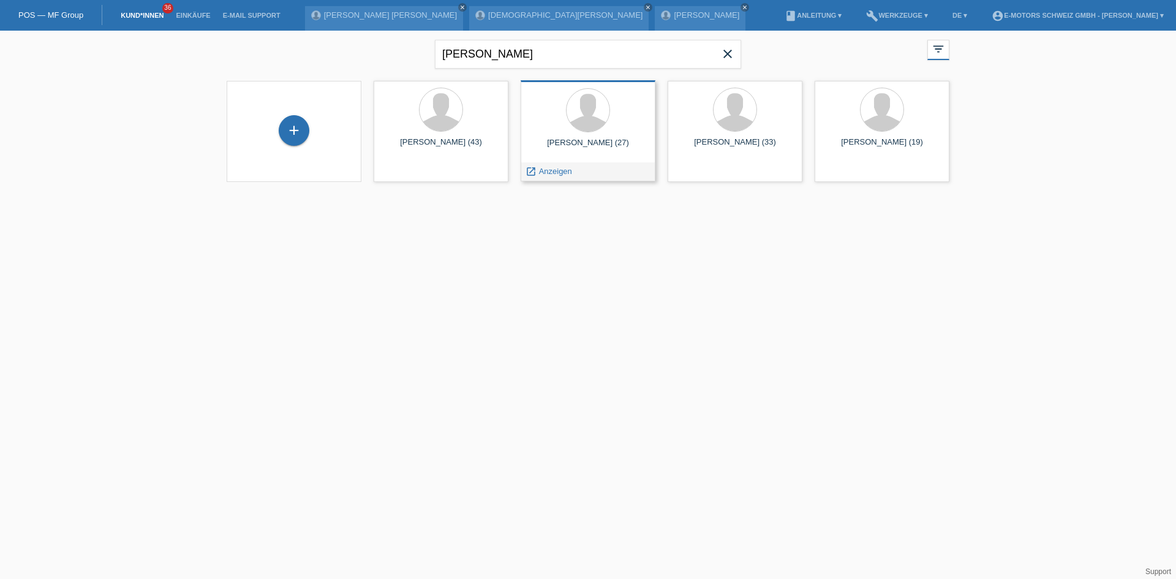
click at [589, 152] on div "Samuel D'Alessandro (27)" at bounding box center [587, 148] width 115 height 20
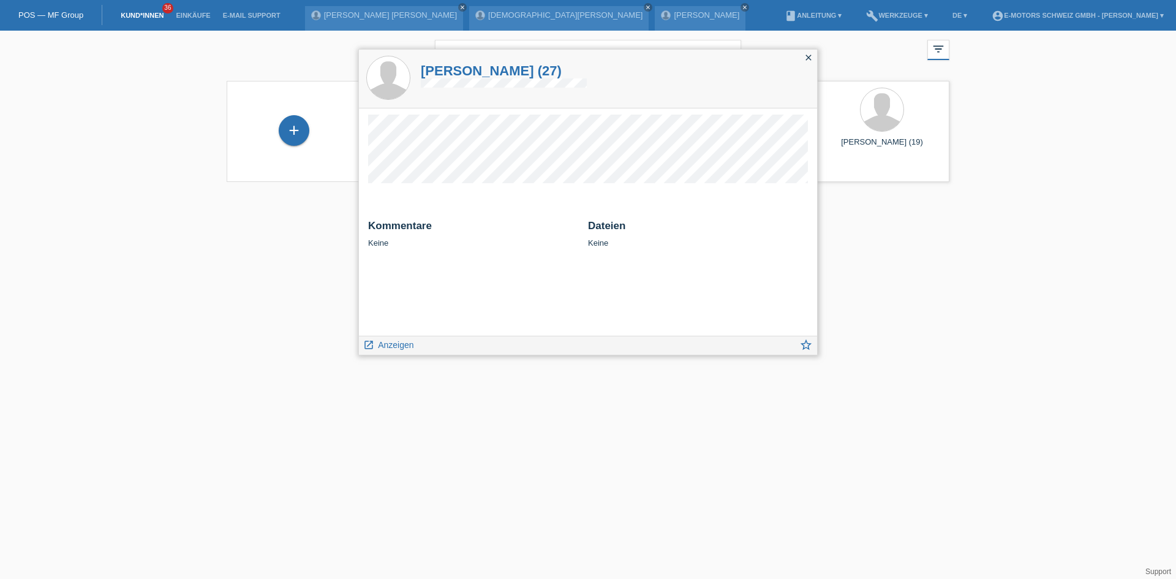
click at [397, 345] on span "Anzeigen" at bounding box center [396, 345] width 36 height 10
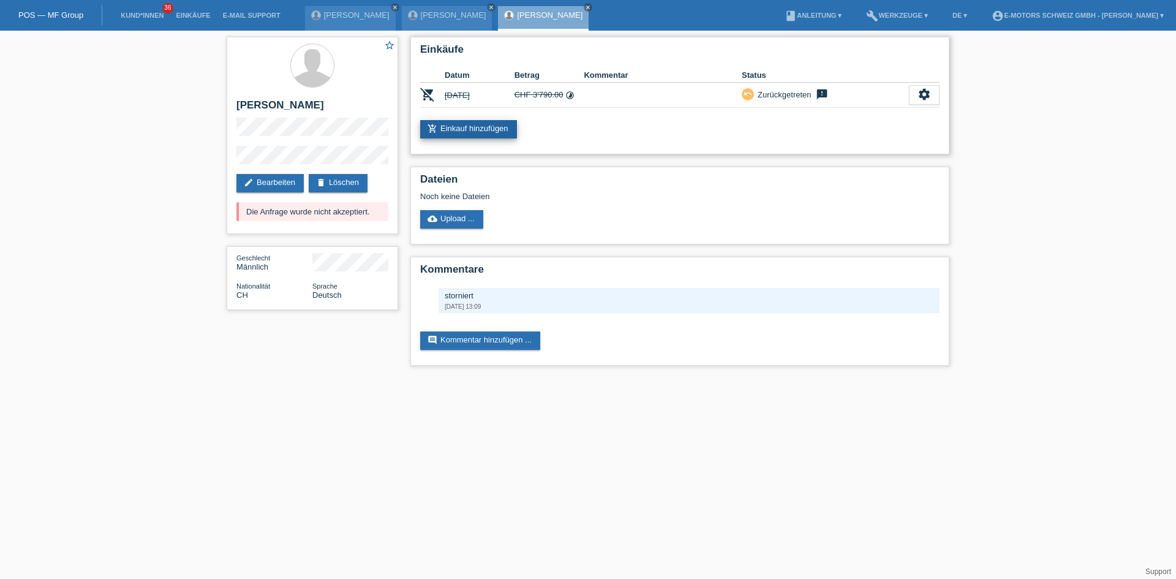
click at [472, 124] on link "add_shopping_cart Einkauf hinzufügen" at bounding box center [468, 129] width 97 height 18
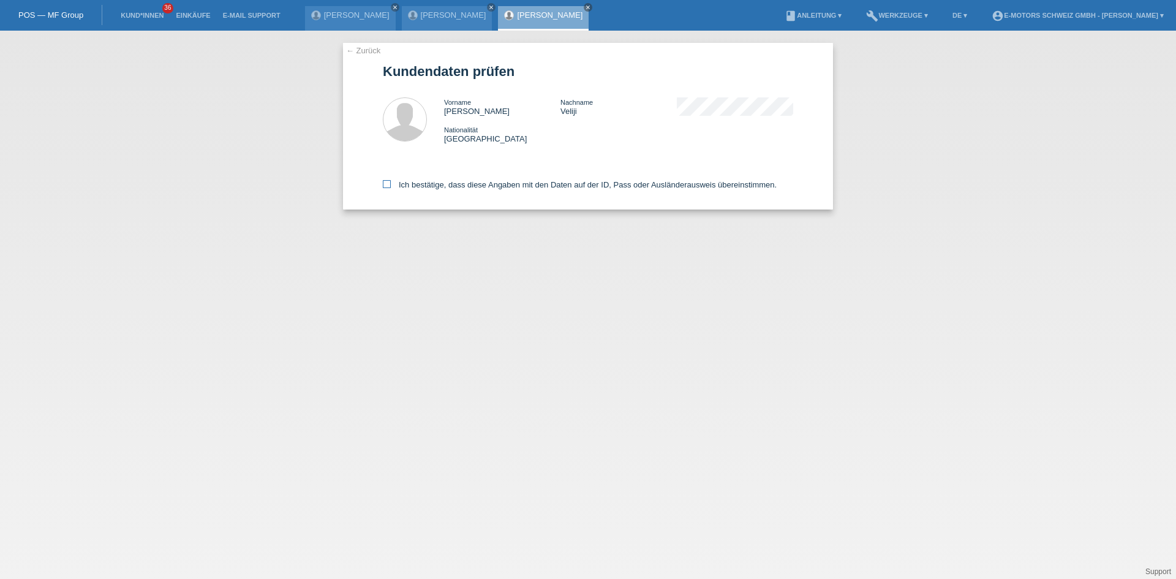
click at [459, 189] on label "Ich bestätige, dass diese Angaben mit den Daten auf der ID, Pass oder Ausländer…" at bounding box center [580, 184] width 394 height 9
click at [391, 188] on input "Ich bestätige, dass diese Angaben mit den Daten auf der ID, Pass oder Ausländer…" at bounding box center [387, 184] width 8 height 8
checkbox input "true"
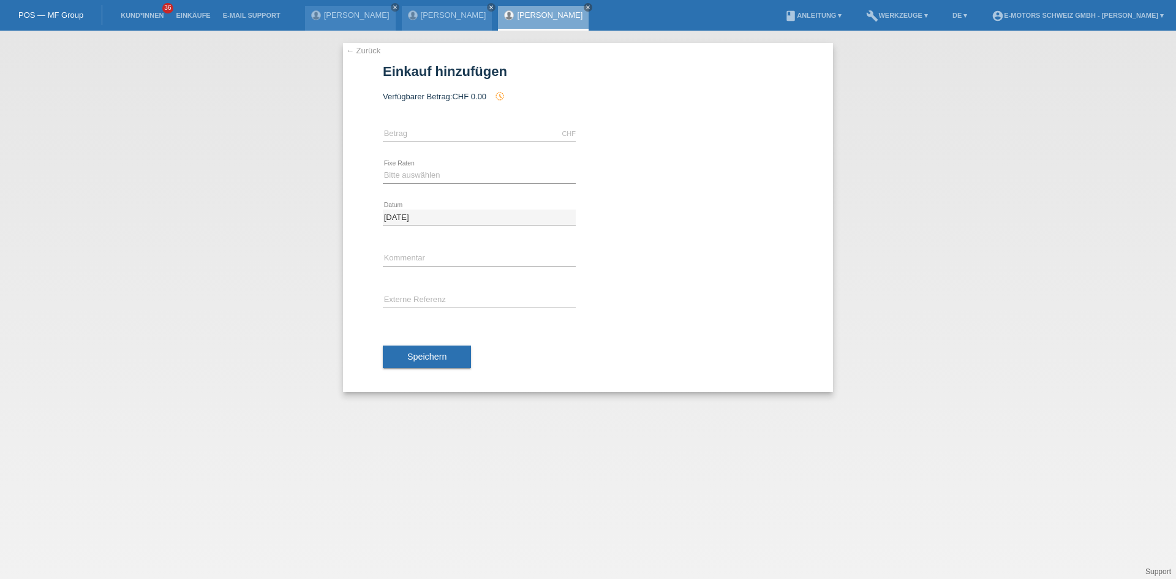
click at [471, 97] on span "CHF 0.00" at bounding box center [469, 96] width 34 height 9
click at [536, 13] on link "[PERSON_NAME]" at bounding box center [550, 14] width 66 height 9
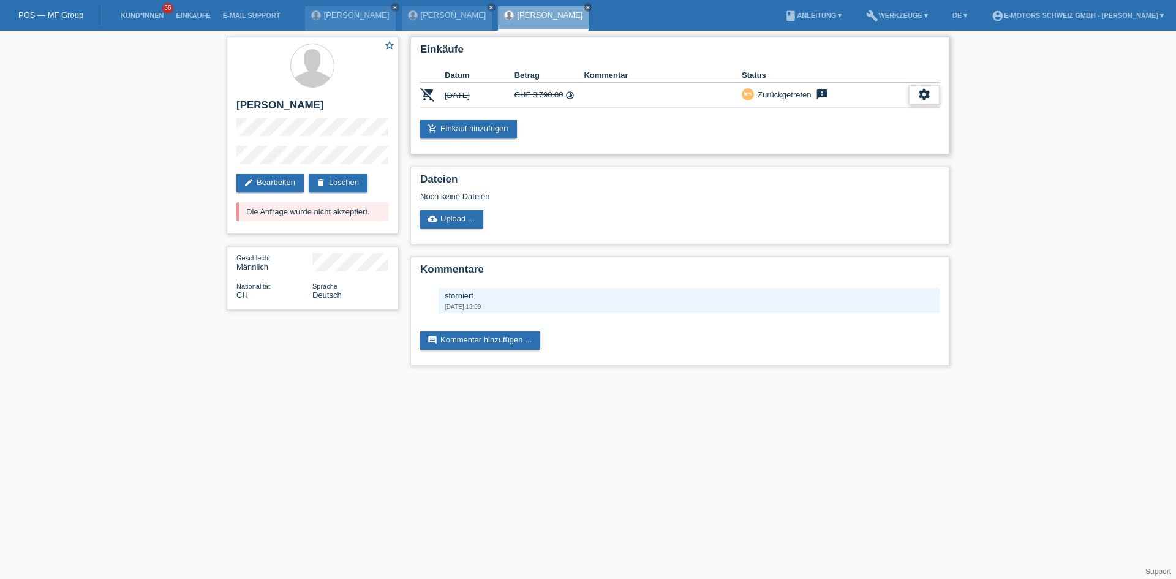
click at [925, 94] on icon "settings" at bounding box center [923, 94] width 13 height 13
click at [614, 139] on div "Einkäufe Datum Betrag Kommentar Status remove_shopping_cart [DATE] CHF 3'790.00…" at bounding box center [679, 96] width 539 height 118
click at [473, 131] on link "add_shopping_cart Einkauf hinzufügen" at bounding box center [468, 129] width 97 height 18
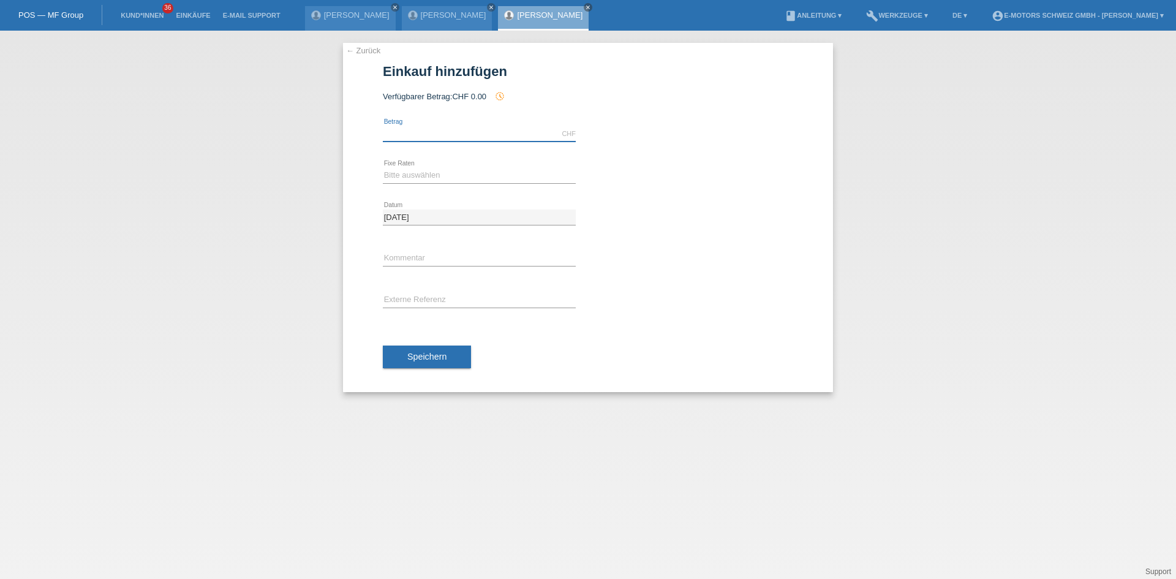
click at [437, 135] on input "text" at bounding box center [479, 133] width 193 height 15
type input "2890.00"
click at [419, 176] on select "Bitte auswählen 12 Raten 24 Raten 36 Raten 48 Raten" at bounding box center [479, 175] width 193 height 15
select select "214"
click at [383, 168] on select "Bitte auswählen 12 Raten 24 Raten 36 Raten 48 Raten" at bounding box center [479, 175] width 193 height 15
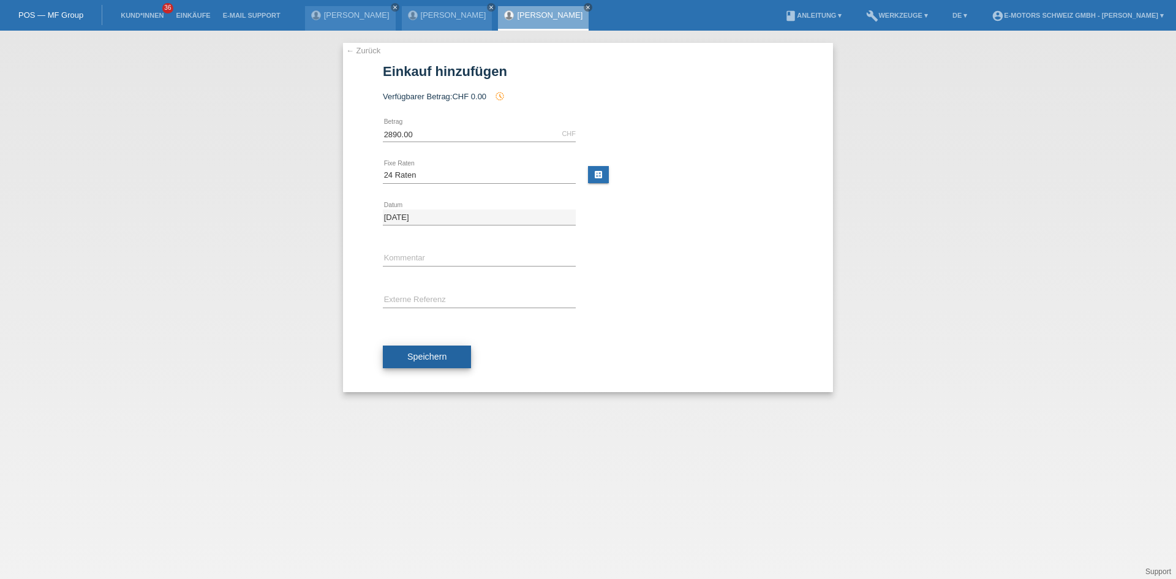
click at [429, 350] on button "Speichern" at bounding box center [427, 356] width 88 height 23
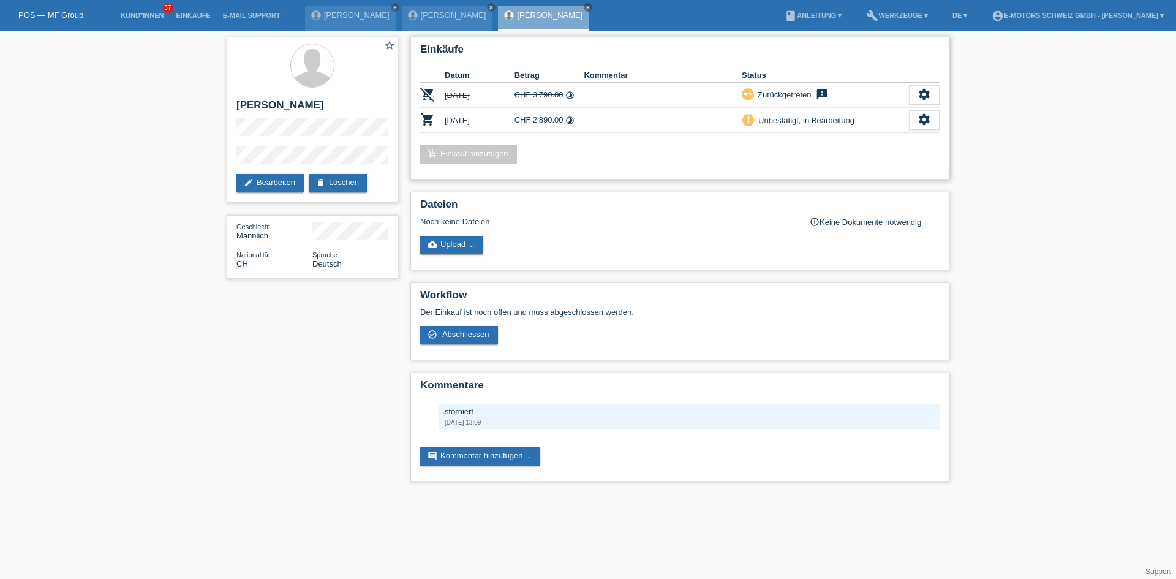
click at [489, 154] on link "add_shopping_cart Einkauf hinzufügen" at bounding box center [468, 154] width 97 height 18
click at [921, 97] on icon "settings" at bounding box center [923, 94] width 13 height 13
click at [1026, 127] on div "star_border [PERSON_NAME] edit Bearbeiten delete Löschen Geschlecht Männlich Na…" at bounding box center [588, 262] width 1176 height 463
click at [918, 116] on icon "settings" at bounding box center [923, 119] width 13 height 13
click at [837, 195] on span "Kunde ist vom Kauf zurückgetreten..." at bounding box center [868, 194] width 134 height 15
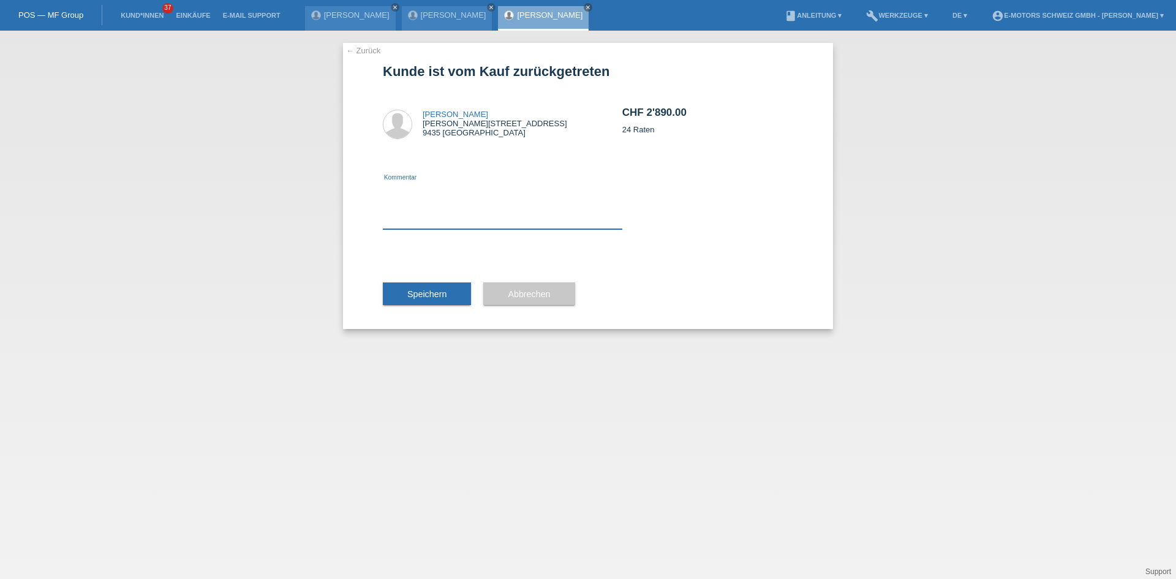
click at [487, 222] on textarea at bounding box center [502, 205] width 239 height 47
type textarea "neu"
click at [392, 291] on button "Speichern" at bounding box center [427, 293] width 88 height 23
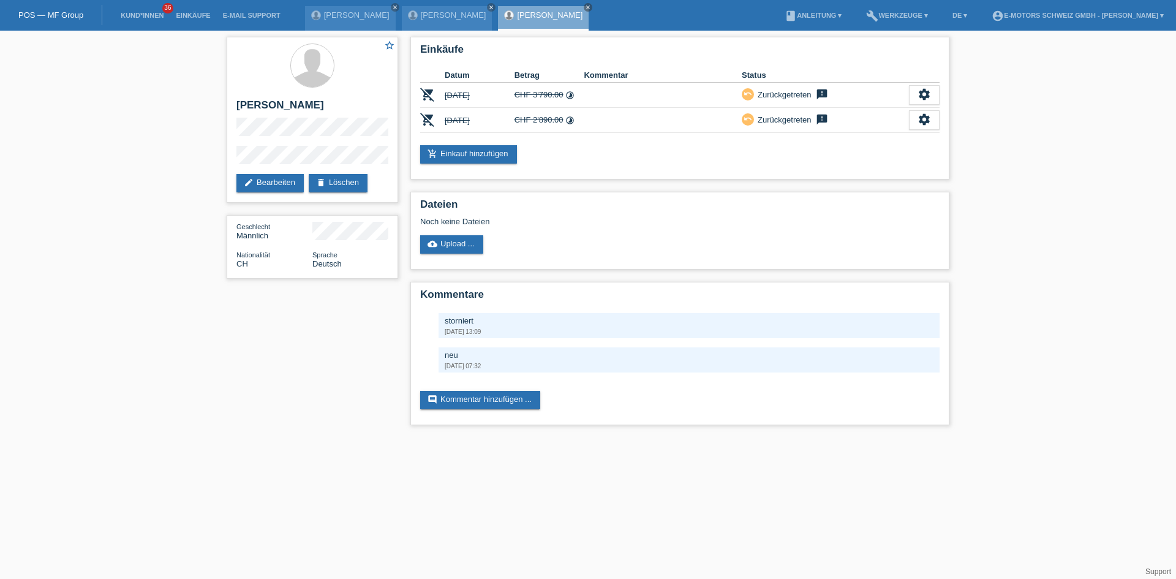
click at [146, 10] on li "Kund*innen 36" at bounding box center [141, 15] width 55 height 31
click at [144, 12] on link "Kund*innen" at bounding box center [141, 15] width 55 height 7
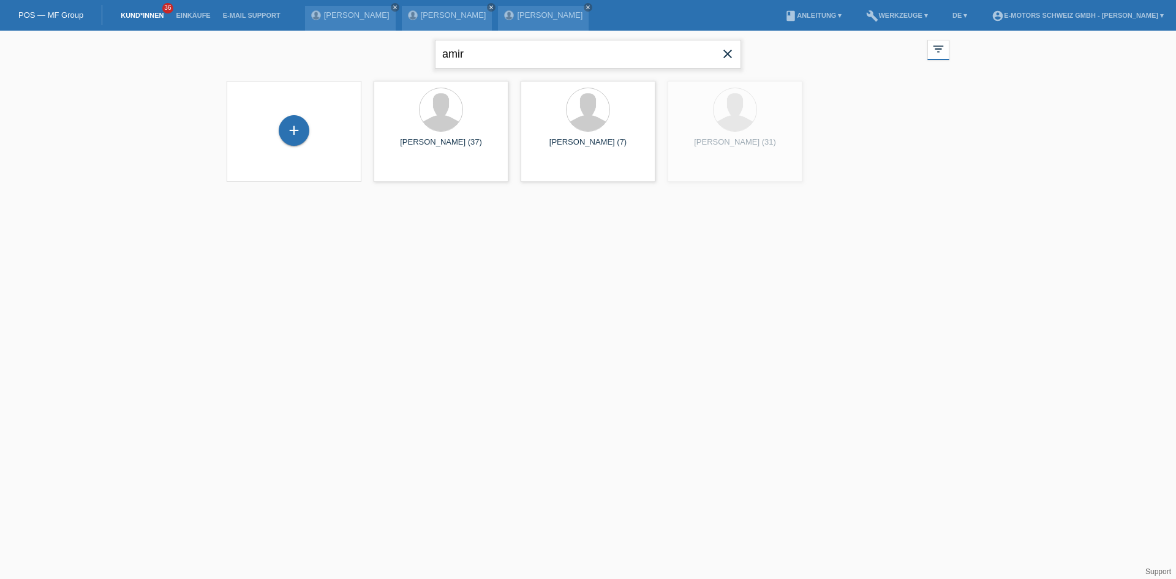
paste input "Cazzato"
drag, startPoint x: 517, startPoint y: 54, endPoint x: 200, endPoint y: 54, distance: 317.8
click at [200, 54] on div "Cazzato close filter_list view_module Alle Kund*innen anzeigen star Markierte […" at bounding box center [588, 166] width 1176 height 271
drag, startPoint x: 561, startPoint y: 53, endPoint x: 280, endPoint y: 45, distance: 281.1
click at [288, 54] on div "Cazzato close filter_list view_module Alle Kund*innen anzeigen star Markierte […" at bounding box center [587, 53] width 735 height 44
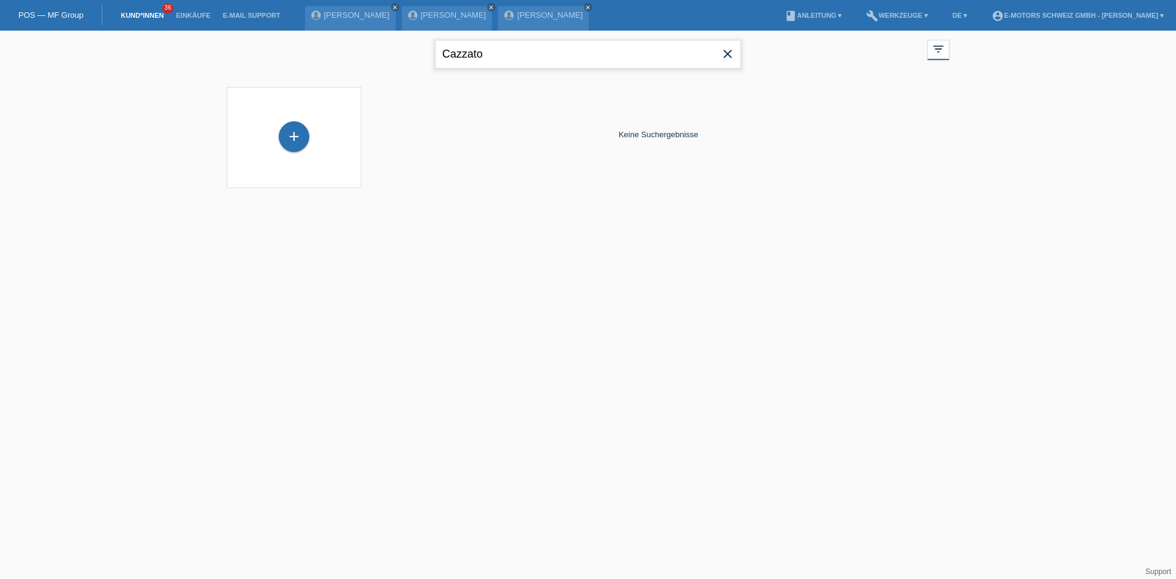
paste input "[PERSON_NAME]"
type input "[PERSON_NAME]"
click at [296, 128] on div "+" at bounding box center [294, 130] width 31 height 31
